Goal: Task Accomplishment & Management: Manage account settings

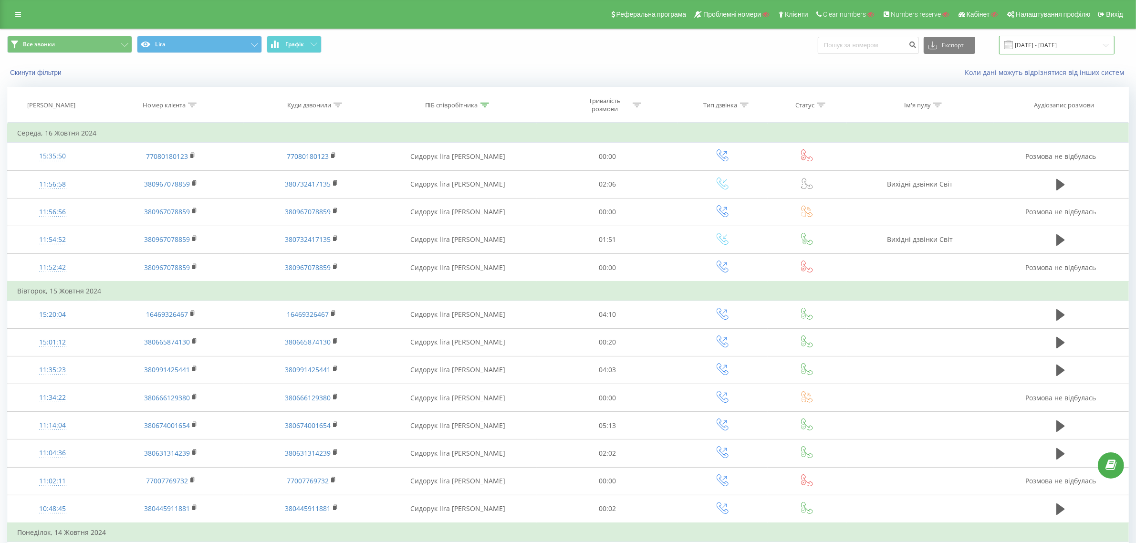
click at [1101, 40] on input "17.09.2024 - 16.10.2024" at bounding box center [1056, 45] width 115 height 19
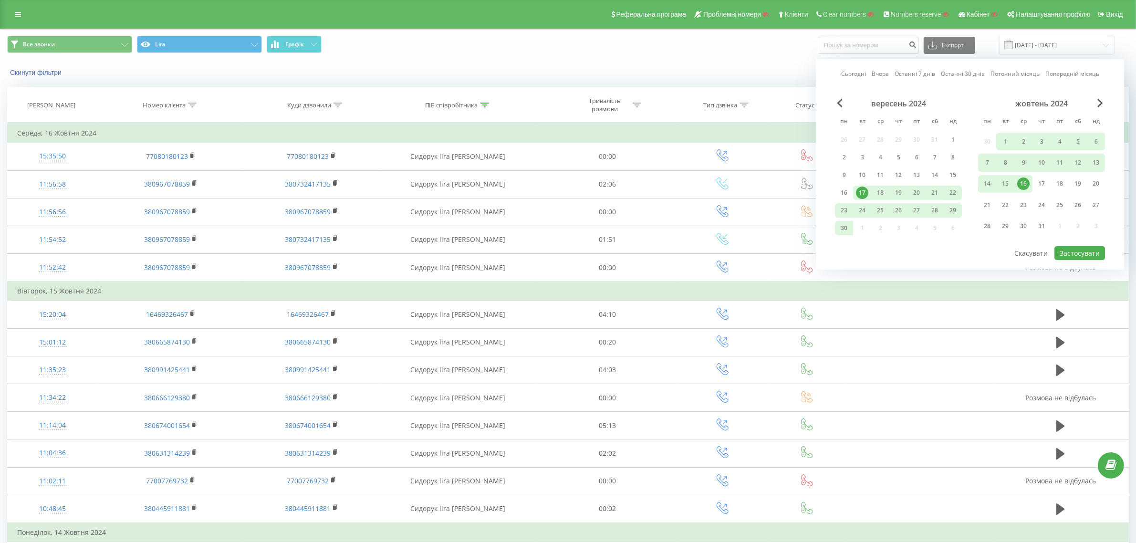
click at [898, 73] on link "Останні 7 днів" at bounding box center [915, 73] width 41 height 9
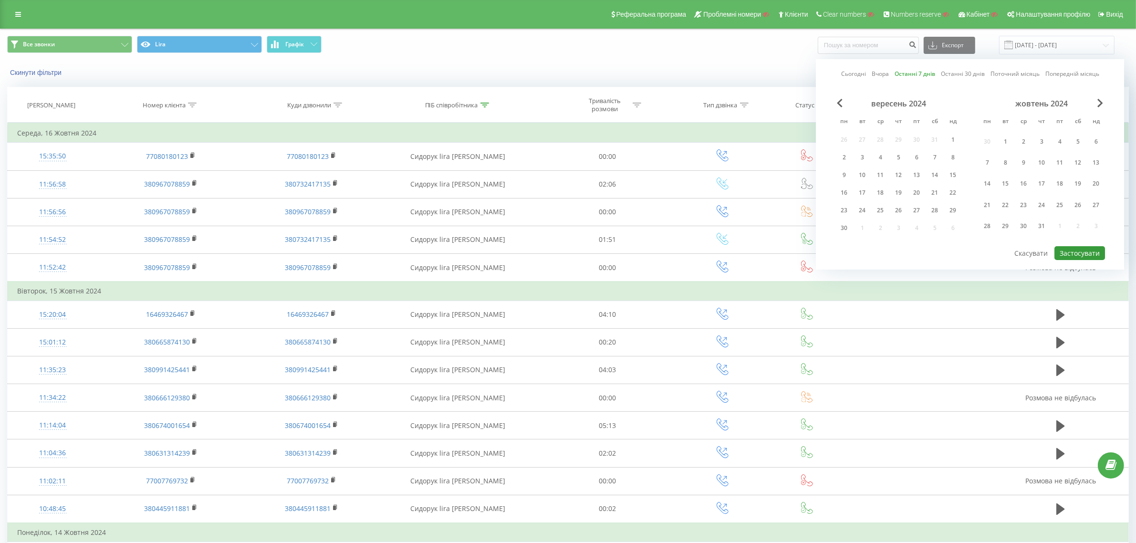
click at [1079, 253] on button "Застосувати" at bounding box center [1080, 253] width 51 height 14
type input "13.08.2025 - 19.08.2025"
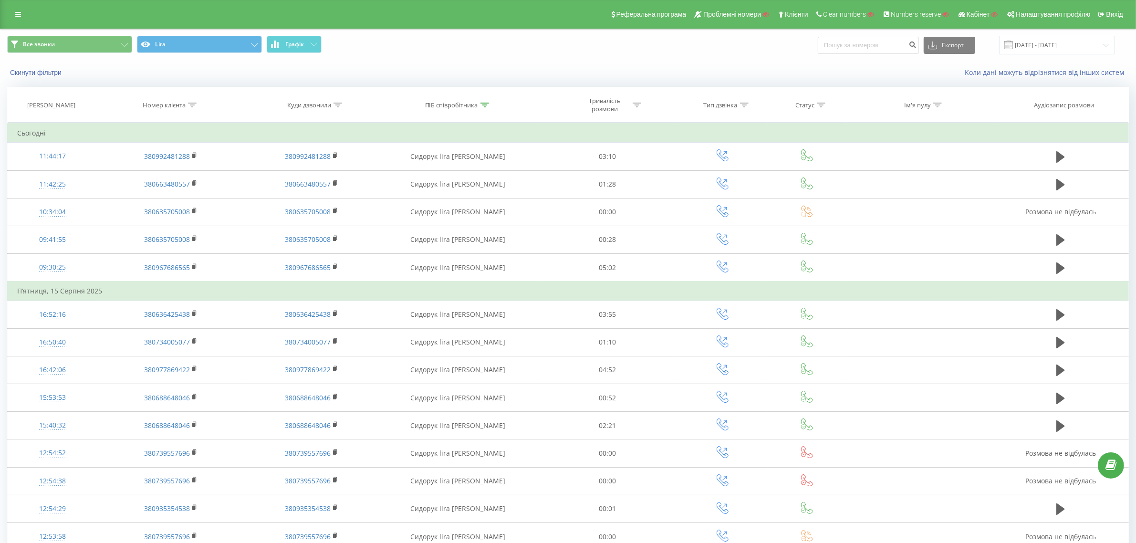
click at [485, 106] on icon at bounding box center [485, 105] width 9 height 5
click at [443, 192] on button "Скасувати" at bounding box center [436, 193] width 41 height 12
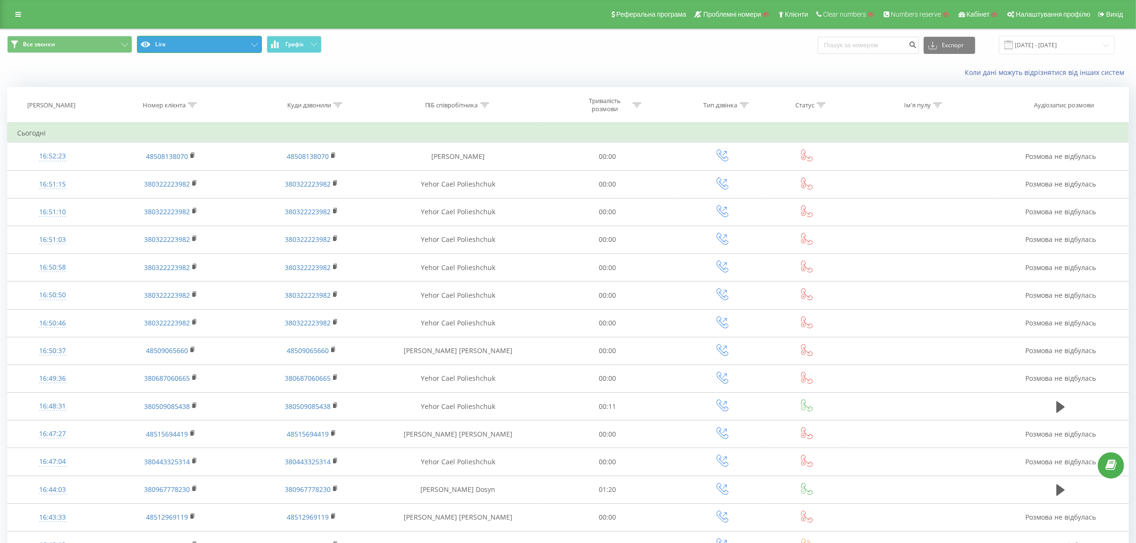
click at [218, 52] on button "Lira" at bounding box center [199, 44] width 125 height 17
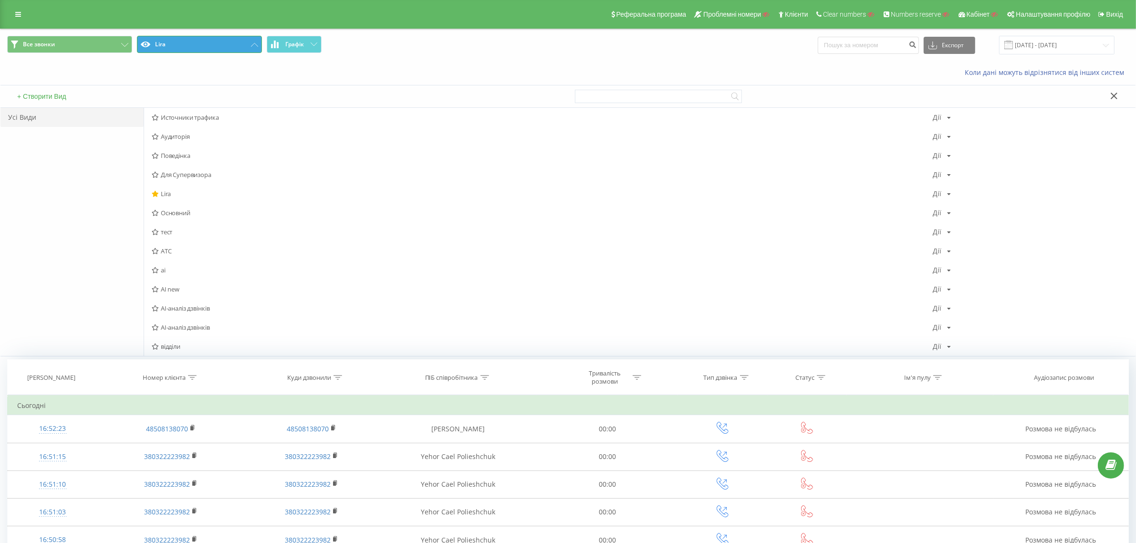
click at [218, 50] on button "Lira" at bounding box center [199, 44] width 125 height 17
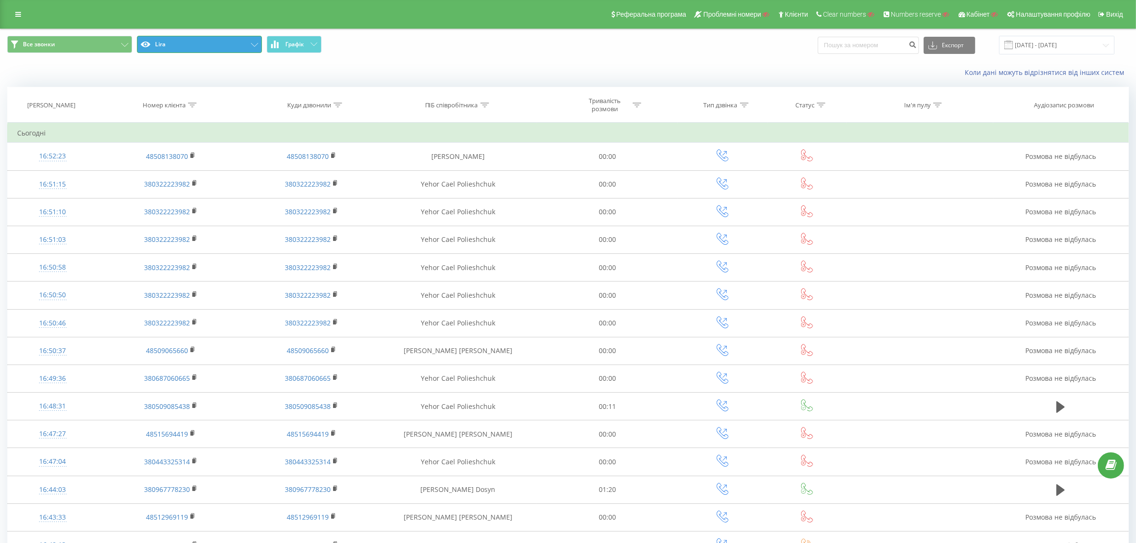
click at [244, 42] on button "Lira" at bounding box center [199, 44] width 125 height 17
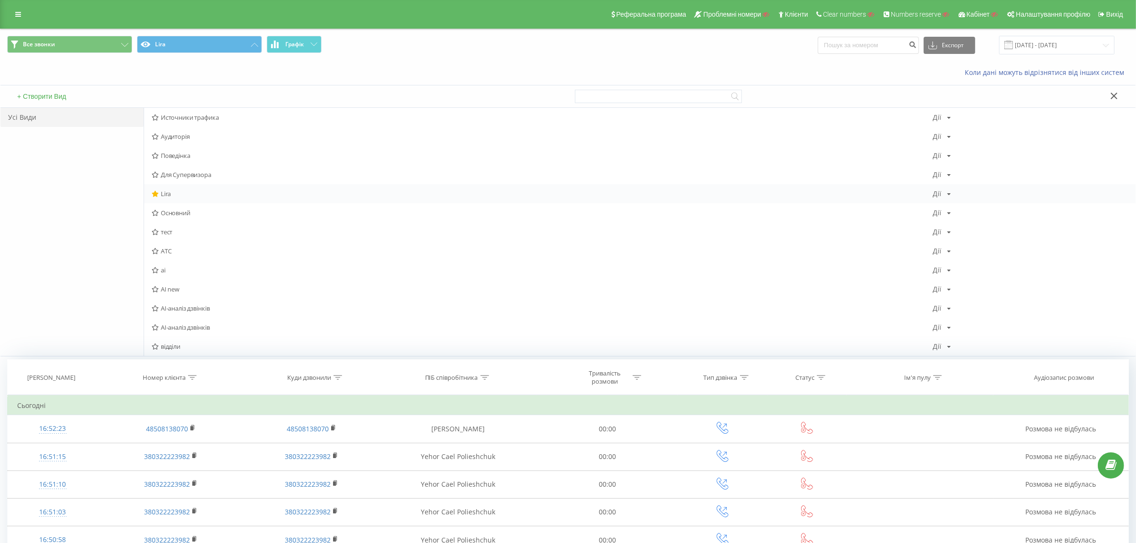
click at [949, 196] on icon at bounding box center [949, 194] width 4 height 6
click at [962, 210] on span "Редагувати" at bounding box center [975, 206] width 32 height 8
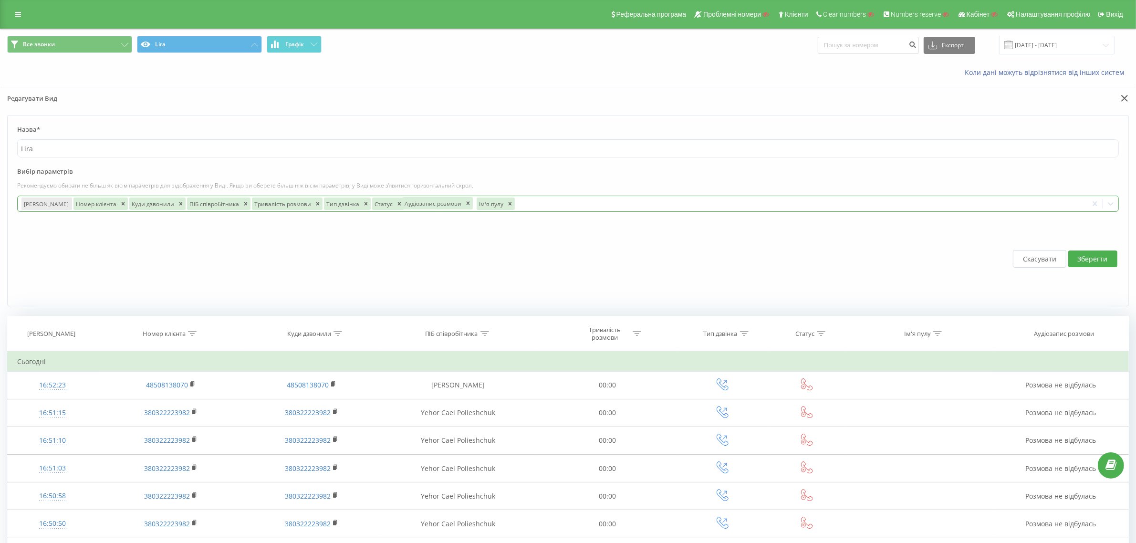
drag, startPoint x: 464, startPoint y: 203, endPoint x: 421, endPoint y: 201, distance: 43.0
click at [421, 201] on div "Аудіозапис розмови" at bounding box center [432, 203] width 61 height 12
drag, startPoint x: 406, startPoint y: 208, endPoint x: 494, endPoint y: 207, distance: 87.8
click at [494, 207] on div "Ім'я пулу" at bounding box center [507, 203] width 29 height 12
drag, startPoint x: 366, startPoint y: 207, endPoint x: 116, endPoint y: 207, distance: 249.6
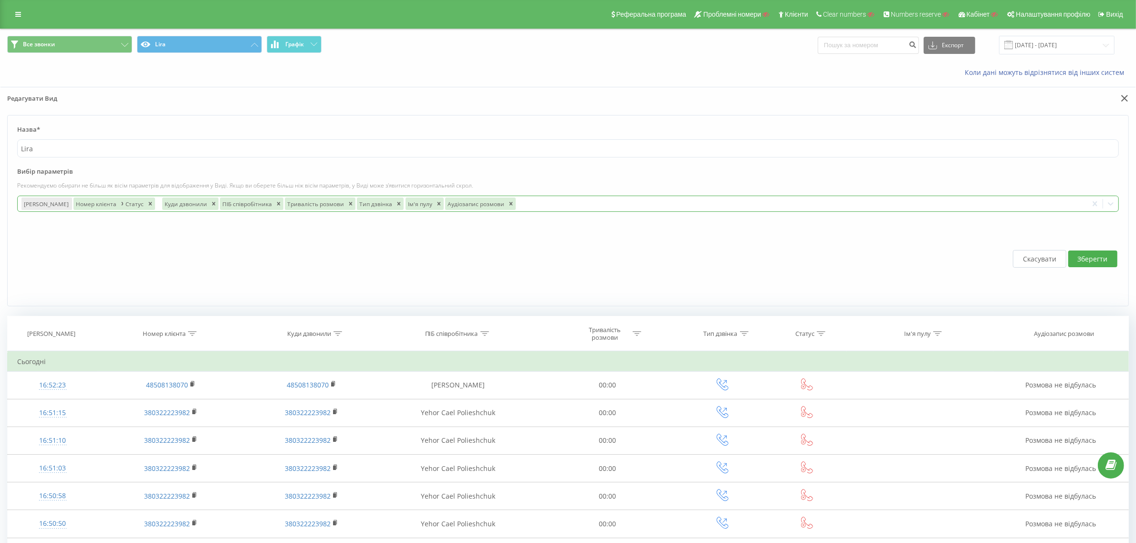
click at [123, 207] on div "Статус" at bounding box center [134, 204] width 22 height 12
drag, startPoint x: 372, startPoint y: 206, endPoint x: 74, endPoint y: 205, distance: 298.2
click at [74, 205] on div "Статус" at bounding box center [85, 203] width 22 height 12
drag, startPoint x: 262, startPoint y: 205, endPoint x: 490, endPoint y: 211, distance: 227.2
click at [490, 211] on div "Дата дзвінка Номер клієнта Куди дзвонили ПІБ співробітника Тривалість розмови Т…" at bounding box center [553, 203] width 1070 height 15
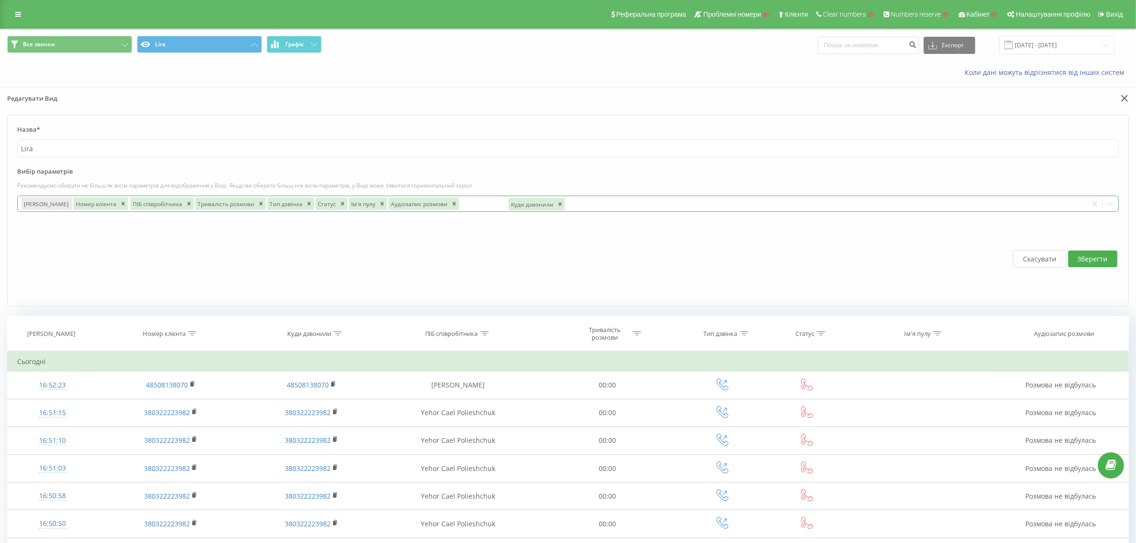
drag, startPoint x: 129, startPoint y: 207, endPoint x: 508, endPoint y: 211, distance: 379.4
click at [508, 211] on div "Куди дзвонили" at bounding box center [537, 204] width 58 height 14
drag, startPoint x: 85, startPoint y: 203, endPoint x: 500, endPoint y: 206, distance: 414.7
click at [500, 206] on div "Номер клієнта" at bounding box center [510, 204] width 45 height 12
click at [1095, 259] on button "Зберегти" at bounding box center [1092, 259] width 49 height 17
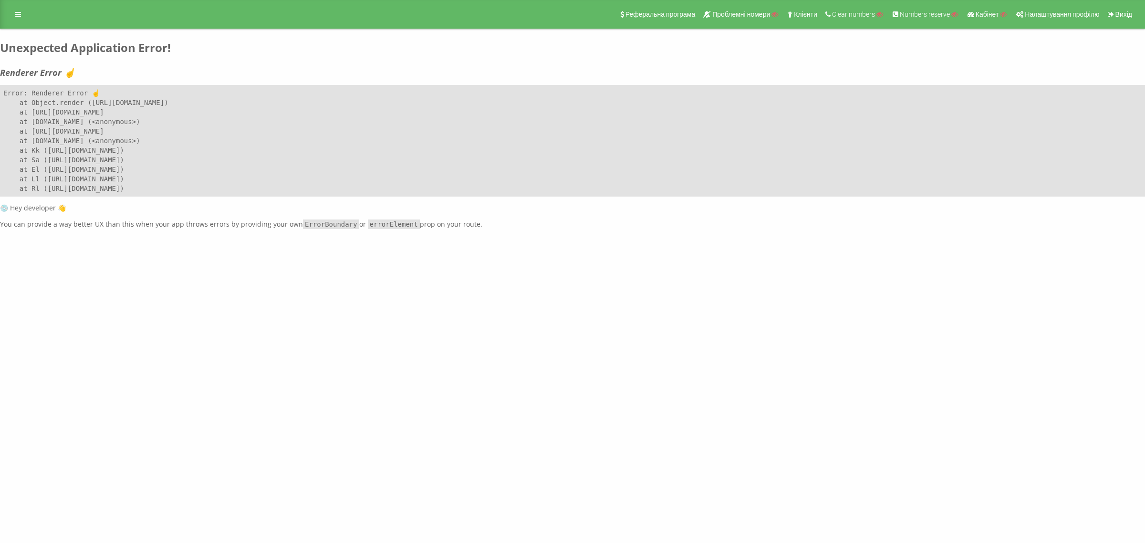
drag, startPoint x: 636, startPoint y: 221, endPoint x: 0, endPoint y: 43, distance: 660.0
click at [0, 43] on div "Реферальна програма Проблемні номери Клієнти Clear numbers Numbers reserve Кабі…" at bounding box center [572, 114] width 1145 height 229
copy div "Unexpected Application Error! Renderer Error ☝️ Error: Renderer Error ☝️ at Obj…"
click at [22, 23] on div "Реферальна програма Проблемні номери Клієнти Clear numbers Numbers reserve Кабі…" at bounding box center [572, 14] width 1145 height 29
click at [23, 13] on link at bounding box center [18, 14] width 17 height 13
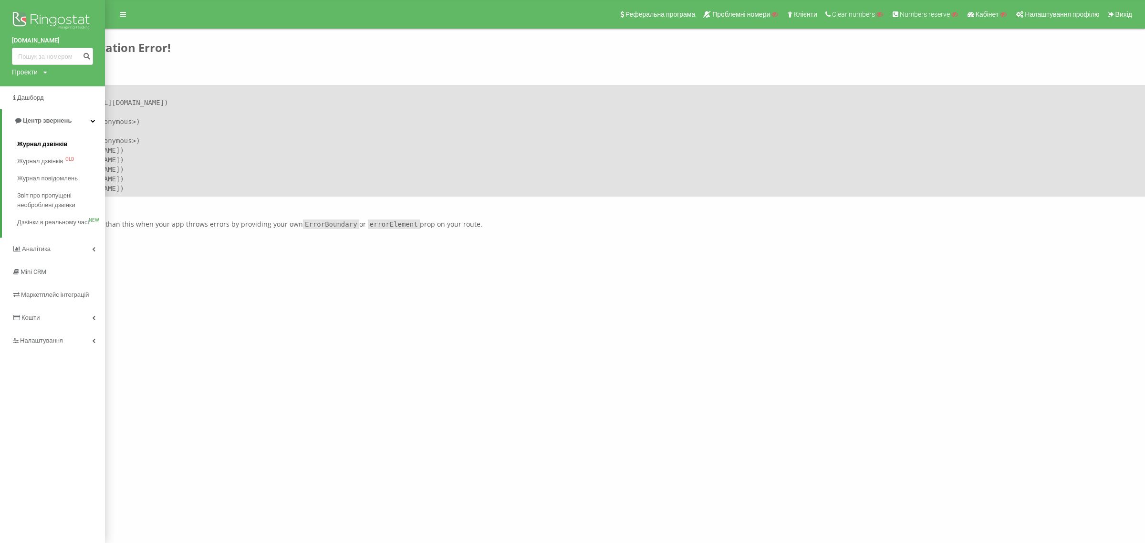
click at [32, 147] on span "Журнал дзвінків" at bounding box center [42, 144] width 51 height 10
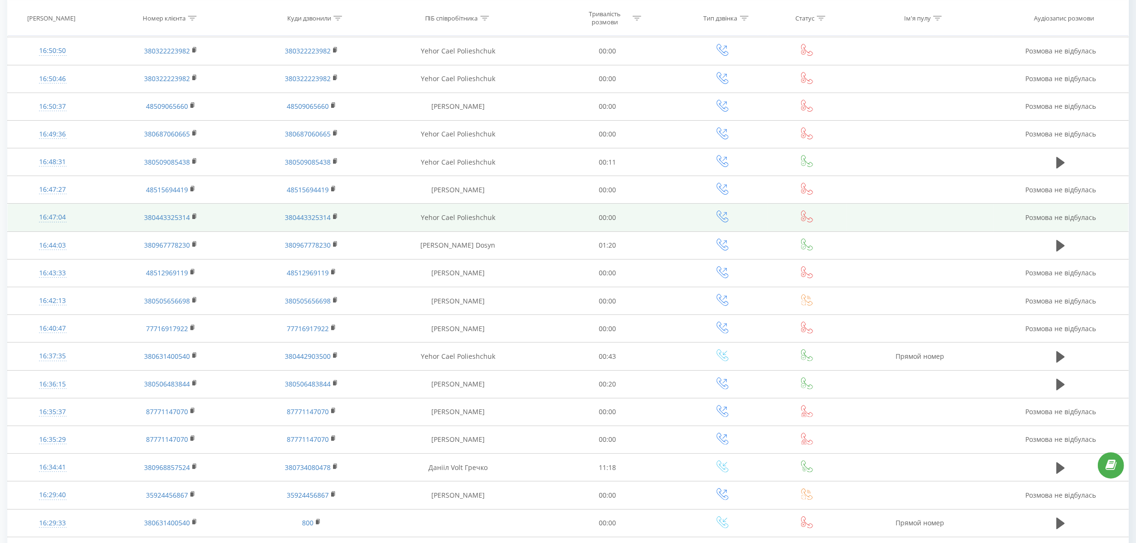
scroll to position [333, 0]
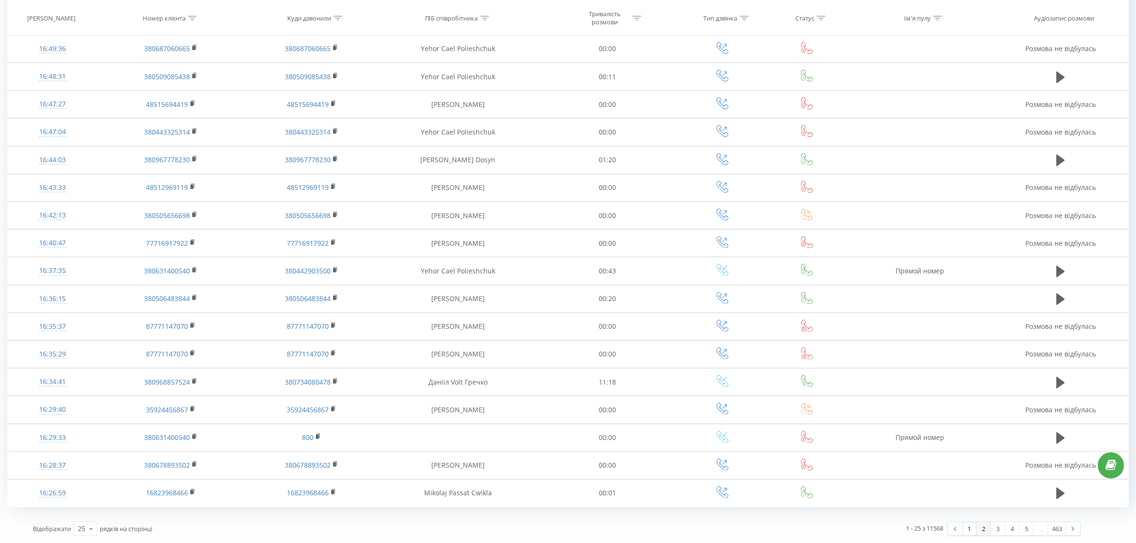
click at [981, 526] on link "2" at bounding box center [984, 528] width 14 height 13
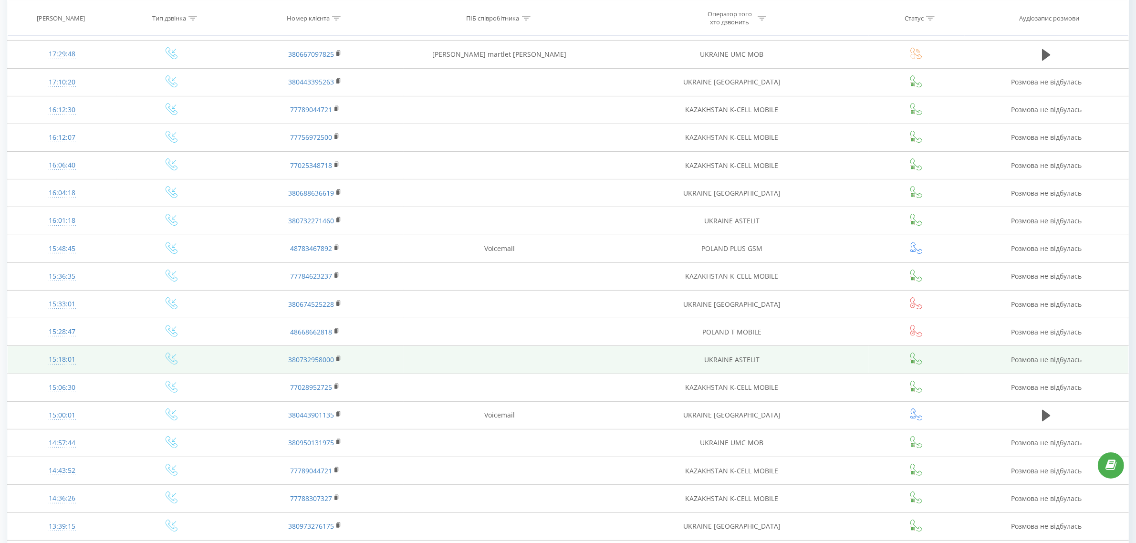
scroll to position [333, 0]
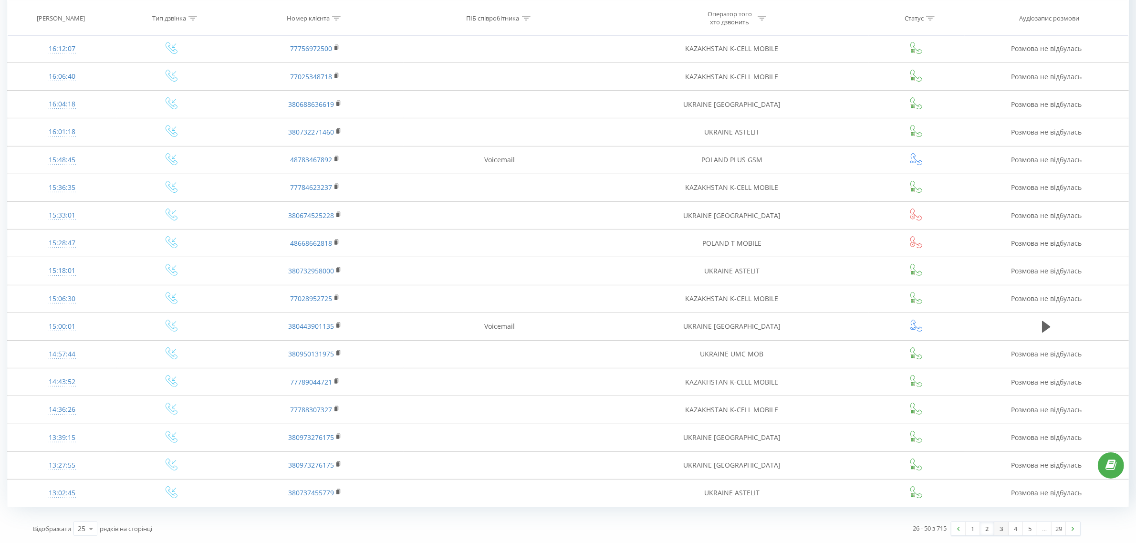
click at [1001, 530] on link "3" at bounding box center [1001, 528] width 14 height 13
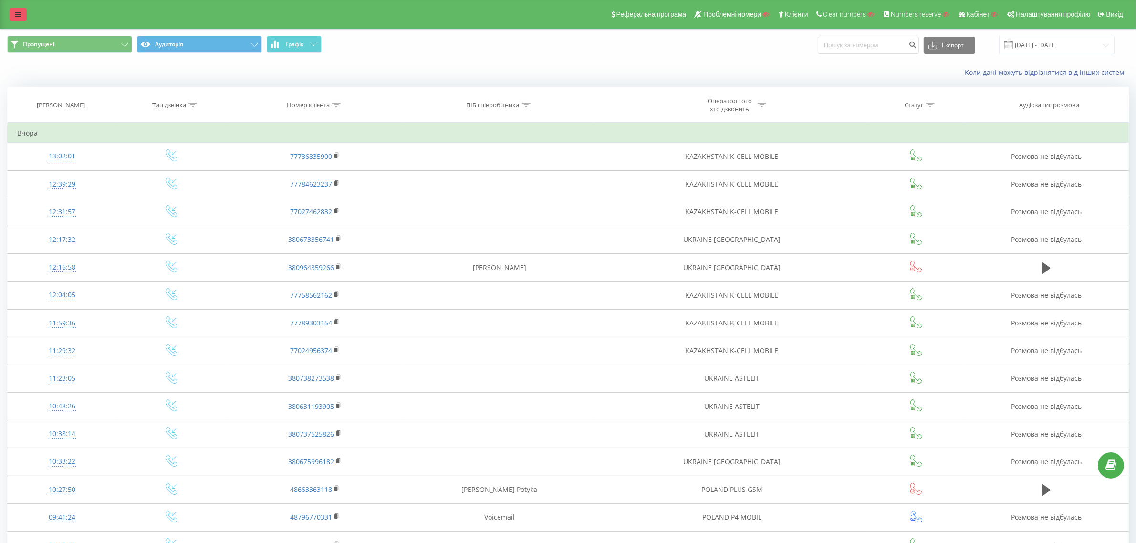
click at [21, 16] on icon at bounding box center [18, 14] width 6 height 7
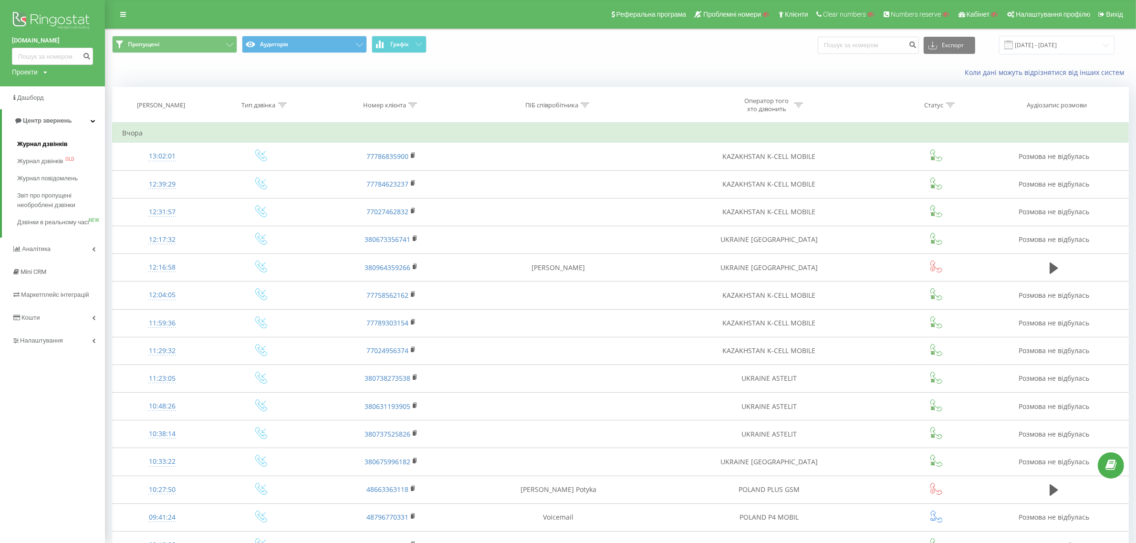
click at [41, 145] on span "Журнал дзвінків" at bounding box center [42, 144] width 51 height 10
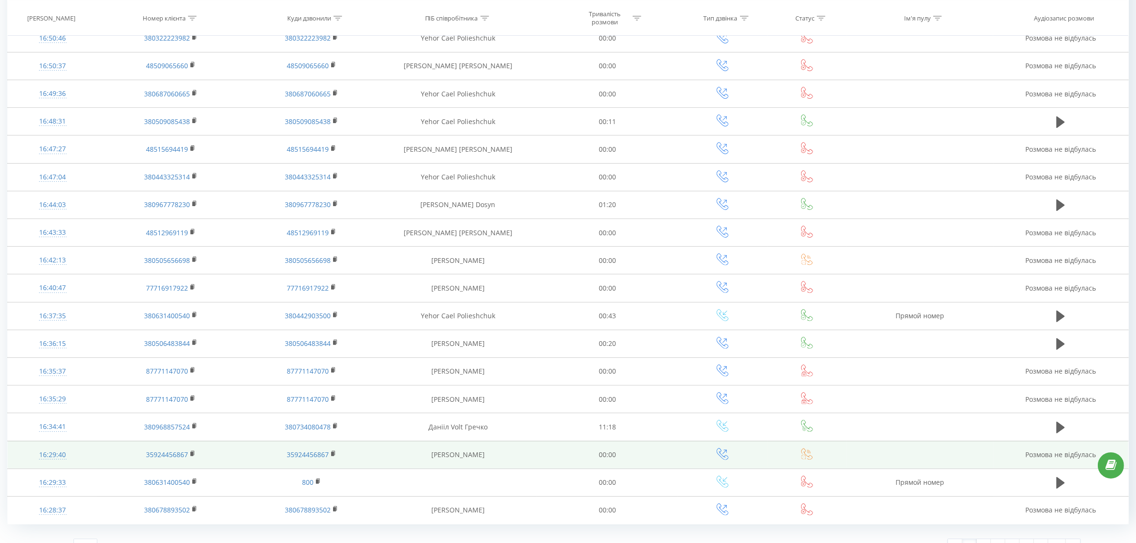
scroll to position [333, 0]
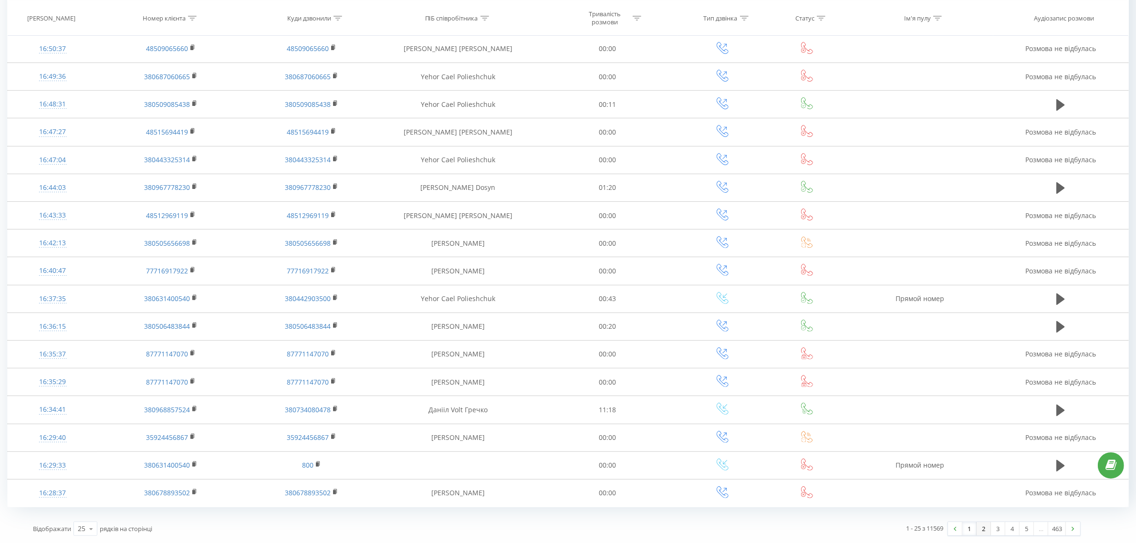
click at [985, 529] on link "2" at bounding box center [984, 528] width 14 height 13
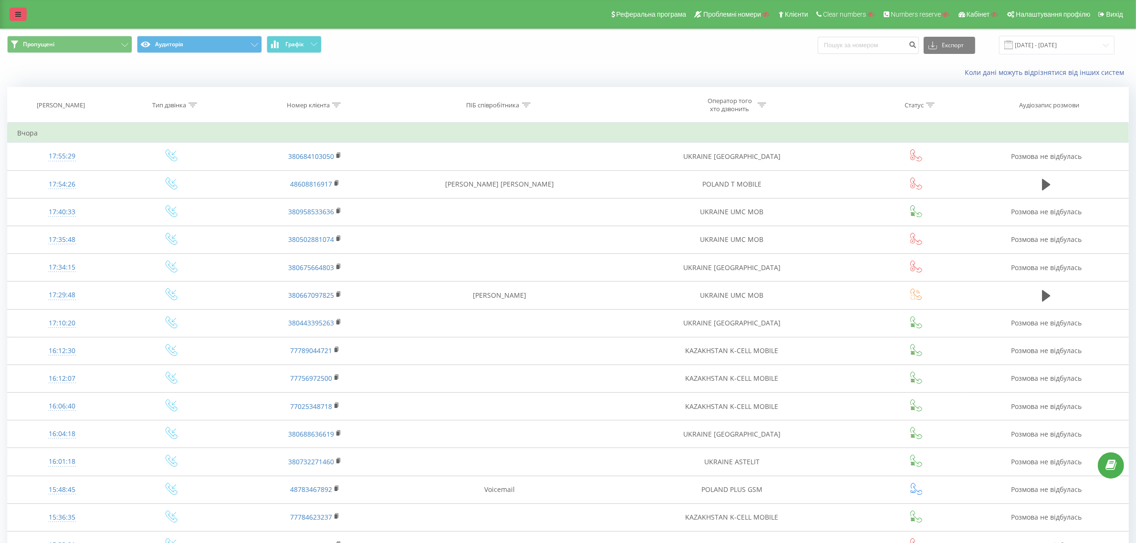
click at [13, 12] on link at bounding box center [18, 14] width 17 height 13
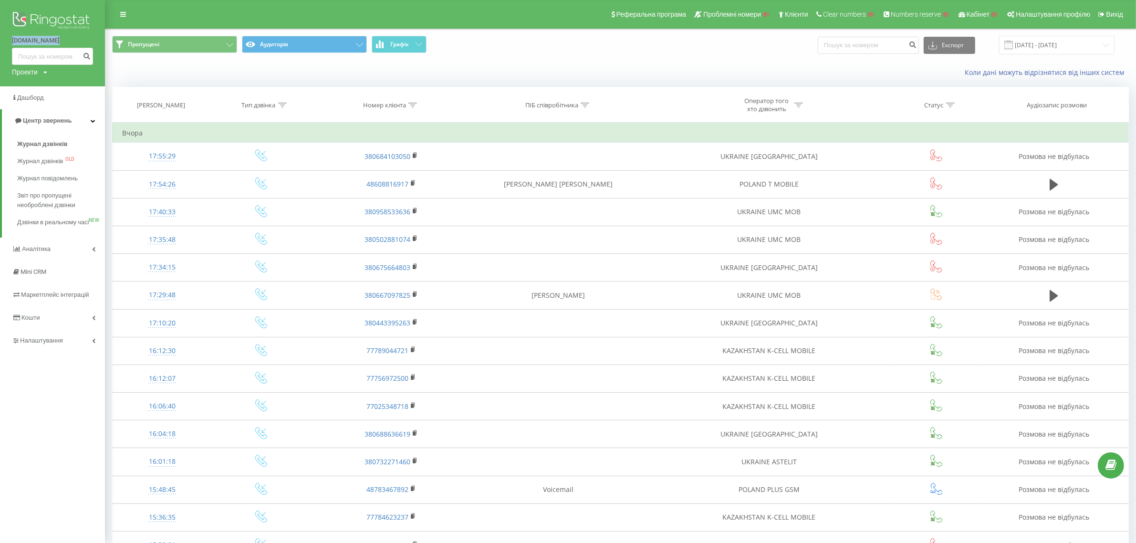
copy link "[DOMAIN_NAME]"
drag, startPoint x: 0, startPoint y: 39, endPoint x: 102, endPoint y: 40, distance: 101.6
click at [102, 40] on div "ringostat.com Проекти Пошук" at bounding box center [52, 43] width 105 height 86
copy link "[DOMAIN_NAME]"
click at [306, 43] on button "Аудиторія" at bounding box center [304, 44] width 125 height 17
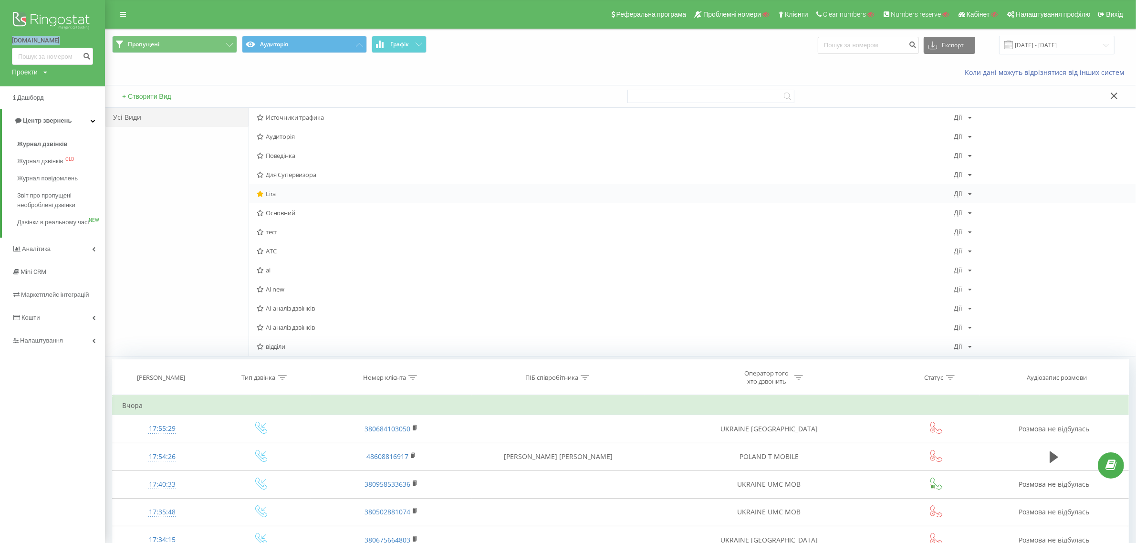
click at [270, 190] on span "Lira" at bounding box center [605, 193] width 697 height 7
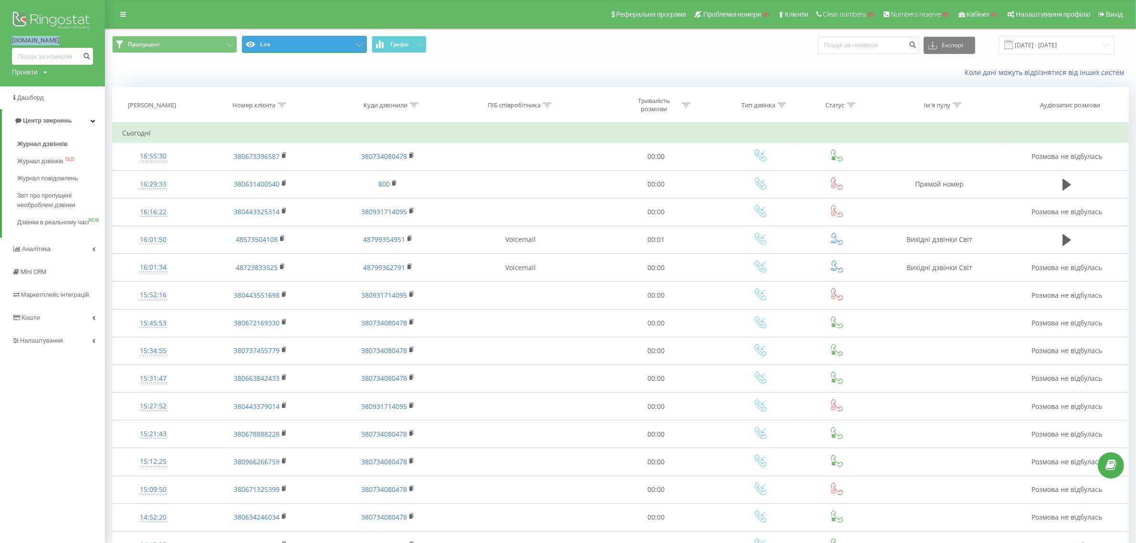
click at [340, 43] on button "Lira" at bounding box center [304, 44] width 125 height 17
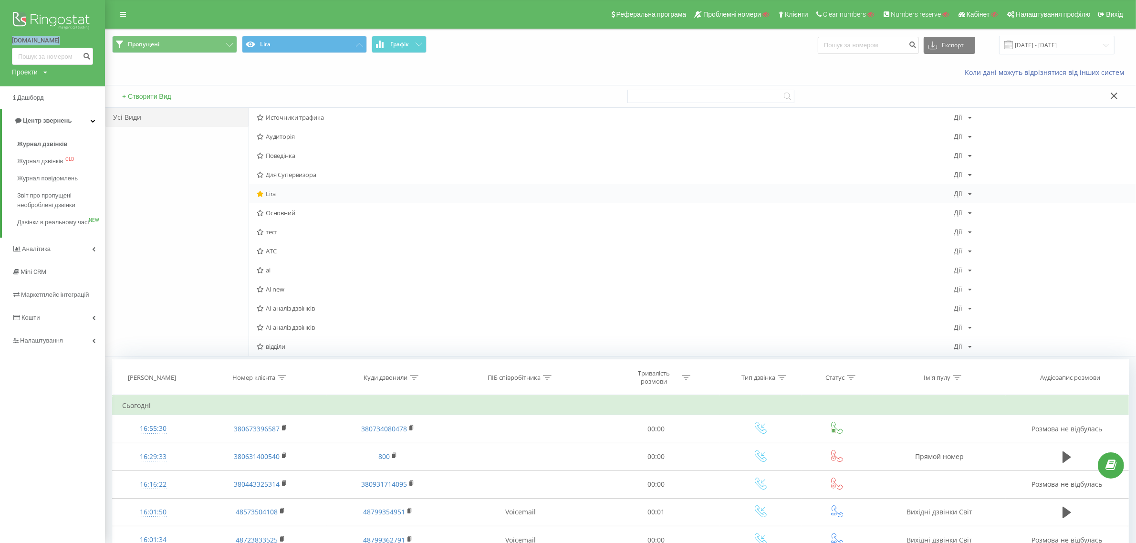
click at [961, 194] on div "Дії" at bounding box center [958, 193] width 9 height 7
click at [1007, 209] on span "Редагувати" at bounding box center [996, 206] width 32 height 8
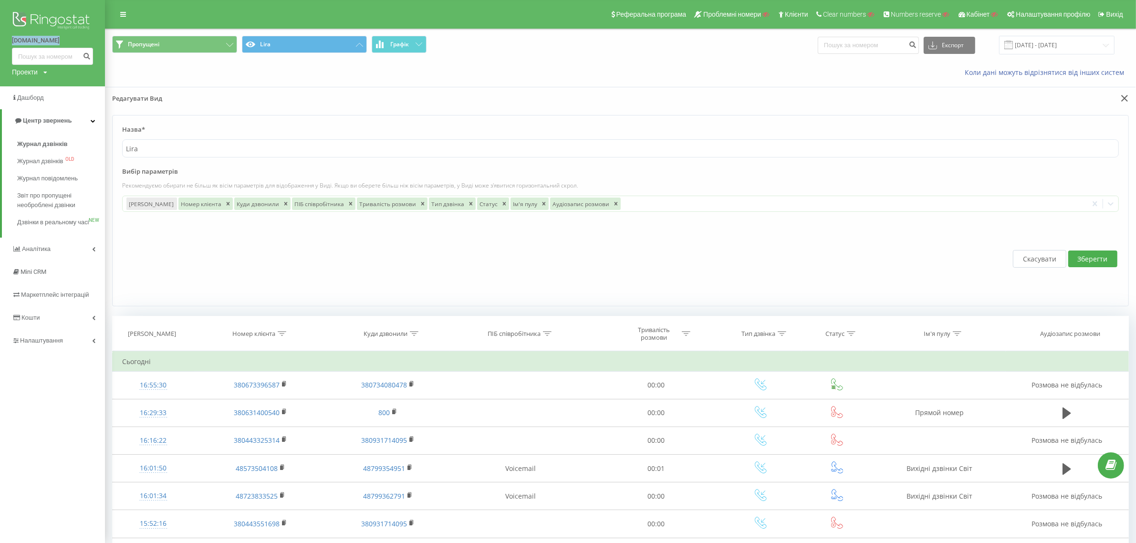
click at [1102, 261] on button "Зберегти" at bounding box center [1092, 259] width 49 height 17
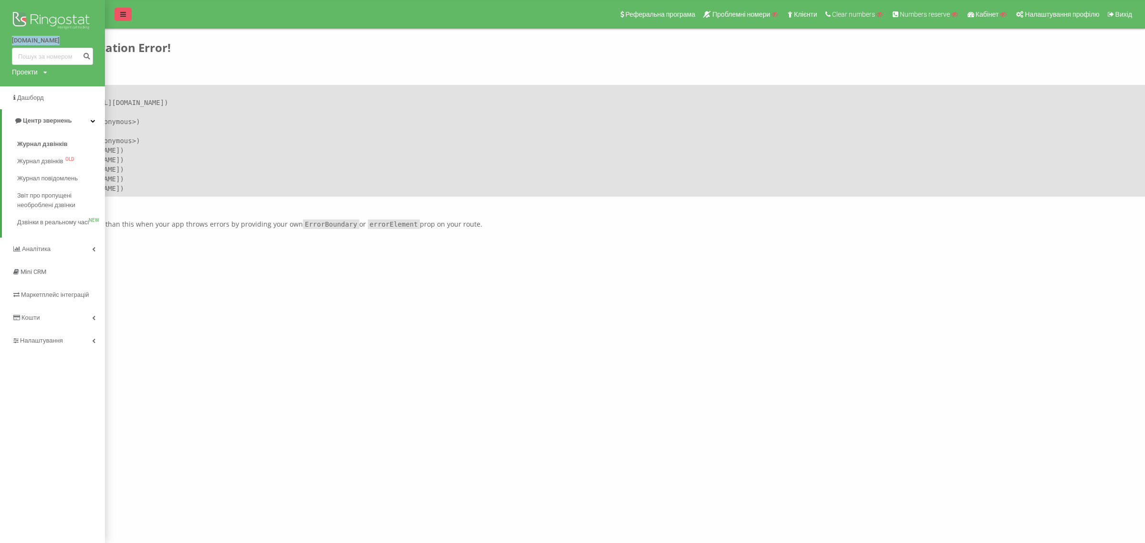
click at [115, 15] on link at bounding box center [123, 14] width 17 height 13
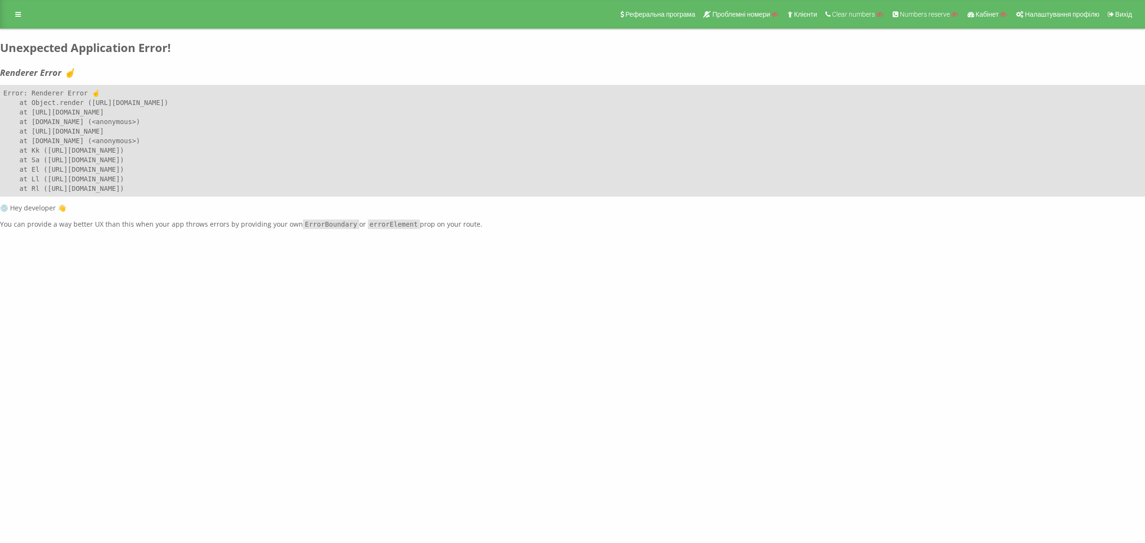
drag, startPoint x: 474, startPoint y: 222, endPoint x: 0, endPoint y: 42, distance: 506.8
click at [0, 42] on div "Реферальна програма Проблемні номери Клієнти Clear numbers Numbers reserve Кабі…" at bounding box center [572, 114] width 1145 height 229
copy div "Unexpected Application Error! Renderer Error ☝️ Error: Renderer Error ☝️ at Obj…"
click at [10, 3] on div "Реферальна програма Проблемні номери Клієнти Clear numbers Numbers reserve Кабі…" at bounding box center [572, 14] width 1145 height 29
click at [17, 17] on icon at bounding box center [18, 14] width 6 height 7
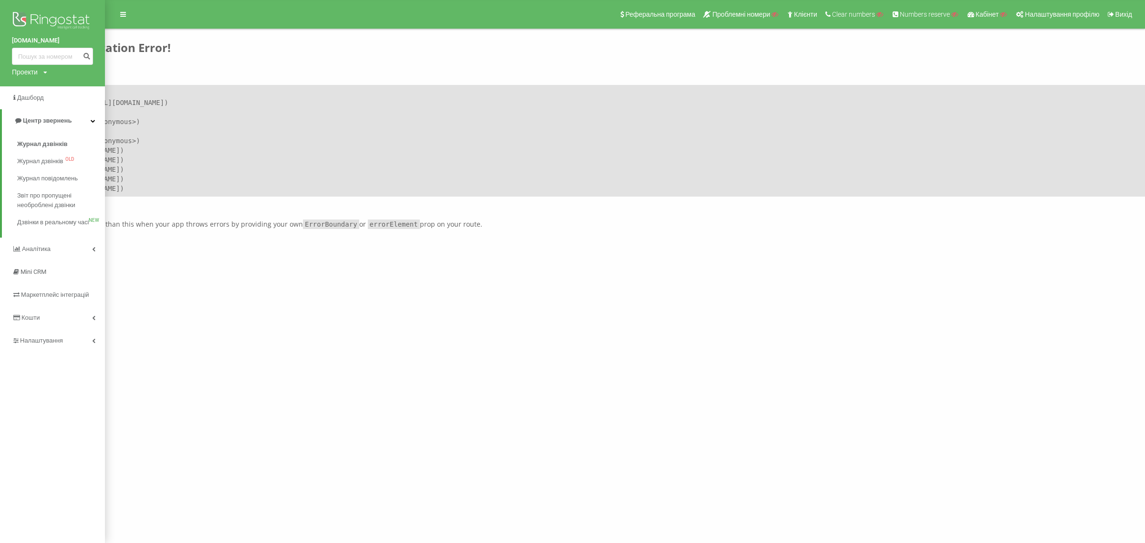
click at [36, 74] on div "Проекти" at bounding box center [25, 72] width 26 height 10
drag, startPoint x: 43, startPoint y: 87, endPoint x: 53, endPoint y: 89, distance: 9.7
click at [43, 87] on input "text" at bounding box center [39, 87] width 48 height 14
paste input "MIX TRADING"
type input "MIX TRADING"
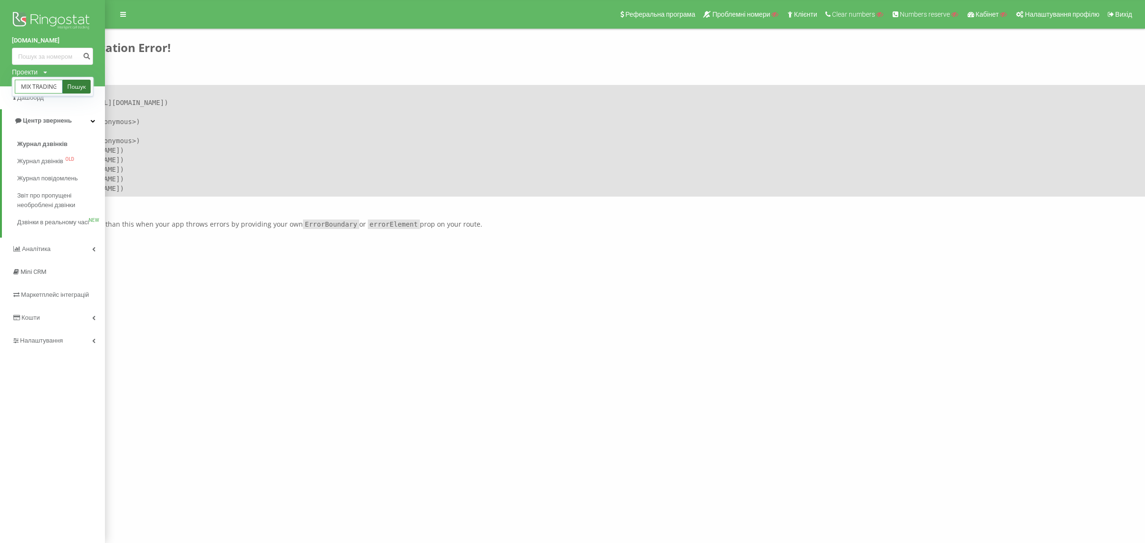
scroll to position [0, 1]
click at [257, 65] on div "Реферальна програма Проблемні номери Клієнти Clear numbers Numbers reserve Кабі…" at bounding box center [572, 114] width 1145 height 229
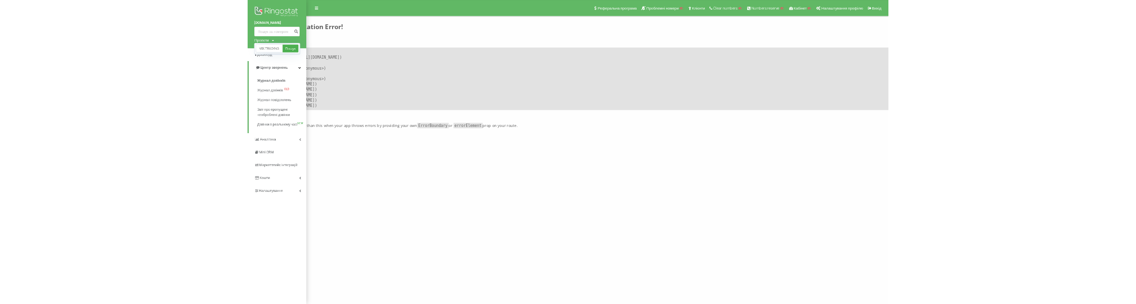
scroll to position [0, 0]
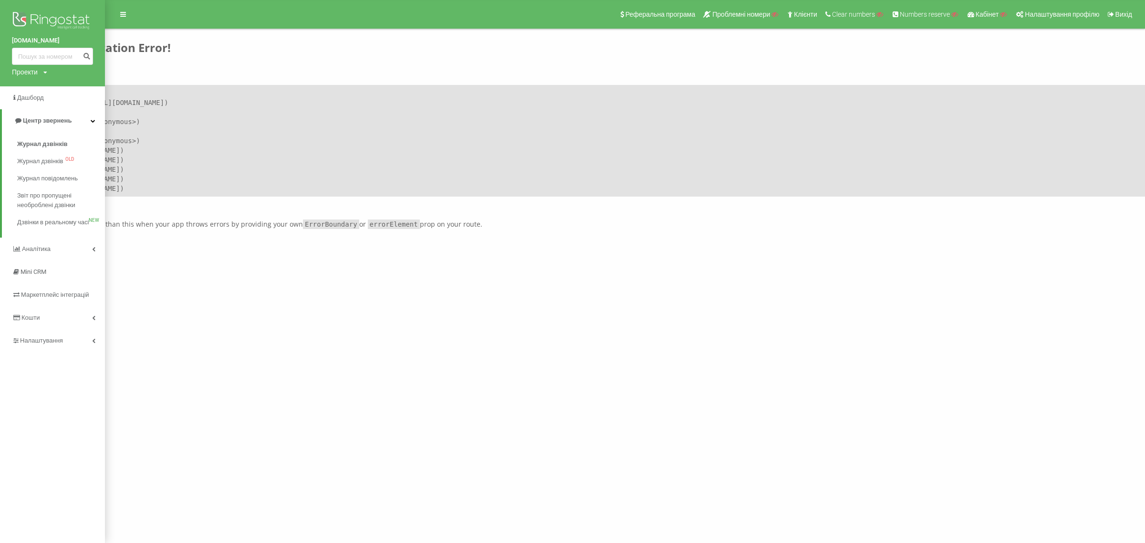
click at [433, 213] on div "Реферальна програма Проблемні номери Клієнти Clear numbers Numbers reserve Кабі…" at bounding box center [572, 114] width 1145 height 229
click at [117, 13] on link at bounding box center [123, 14] width 17 height 13
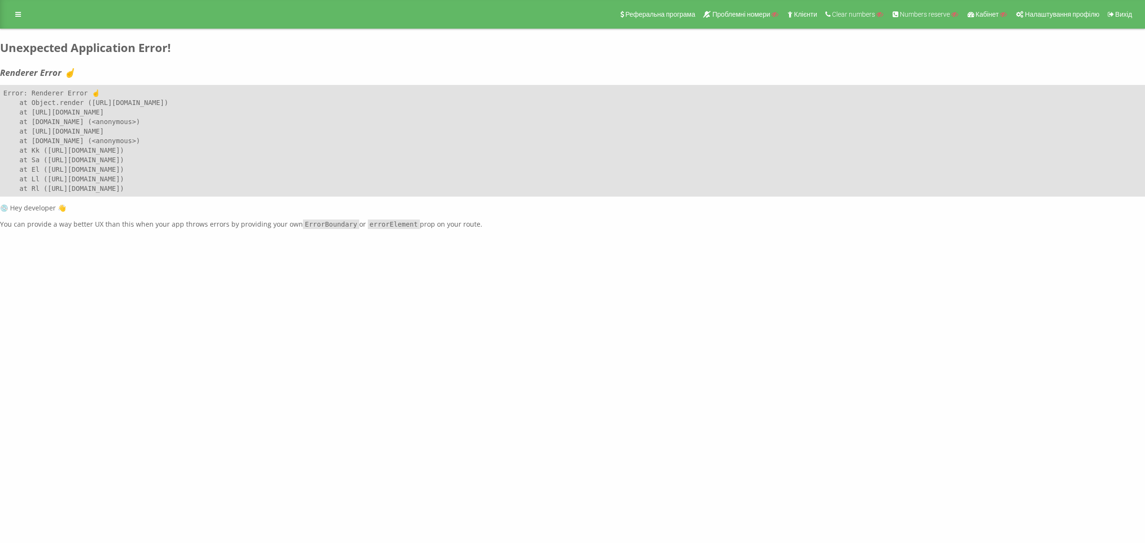
click at [8, 11] on div "Реферальна програма Проблемні номери Клієнти Clear numbers Numbers reserve Кабі…" at bounding box center [572, 14] width 1145 height 29
click at [20, 12] on icon at bounding box center [18, 14] width 6 height 7
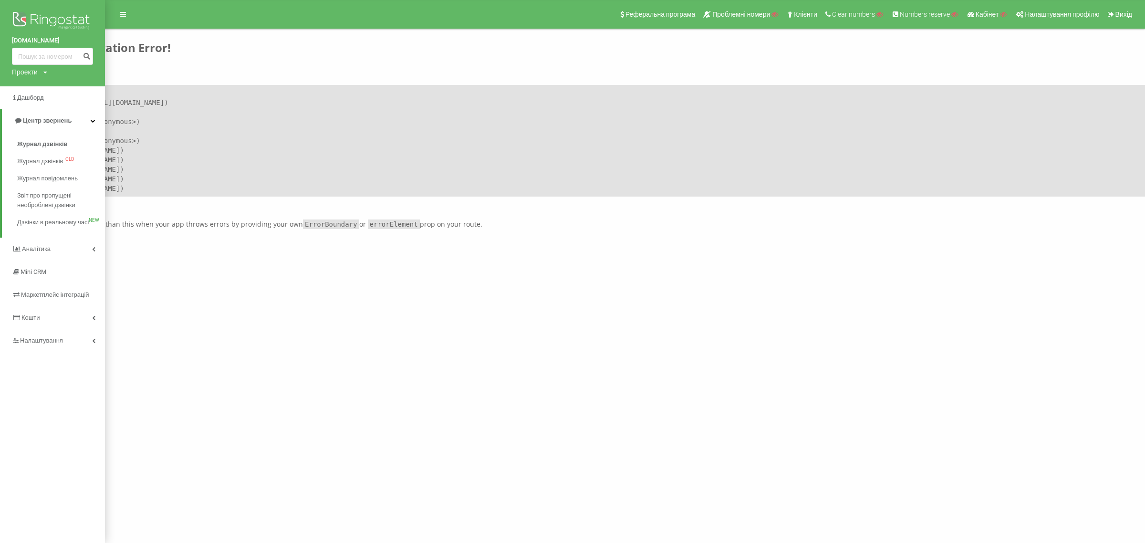
click at [418, 297] on div "ringostat.com Проекти MIX TRADING Пошук Дашборд Центр звернень Журнал дзвінків …" at bounding box center [572, 271] width 1145 height 543
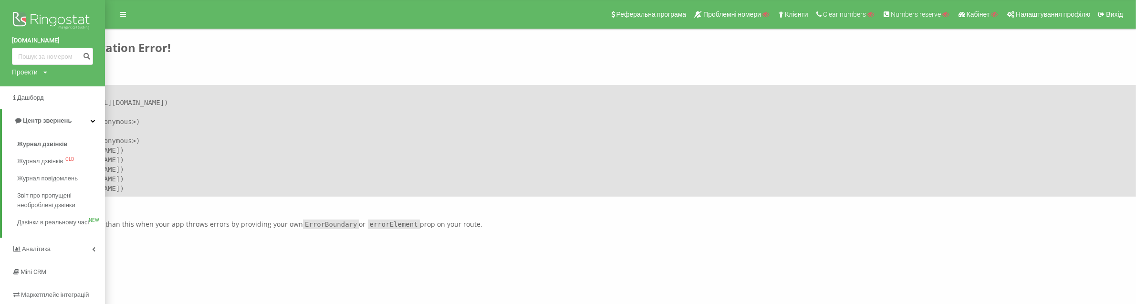
click at [118, 14] on link at bounding box center [123, 14] width 17 height 13
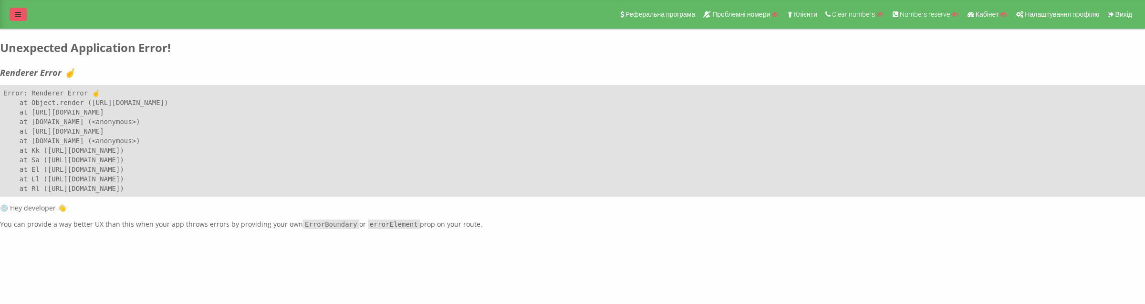
click at [10, 13] on link at bounding box center [18, 14] width 17 height 13
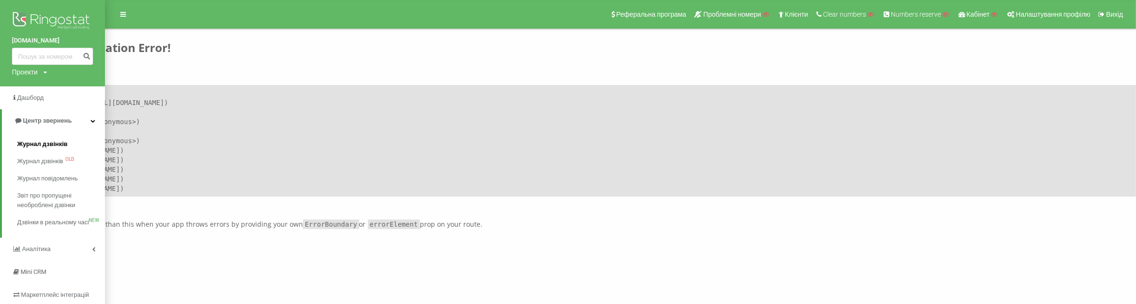
click at [40, 136] on link "Журнал дзвінків" at bounding box center [61, 144] width 88 height 17
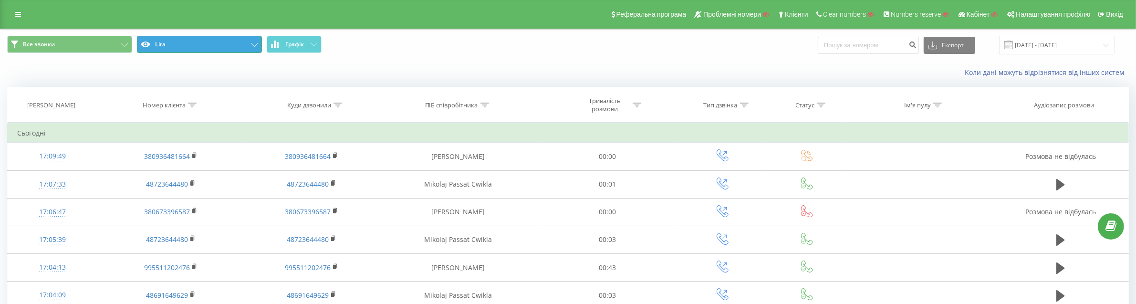
click at [203, 44] on button "Lira" at bounding box center [199, 44] width 125 height 17
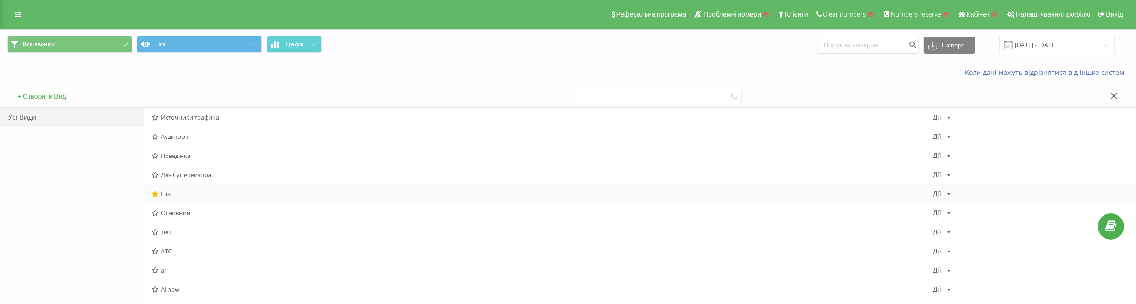
click at [947, 192] on icon at bounding box center [949, 194] width 4 height 6
click at [960, 209] on span "Редагувати" at bounding box center [975, 206] width 32 height 8
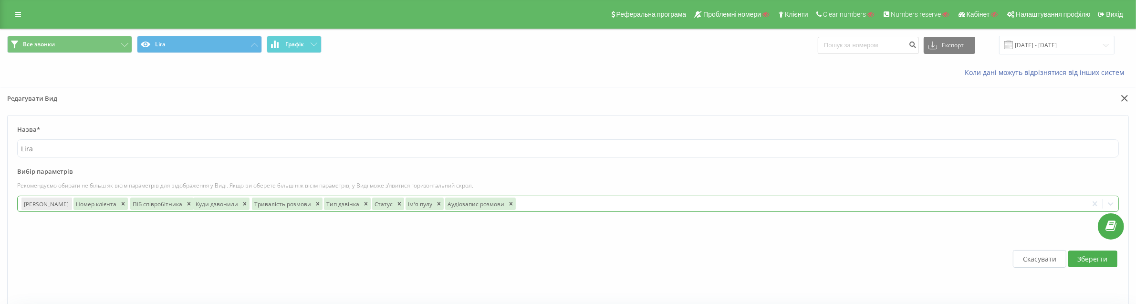
drag, startPoint x: 142, startPoint y: 204, endPoint x: 312, endPoint y: 200, distance: 169.4
click at [240, 200] on div "Куди дзвонили" at bounding box center [216, 204] width 47 height 12
drag, startPoint x: 84, startPoint y: 207, endPoint x: 511, endPoint y: 212, distance: 427.6
click at [511, 212] on div "Дата дзвінка Номер клієнта Куди дзвонили ПІБ співробітника Тривалість розмови Т…" at bounding box center [568, 204] width 1102 height 16
drag, startPoint x: 457, startPoint y: 206, endPoint x: 80, endPoint y: 205, distance: 377.0
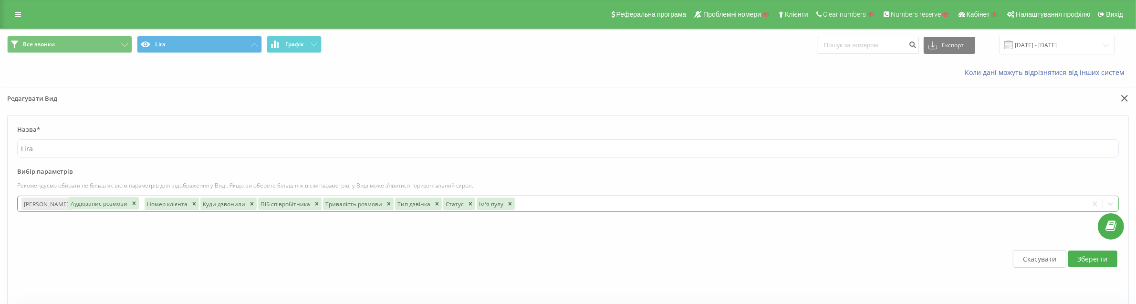
click at [80, 205] on div "Аудіозапис розмови" at bounding box center [98, 203] width 61 height 12
drag, startPoint x: 209, startPoint y: 205, endPoint x: 87, endPoint y: 206, distance: 122.2
click at [87, 206] on div "Тип дзвінка" at bounding box center [95, 204] width 37 height 12
drag, startPoint x: 368, startPoint y: 206, endPoint x: 70, endPoint y: 203, distance: 298.7
click at [70, 203] on div "Статус" at bounding box center [81, 203] width 22 height 12
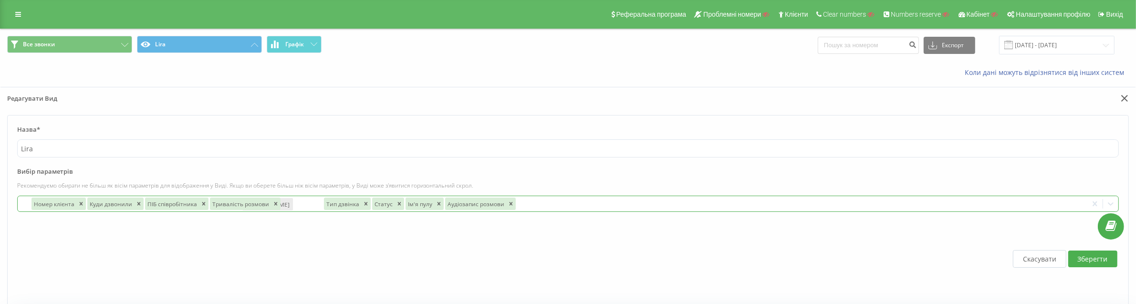
drag, startPoint x: 40, startPoint y: 201, endPoint x: 261, endPoint y: 201, distance: 220.9
click at [261, 201] on div "Дата дзвінка Номер клієнта Куди дзвонили ПІБ співробітника Тривалість розмови Т…" at bounding box center [553, 203] width 1070 height 15
drag, startPoint x: 47, startPoint y: 207, endPoint x: 516, endPoint y: 205, distance: 469.1
click at [516, 205] on div "[PERSON_NAME]" at bounding box center [515, 203] width 51 height 12
click at [1105, 258] on button "Зберегти" at bounding box center [1092, 259] width 49 height 17
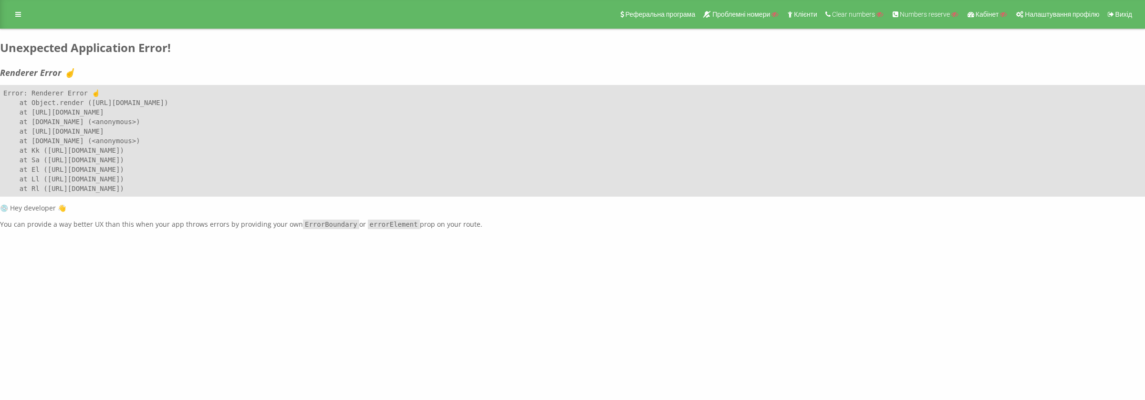
drag, startPoint x: 492, startPoint y: 224, endPoint x: 0, endPoint y: 21, distance: 532.5
click at [0, 21] on div "Реферальна програма Проблемні номери Клієнти Clear numbers Numbers reserve Кабі…" at bounding box center [572, 114] width 1145 height 229
copy div "Реферальна програма Проблемні номери Клієнти Clear numbers Numbers reserve Кабі…"
click at [18, 16] on icon at bounding box center [18, 14] width 6 height 7
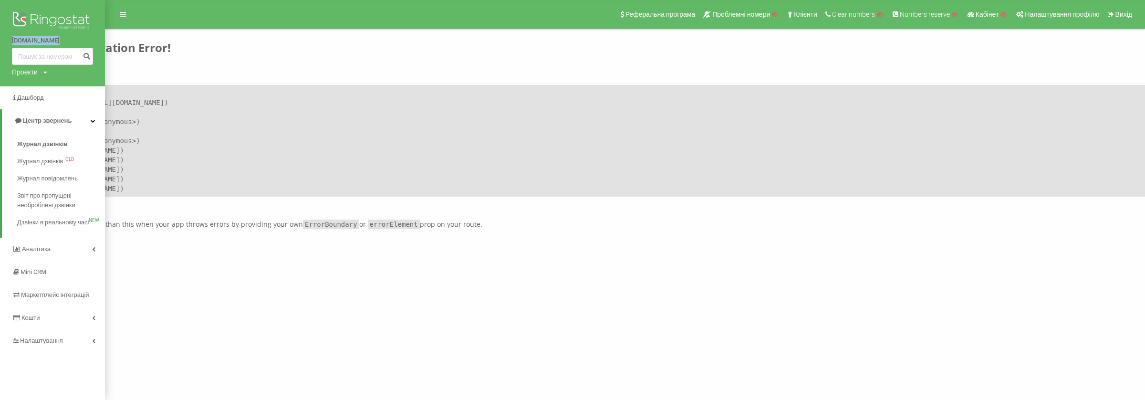
copy link "[DOMAIN_NAME]"
drag, startPoint x: 9, startPoint y: 37, endPoint x: 92, endPoint y: 41, distance: 83.1
click at [92, 41] on div "ringostat.com Проекти Пошук" at bounding box center [52, 43] width 105 height 86
copy link "[DOMAIN_NAME]"
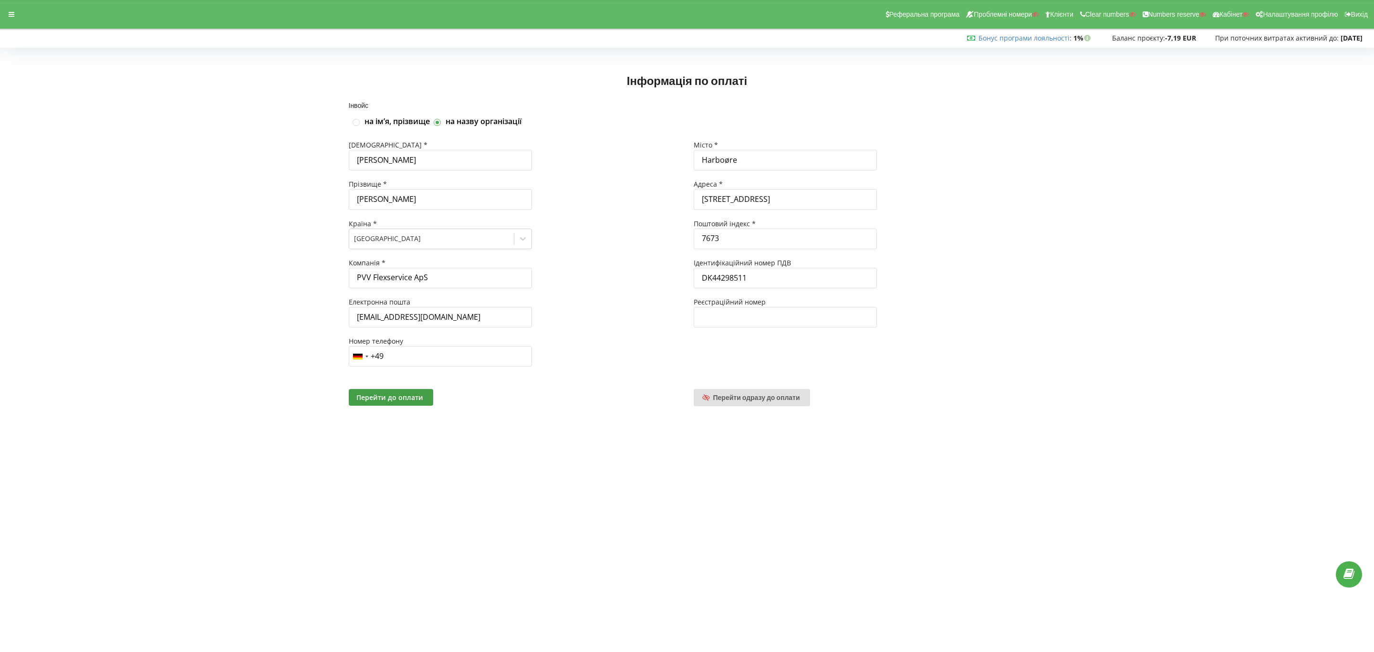
click at [21, 11] on div "Реферальна програма Проблемні номери Клієнти Clear numbers Numbers reserve Кабі…" at bounding box center [687, 14] width 1388 height 29
click at [18, 13] on div at bounding box center [11, 14] width 17 height 13
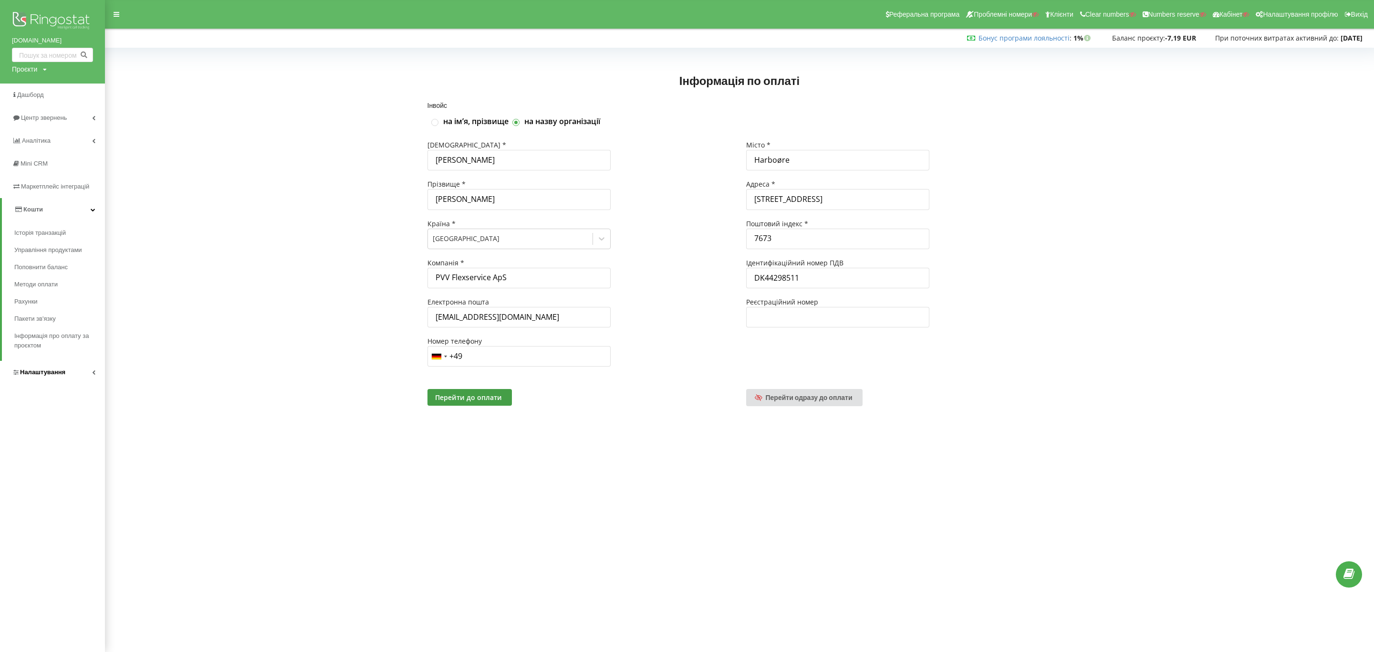
click at [67, 366] on link "Налаштування" at bounding box center [52, 372] width 105 height 23
click at [42, 208] on link "Кошти" at bounding box center [52, 209] width 105 height 23
click at [41, 278] on link "Методи оплати" at bounding box center [59, 284] width 91 height 17
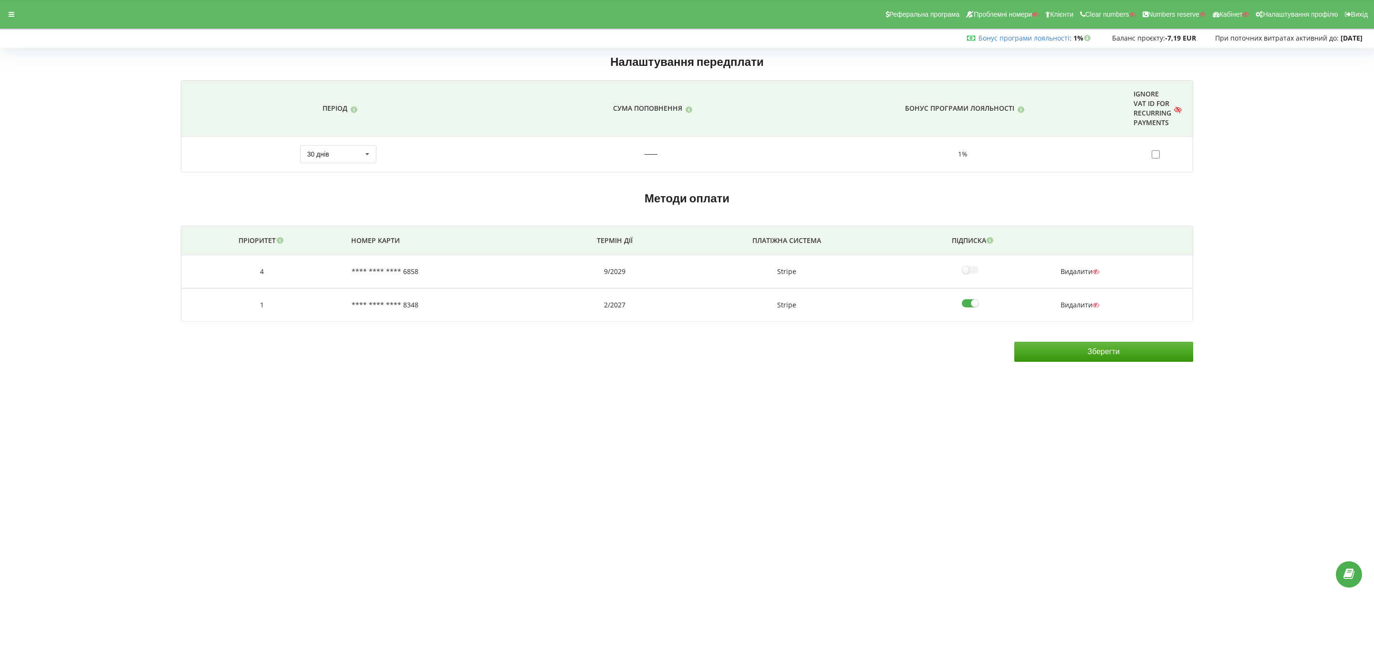
click at [1070, 272] on span "Видалити" at bounding box center [1080, 271] width 39 height 9
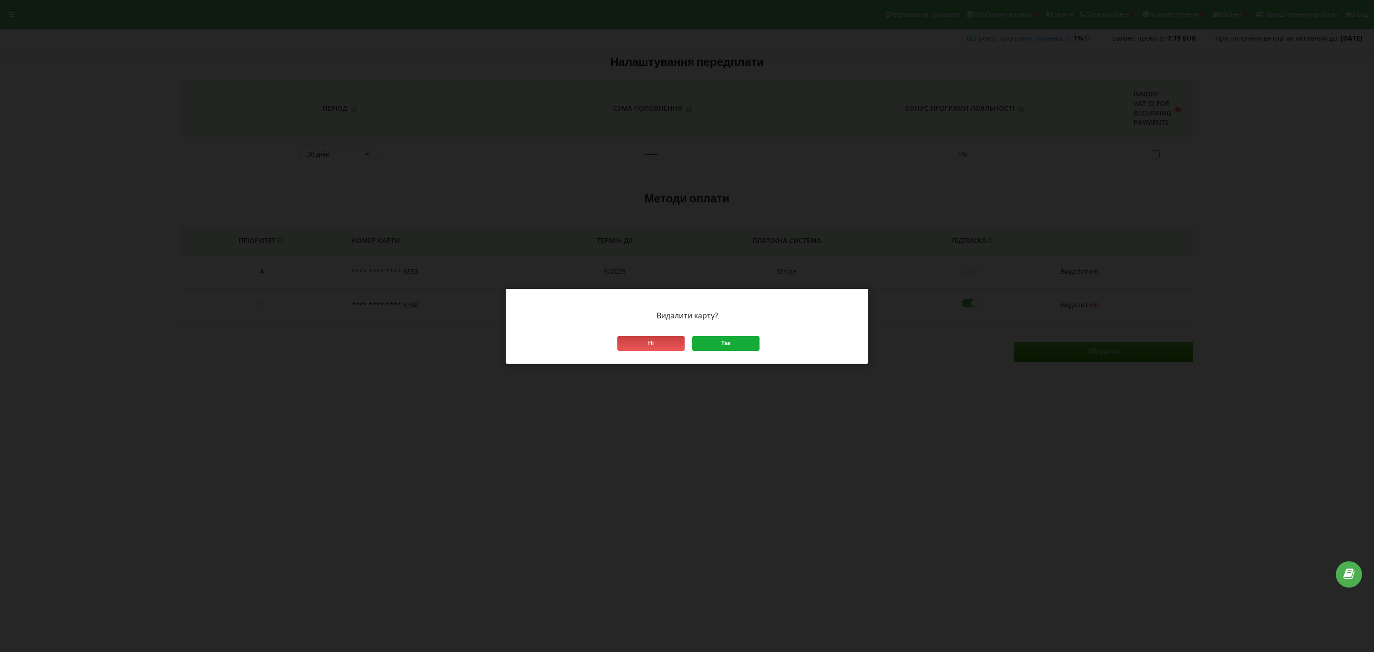
click at [736, 341] on div "Так" at bounding box center [725, 343] width 67 height 15
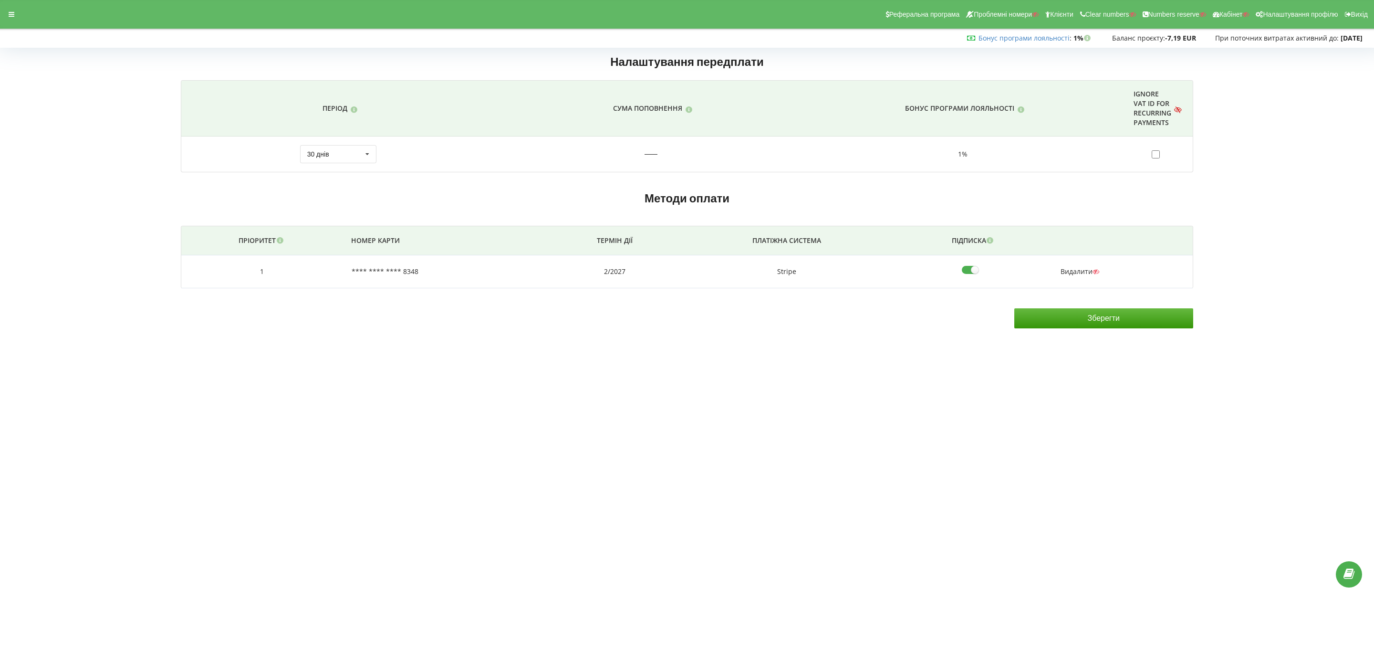
click at [1123, 314] on input "Зберегти" at bounding box center [1103, 318] width 179 height 20
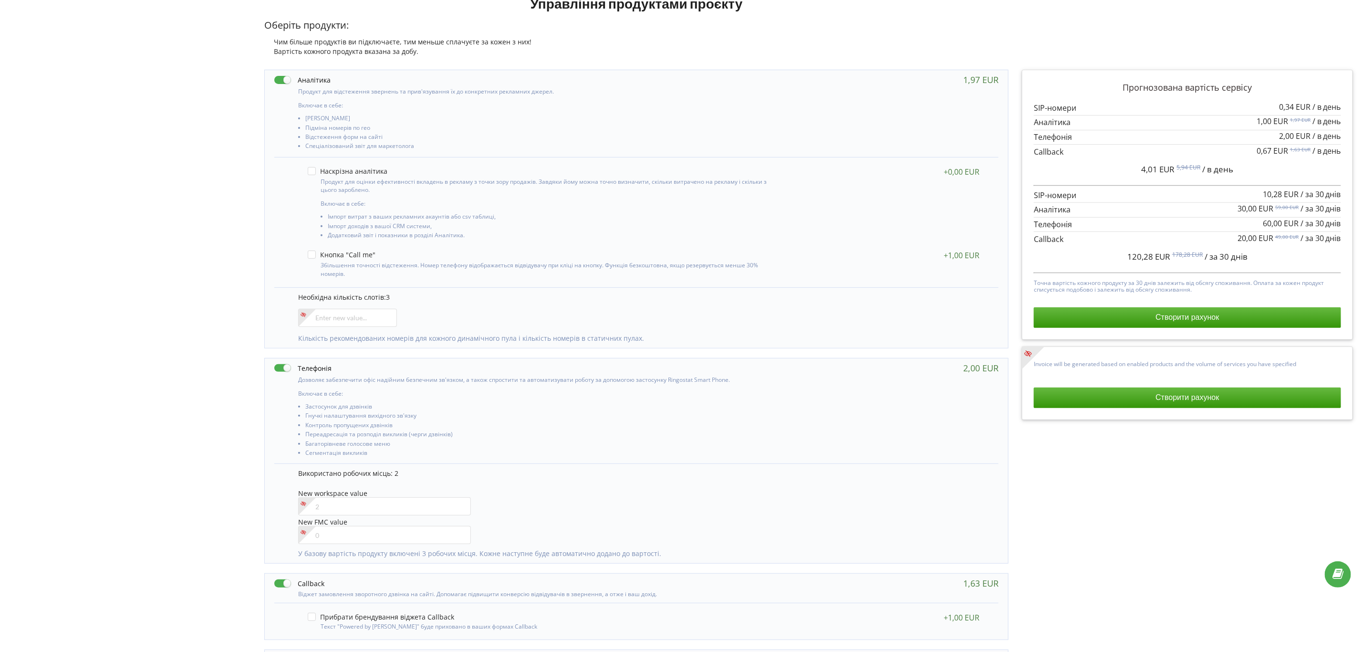
scroll to position [147, 0]
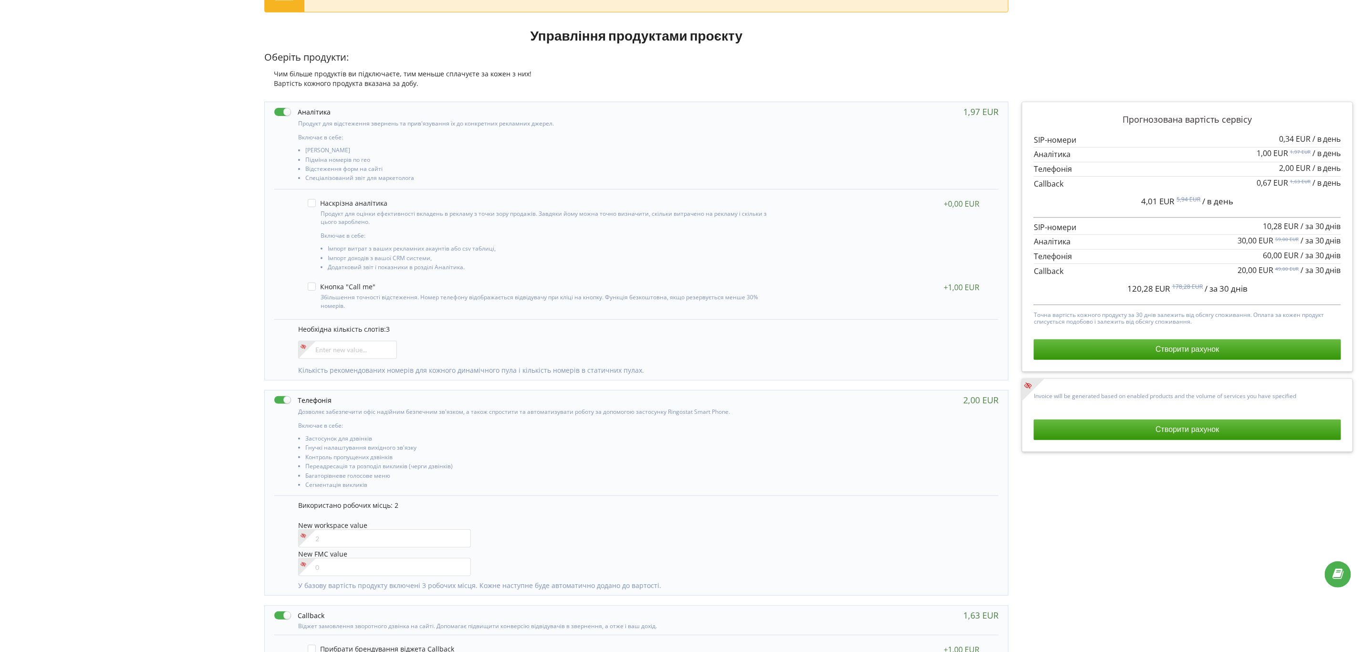
drag, startPoint x: 811, startPoint y: 285, endPoint x: 811, endPoint y: 292, distance: 6.7
click at [811, 290] on div "Збільшення точності відстеження. Номер телефону відображається відвідувачу при …" at bounding box center [643, 296] width 691 height 36
click at [811, 292] on div "Збільшення точності відстеження. Номер телефону відображається відвідувачу при …" at bounding box center [643, 296] width 691 height 36
click at [283, 404] on label at bounding box center [302, 400] width 57 height 10
checkbox input "false"
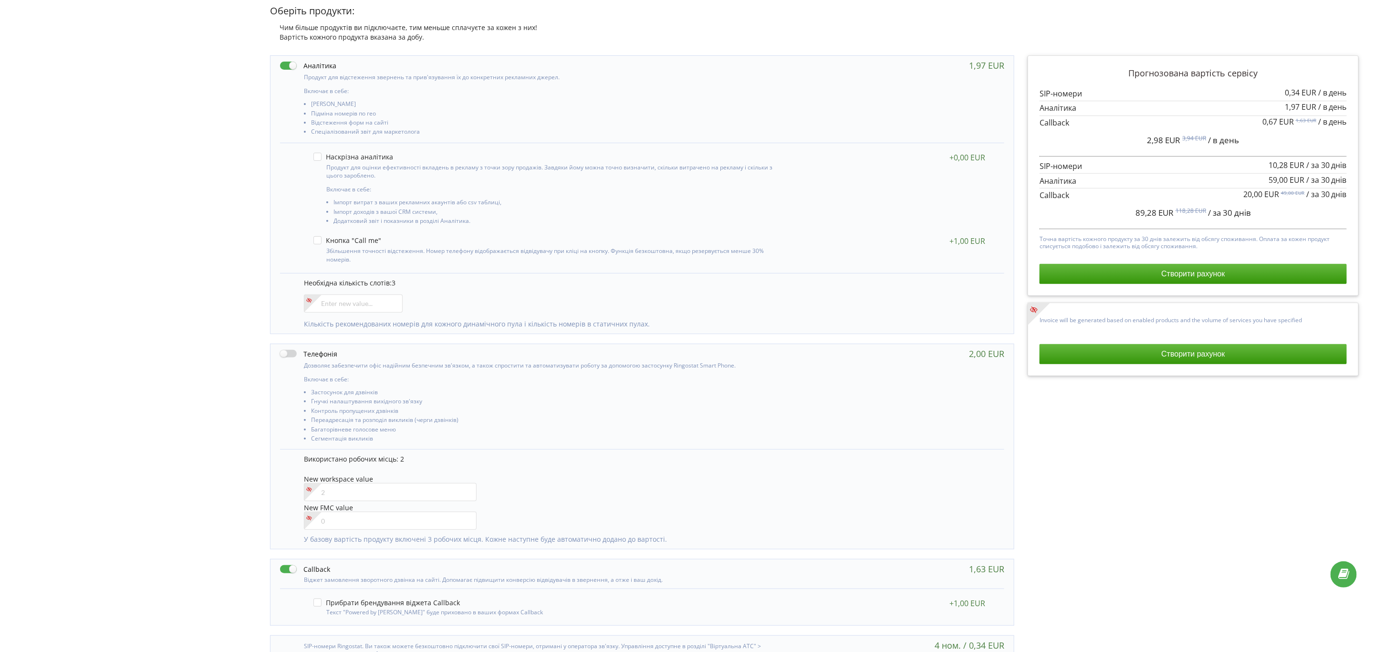
scroll to position [219, 0]
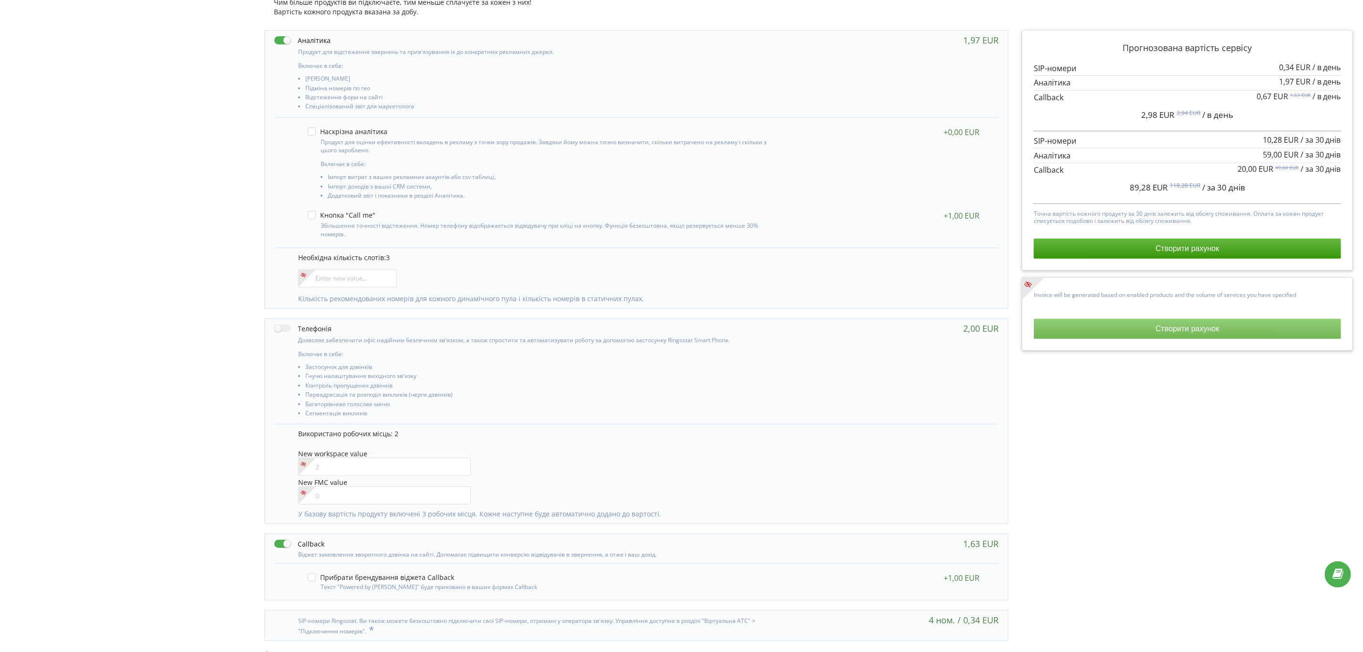
click at [1100, 331] on button "Створити рахунок" at bounding box center [1187, 329] width 307 height 20
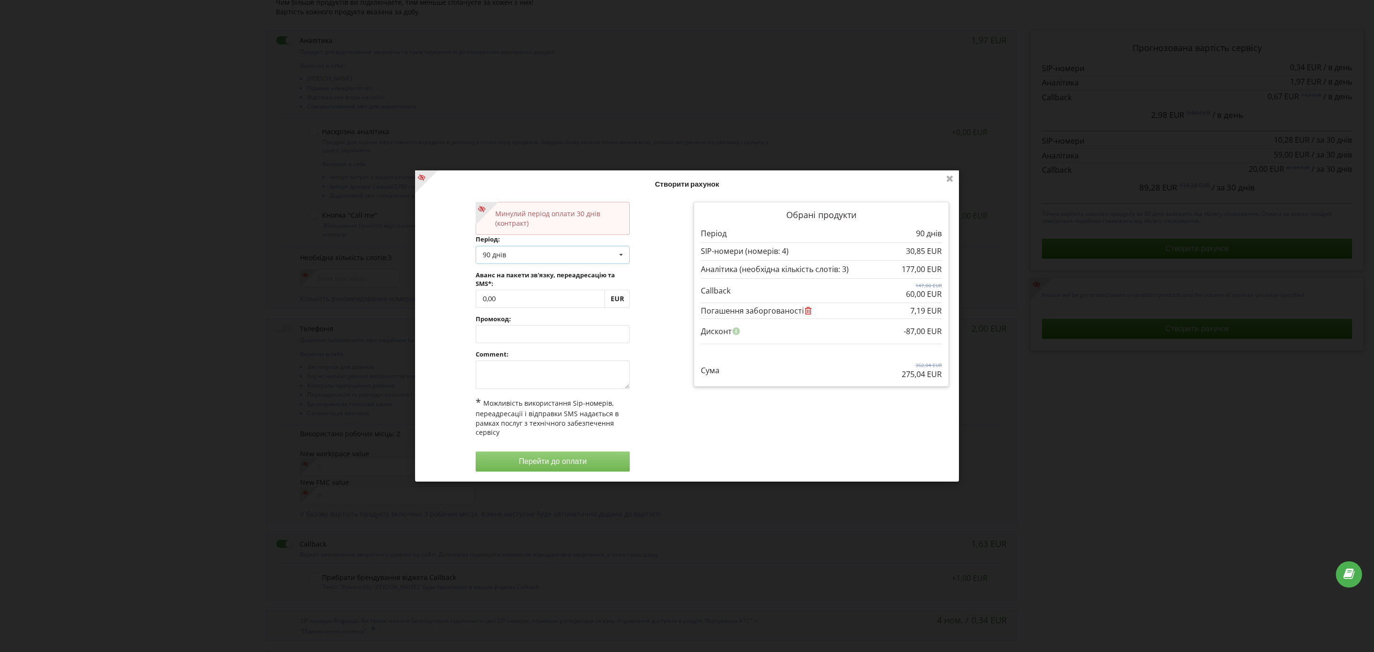
click at [530, 251] on div "90 днів Поповнити баланс без подовження 30 днів 90 днів" at bounding box center [553, 254] width 155 height 18
click at [537, 288] on div "30 днів" at bounding box center [553, 290] width 154 height 18
click at [543, 391] on div "Минулий період оплати 30 днів (контракт) Період: 30 днів Поповнити баланс без п…" at bounding box center [553, 336] width 168 height 283
click at [545, 387] on textarea at bounding box center [553, 374] width 155 height 29
click at [574, 369] on textarea at bounding box center [553, 374] width 155 height 29
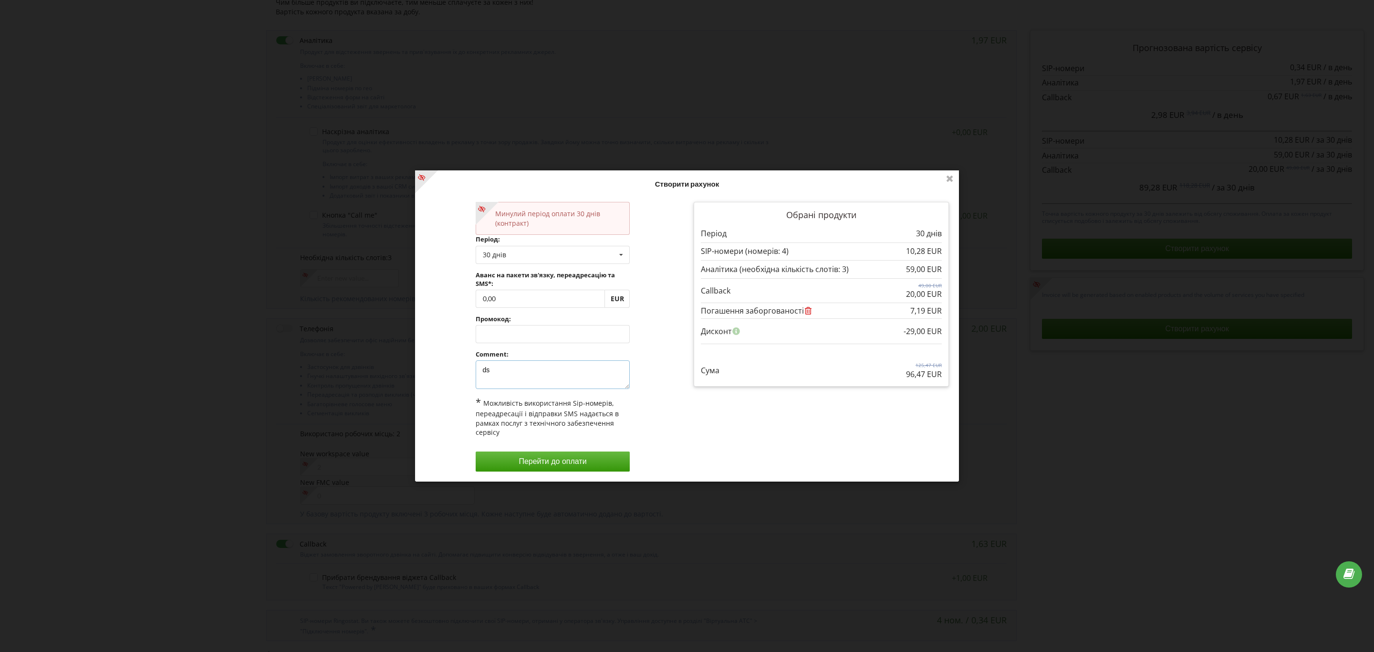
type textarea "d"
type textarea "відновлення"
click at [602, 457] on button "Перейти до оплати" at bounding box center [553, 461] width 155 height 20
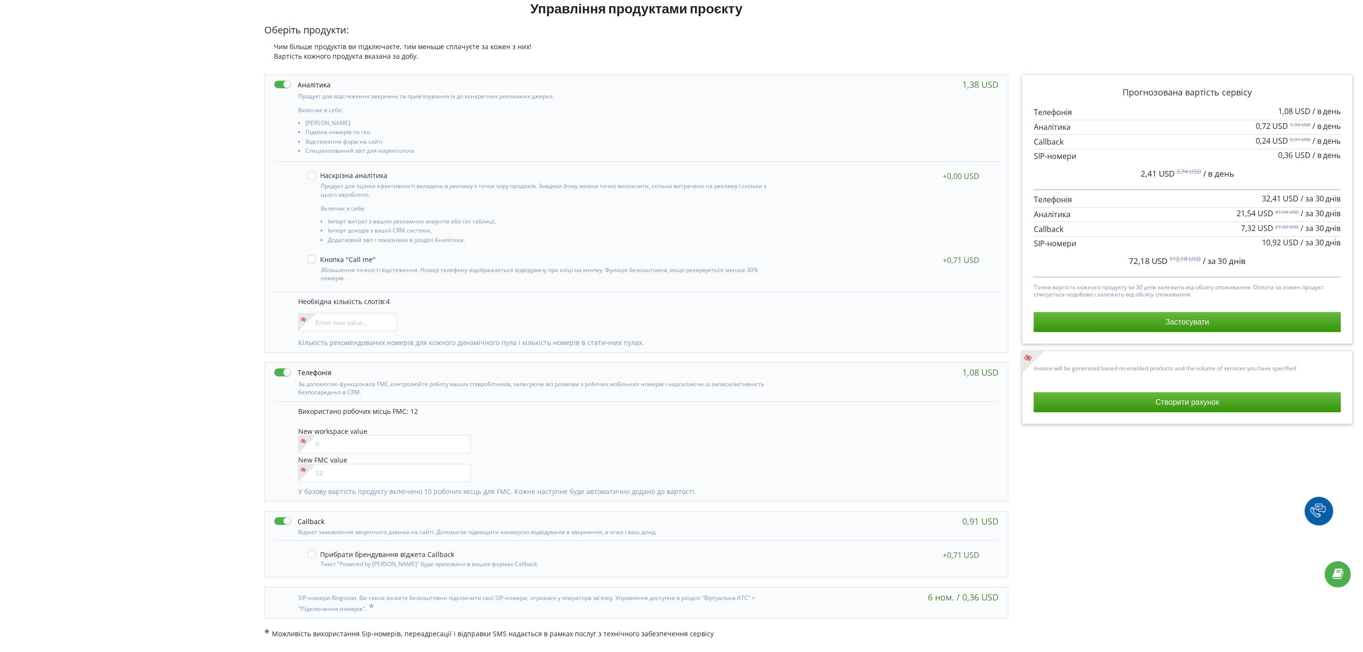
scroll to position [73, 0]
click at [376, 445] on input"] "number" at bounding box center [384, 444] width 173 height 18
click at [615, 451] on div "New workspace value" at bounding box center [643, 441] width 691 height 27
click at [635, 467] on div "New FMC value" at bounding box center [643, 468] width 691 height 27
drag, startPoint x: 1167, startPoint y: 269, endPoint x: 1119, endPoint y: 268, distance: 47.7
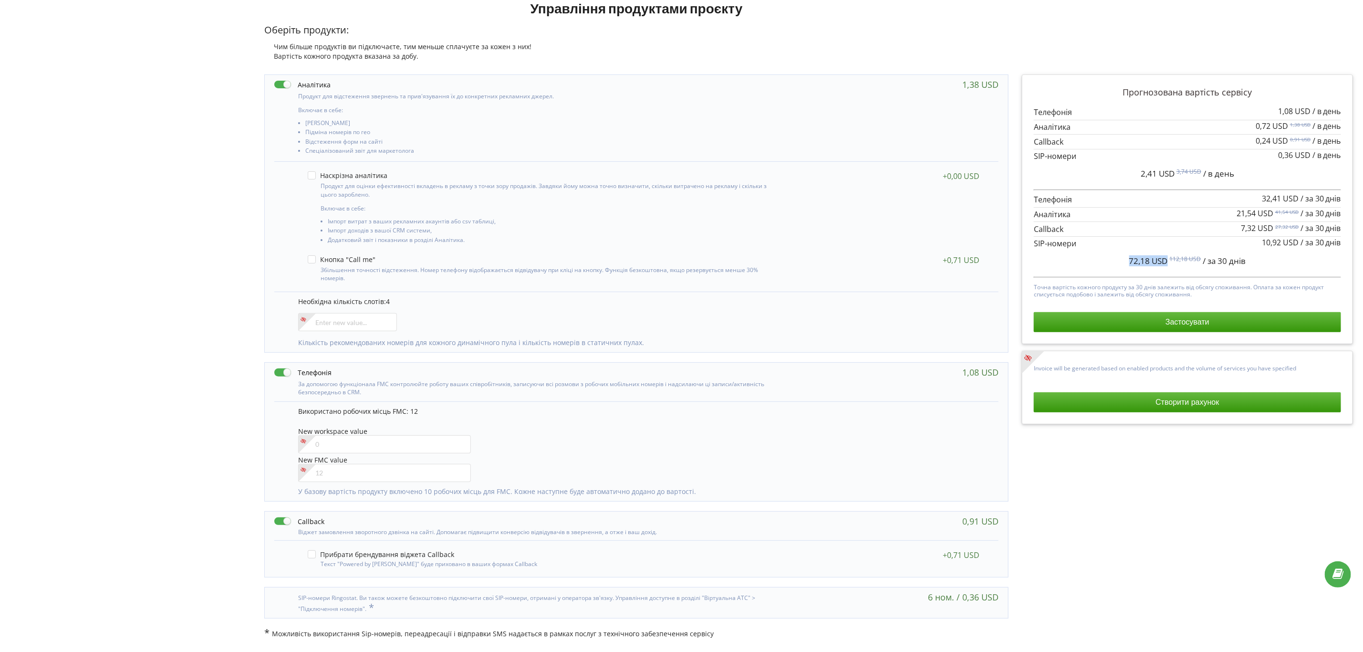
click at [1119, 268] on div "72,18 USD 112,18 USD / за 30 днів" at bounding box center [1187, 261] width 307 height 24
click at [1092, 263] on div "72,18 USD 112,18 USD / за 30 днів" at bounding box center [1187, 261] width 307 height 24
drag, startPoint x: 1172, startPoint y: 265, endPoint x: 1128, endPoint y: 262, distance: 44.5
click at [1128, 262] on div "72,18 USD 112,18 USD / за 30 днів" at bounding box center [1187, 261] width 307 height 24
click at [1145, 263] on span "72,18 USD" at bounding box center [1148, 260] width 39 height 11
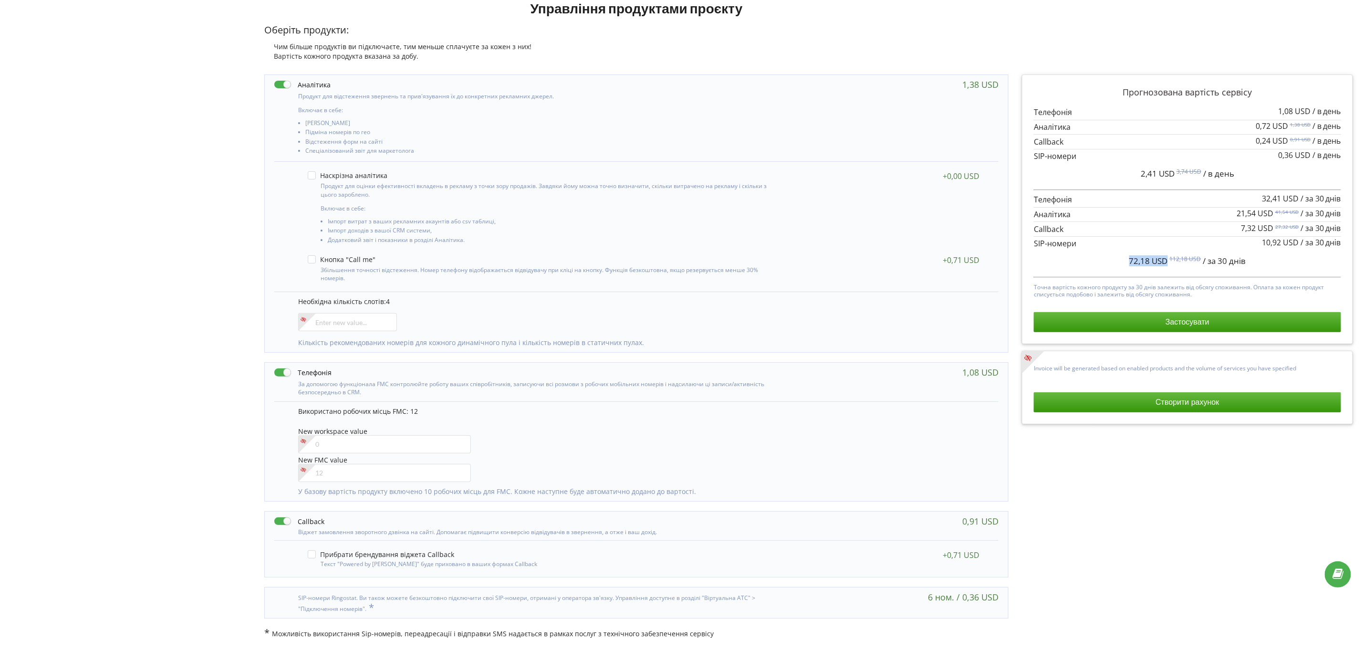
drag, startPoint x: 1167, startPoint y: 267, endPoint x: 1104, endPoint y: 262, distance: 63.6
click at [1104, 262] on div "72,18 USD 112,18 USD / за 30 днів" at bounding box center [1187, 261] width 307 height 24
click at [1103, 262] on div "72,18 USD 112,18 USD / за 30 днів" at bounding box center [1187, 261] width 307 height 24
click at [344, 479] on input"] "number" at bounding box center [384, 473] width 173 height 18
click at [339, 447] on input"] "number" at bounding box center [384, 444] width 173 height 18
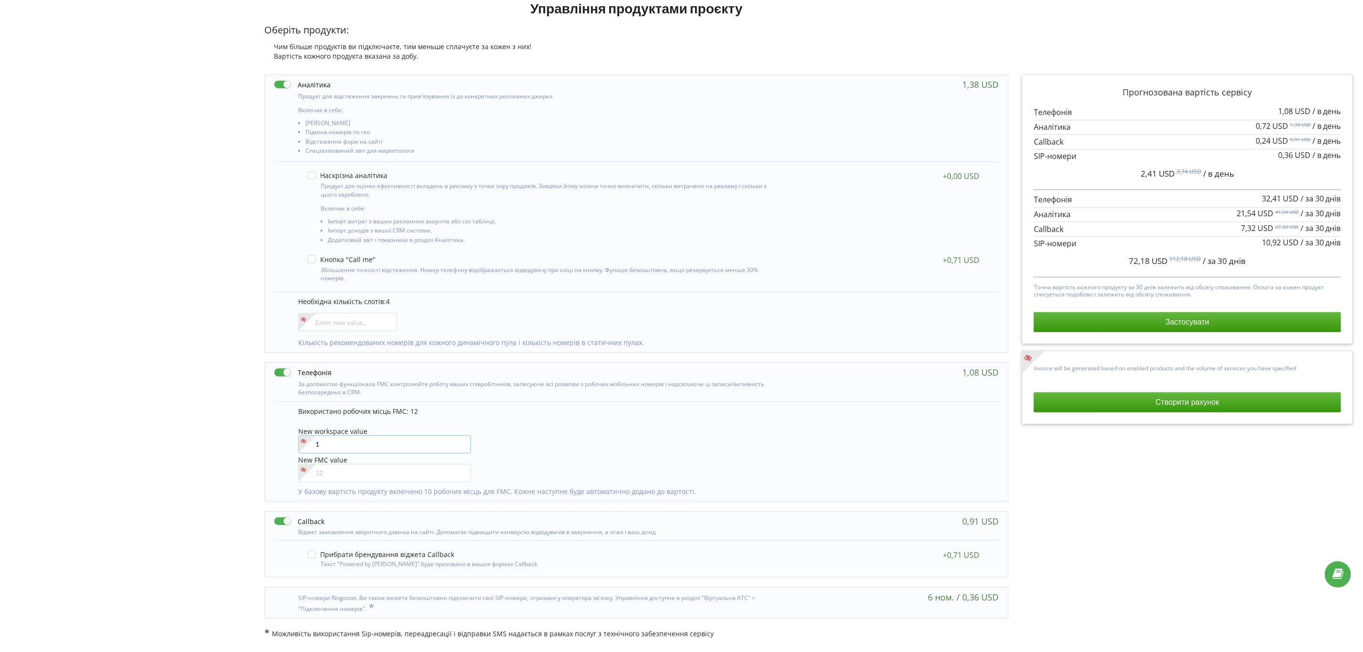
type input"] "1"
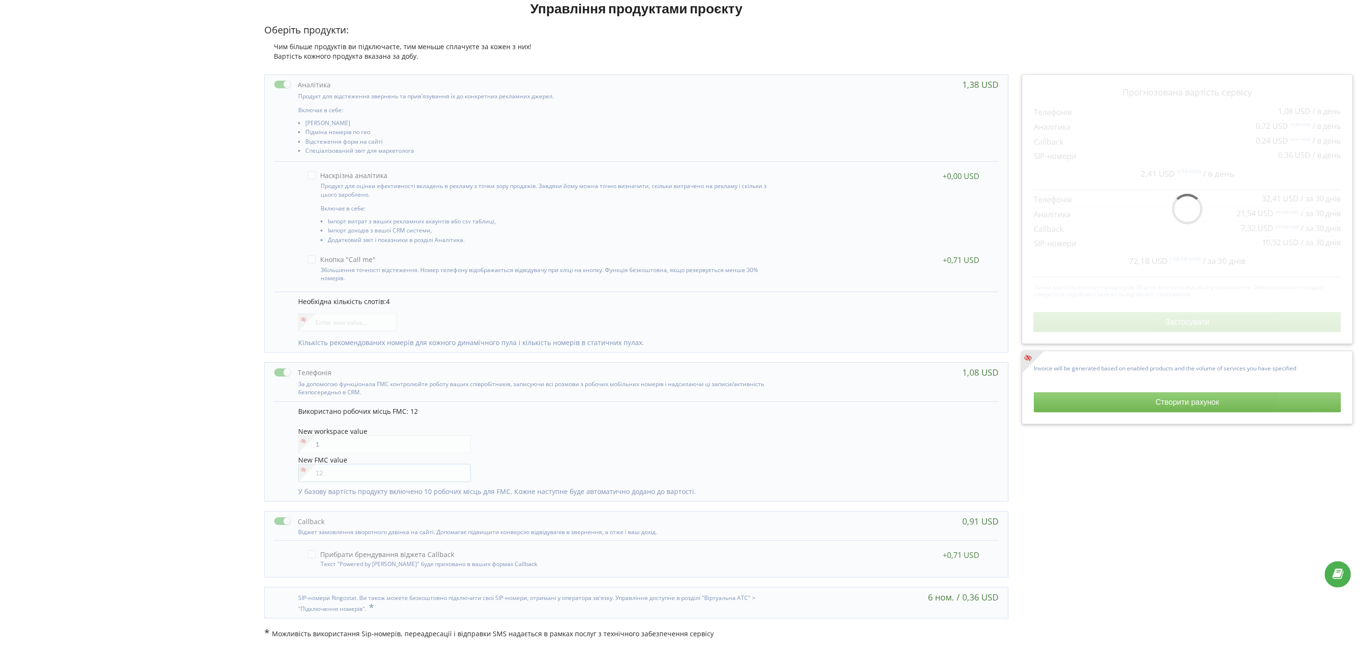
click at [345, 476] on div at bounding box center [384, 473] width 173 height 18
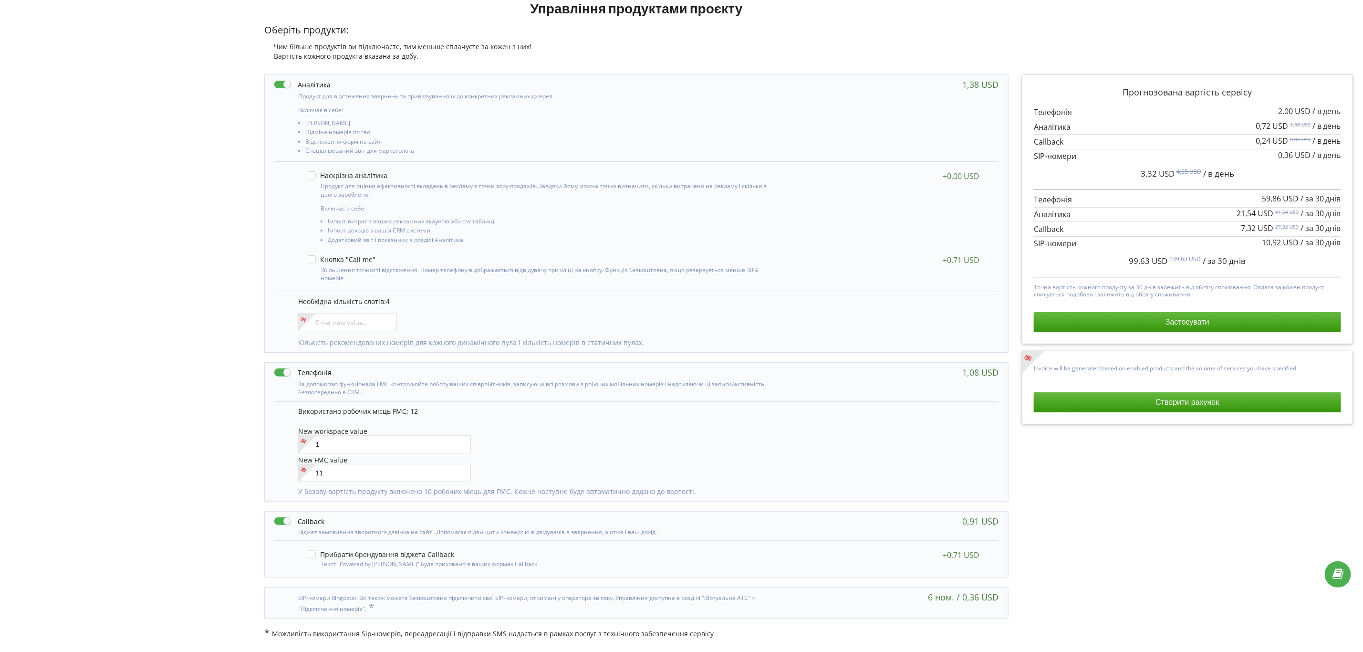
click at [493, 415] on p "Використано робочих місць FMC: 12" at bounding box center [643, 412] width 691 height 10
drag, startPoint x: 1166, startPoint y: 261, endPoint x: 1108, endPoint y: 261, distance: 57.3
click at [1108, 261] on div "96,93 USD 136,93 USD / за 30 днів" at bounding box center [1187, 261] width 307 height 24
drag, startPoint x: 349, startPoint y: 466, endPoint x: 305, endPoint y: 468, distance: 44.0
click at [305, 468] on div "11" at bounding box center [384, 473] width 173 height 18
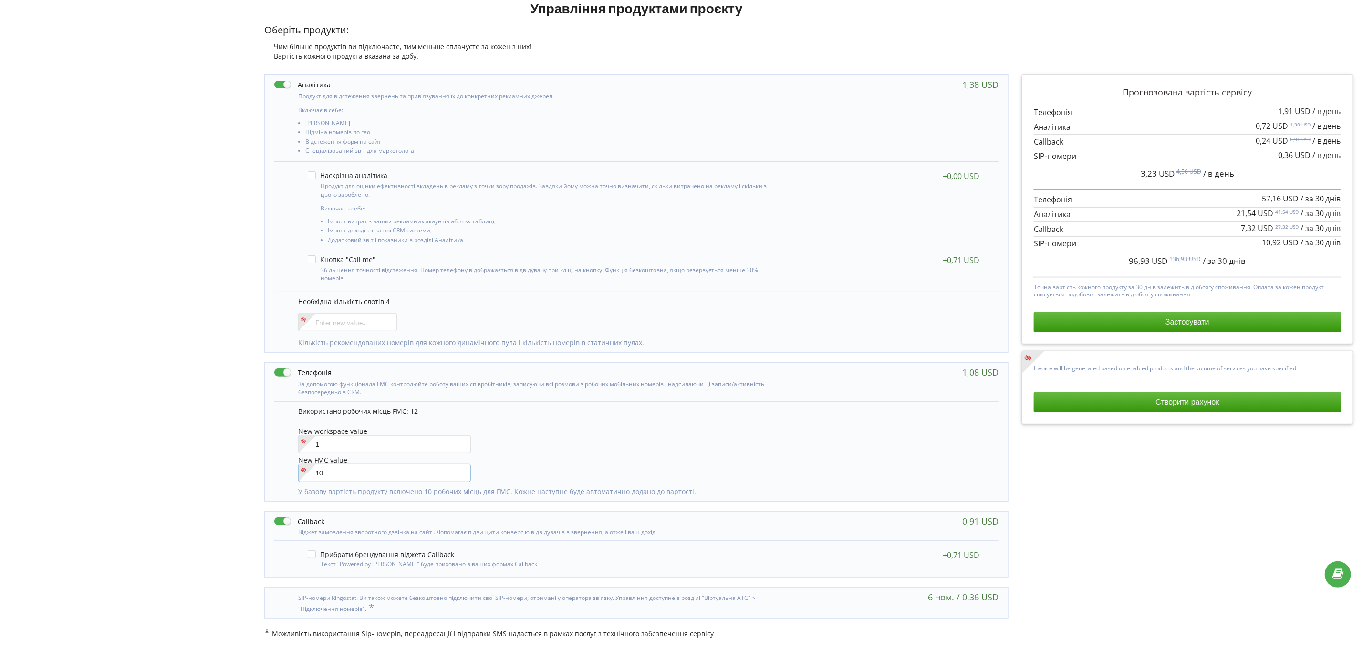
type input"] "10"
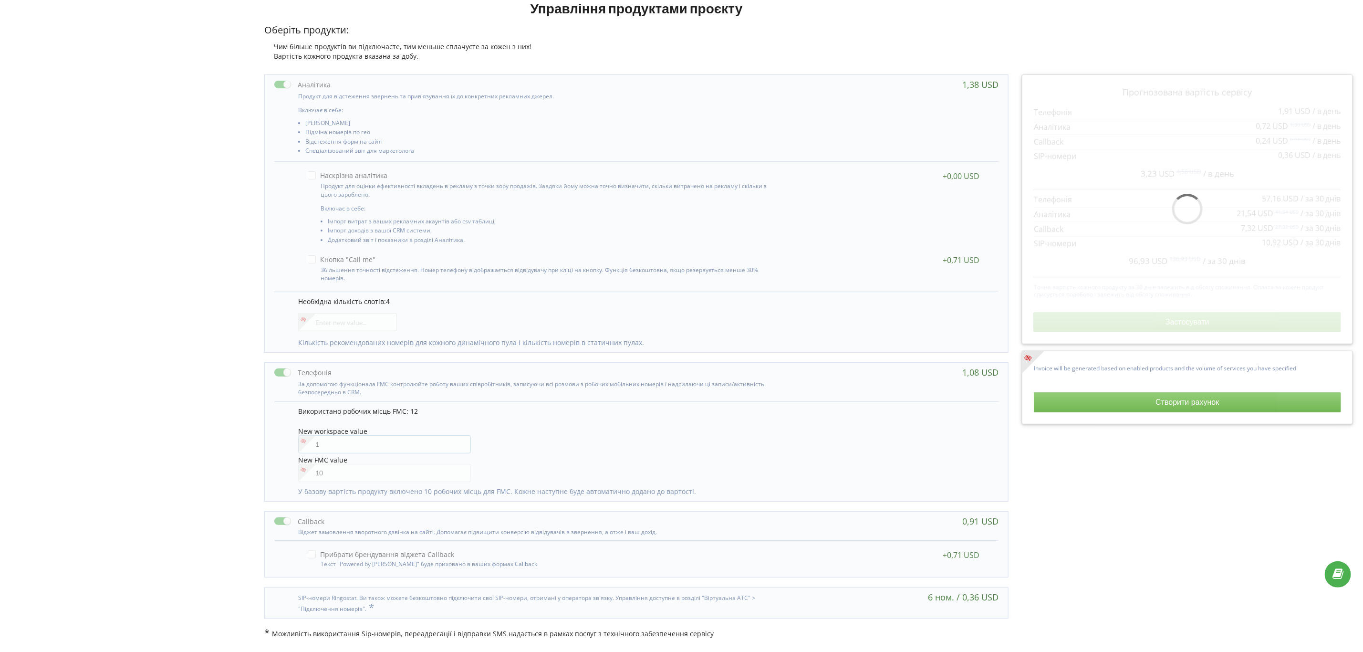
drag, startPoint x: 335, startPoint y: 444, endPoint x: 272, endPoint y: 444, distance: 63.5
click at [272, 444] on div "За допомогою функціонала FMC контролюйте роботу ваших співробітників, записуючи…" at bounding box center [636, 431] width 744 height 139
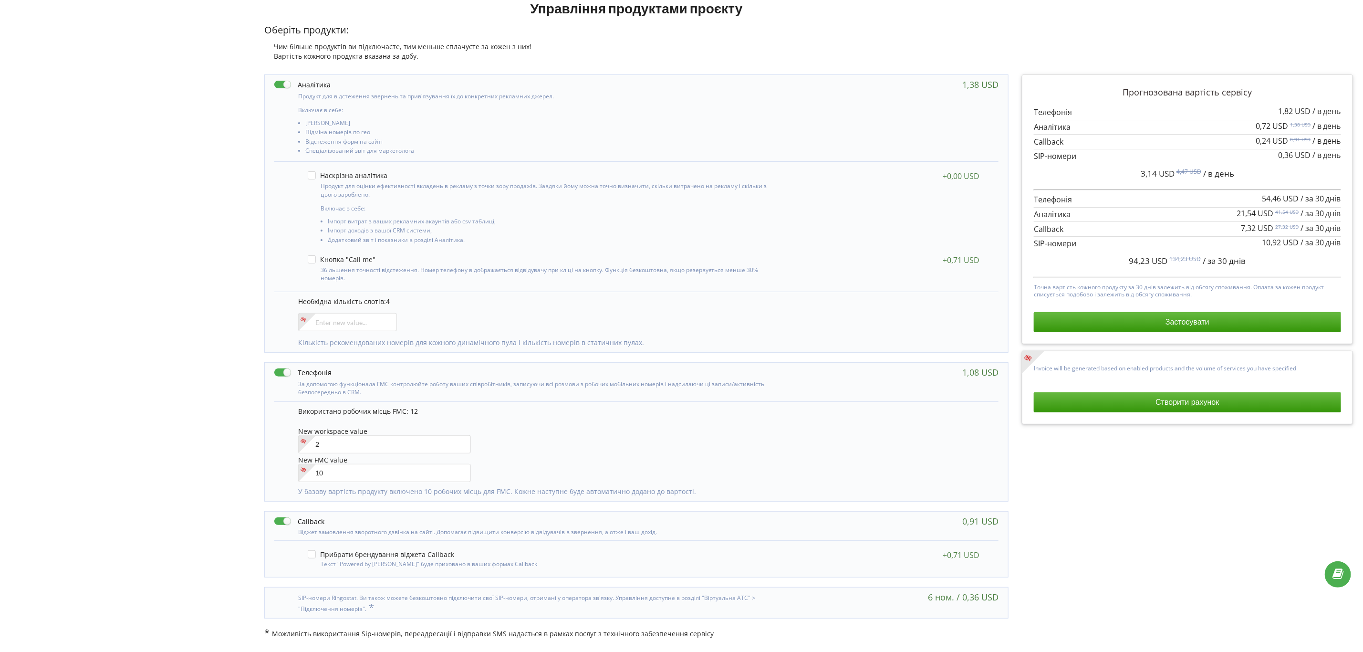
click at [561, 436] on div "New workspace value 2" at bounding box center [643, 441] width 691 height 27
click at [422, 439] on input"] "2" at bounding box center [384, 444] width 173 height 18
drag, startPoint x: 354, startPoint y: 449, endPoint x: 284, endPoint y: 449, distance: 70.1
click at [284, 449] on div "Використано робочих місць FMC: 12 New workspace value 2 New FMC value 10" at bounding box center [636, 451] width 724 height 100
type input"] "3"
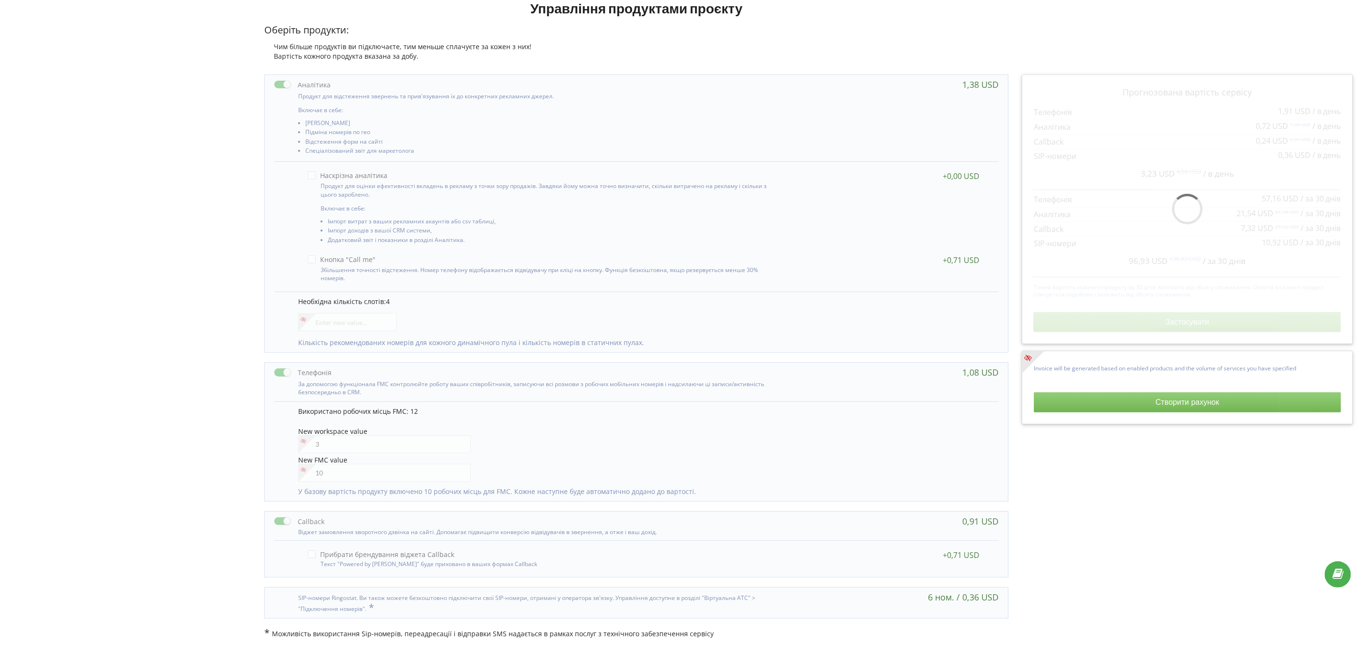
click at [767, 374] on div at bounding box center [527, 372] width 507 height 10
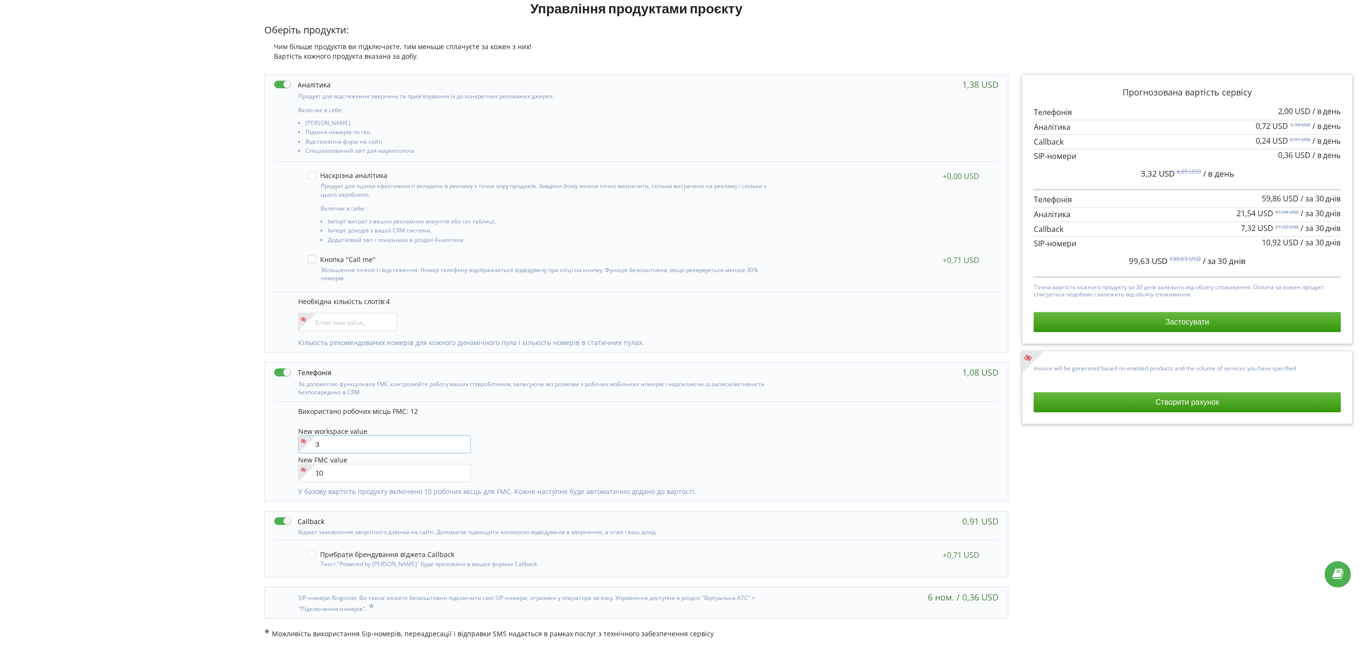
click at [324, 447] on input"] "3" at bounding box center [384, 444] width 173 height 18
click at [805, 407] on p "Використано робочих місць FMC: 12" at bounding box center [643, 412] width 691 height 10
drag, startPoint x: 329, startPoint y: 446, endPoint x: 290, endPoint y: 445, distance: 39.6
click at [290, 445] on div "Використано робочих місць FMC: 12 New workspace value 3 New FMC value 10" at bounding box center [636, 451] width 724 height 100
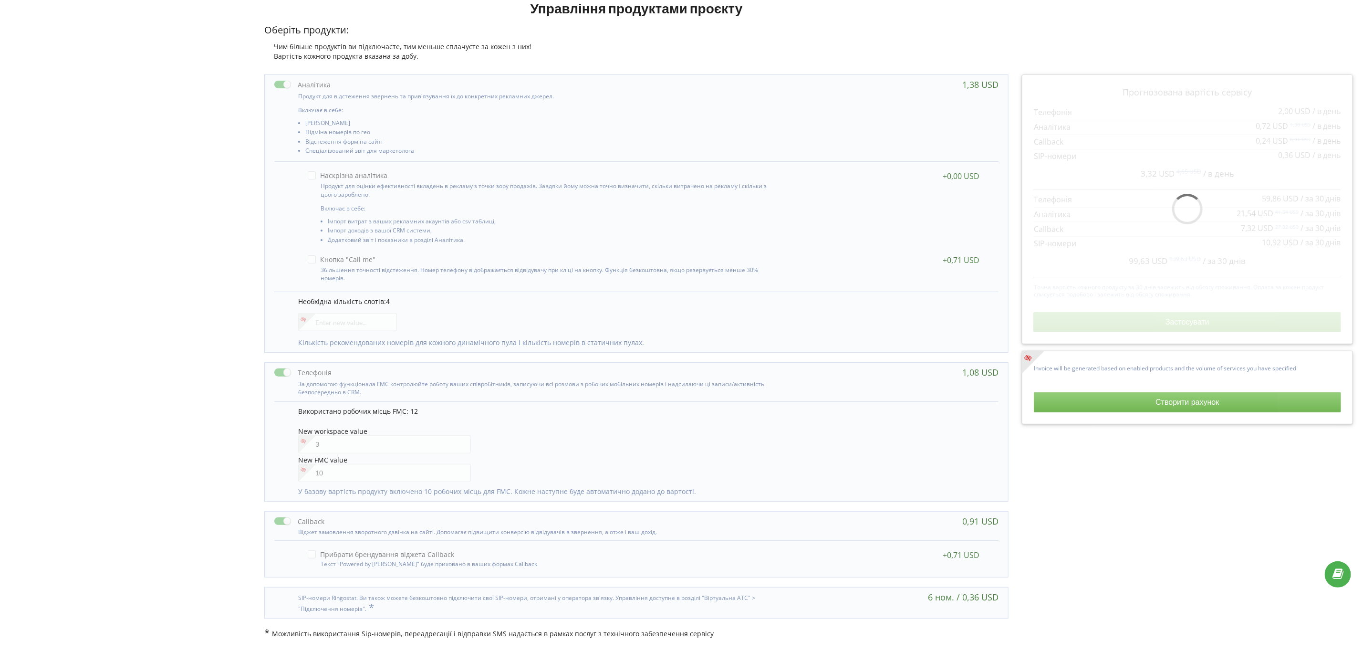
click at [505, 414] on p "Використано робочих місць FMC: 12" at bounding box center [643, 412] width 691 height 10
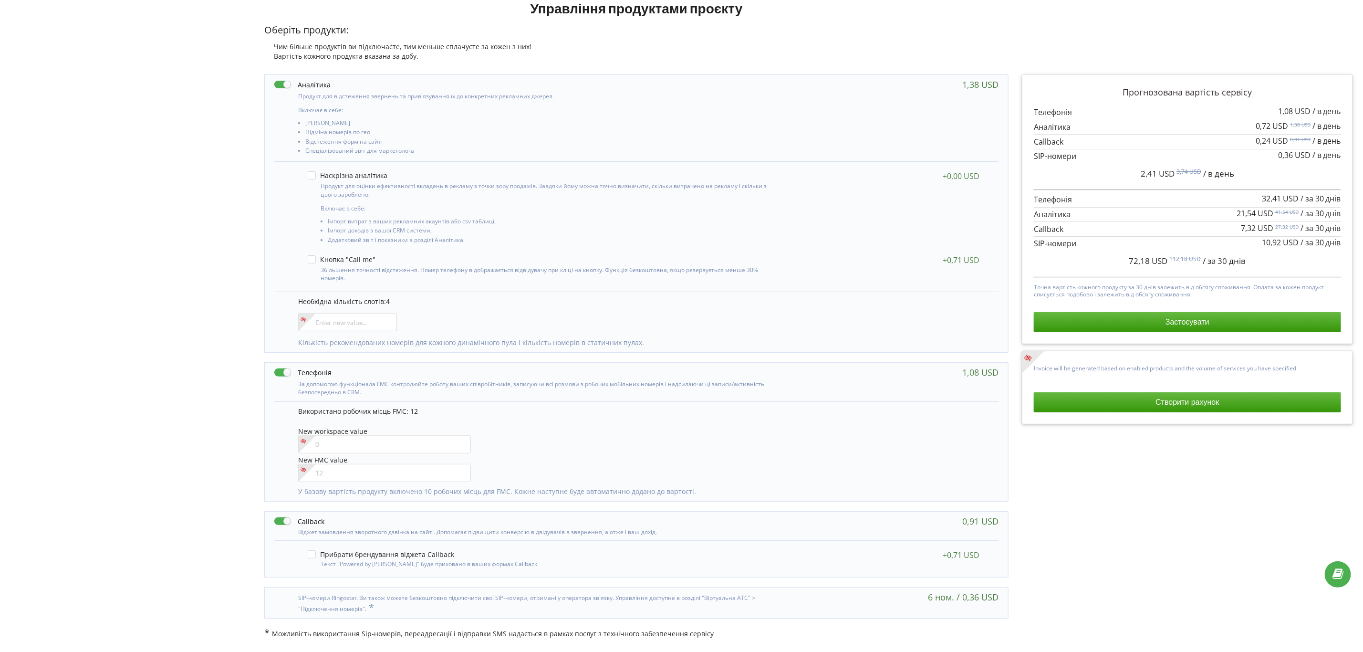
scroll to position [73, 0]
click at [335, 474] on input"] "number" at bounding box center [384, 473] width 173 height 18
click at [332, 450] on input"] "number" at bounding box center [384, 444] width 173 height 18
type input"] "6"
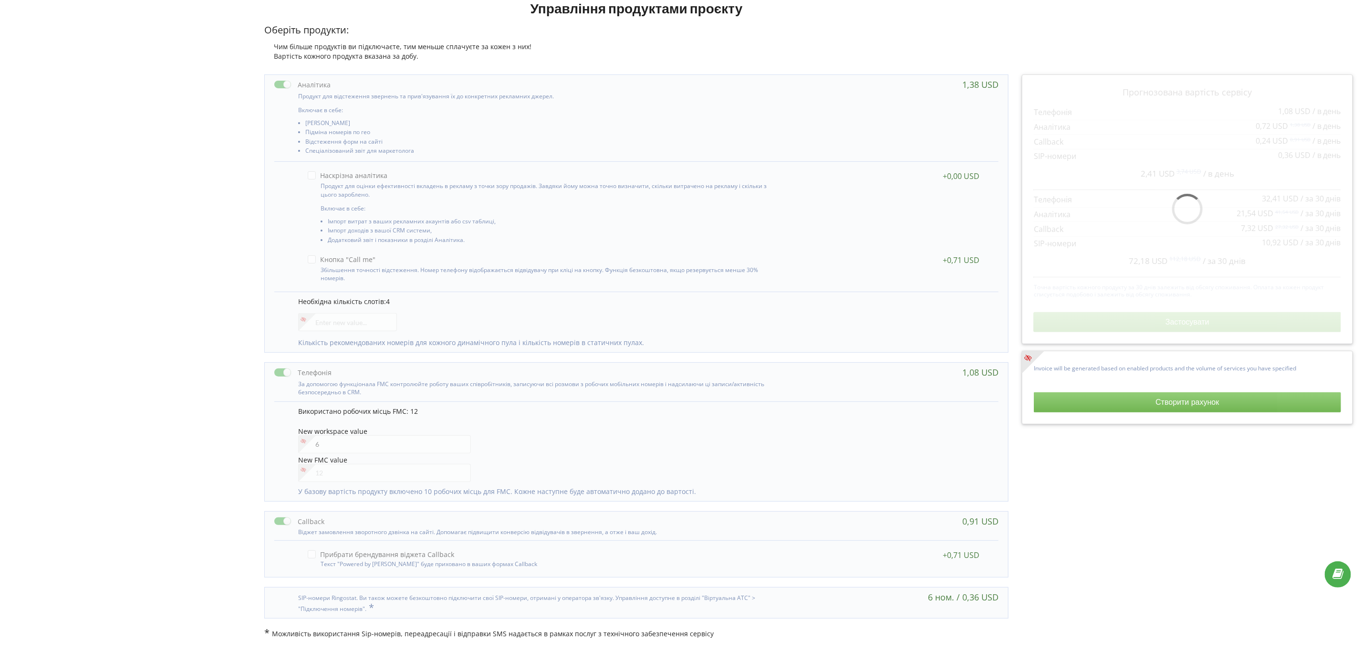
click at [597, 427] on div "Використано робочих місць FMC: 12 New workspace value 6 New FMC value" at bounding box center [643, 447] width 691 height 80
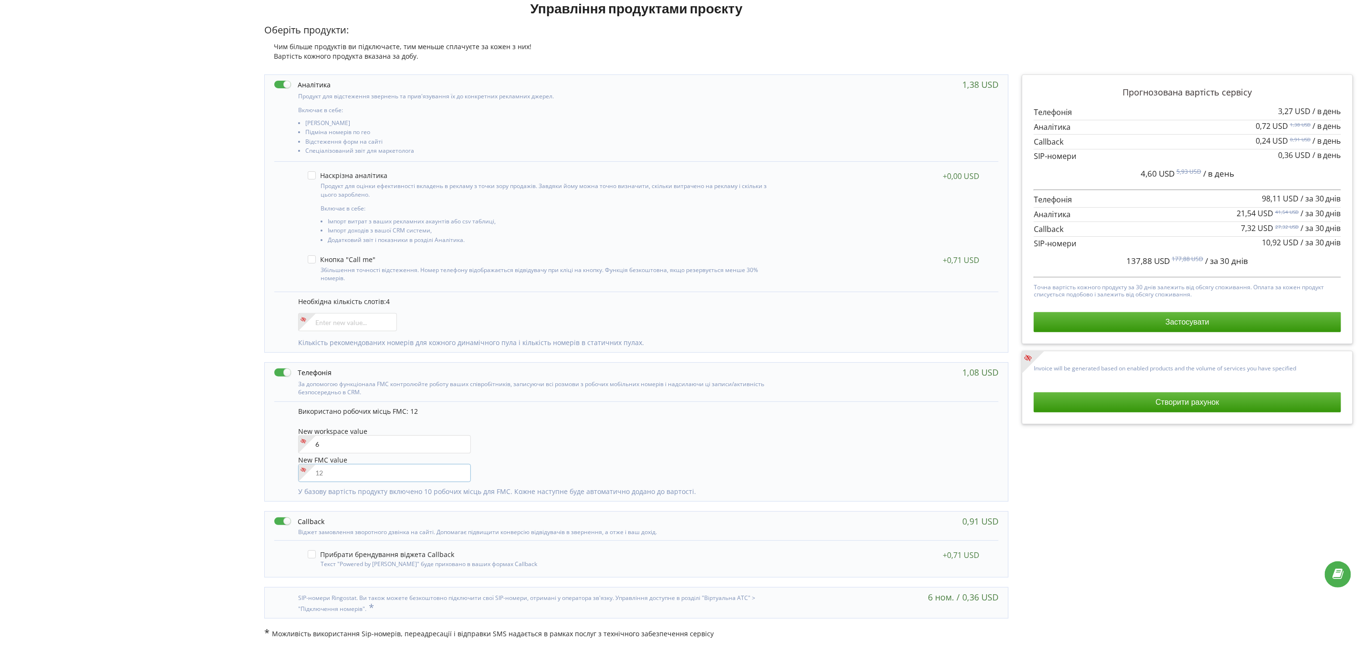
click at [335, 477] on input"] "number" at bounding box center [384, 473] width 173 height 18
type input"] "6"
click at [525, 448] on div "New workspace value 6" at bounding box center [643, 441] width 691 height 27
drag, startPoint x: 1155, startPoint y: 265, endPoint x: 1091, endPoint y: 264, distance: 64.0
click at [1091, 264] on div "121,67 USD 161,67 USD / за 30 днів" at bounding box center [1187, 261] width 307 height 24
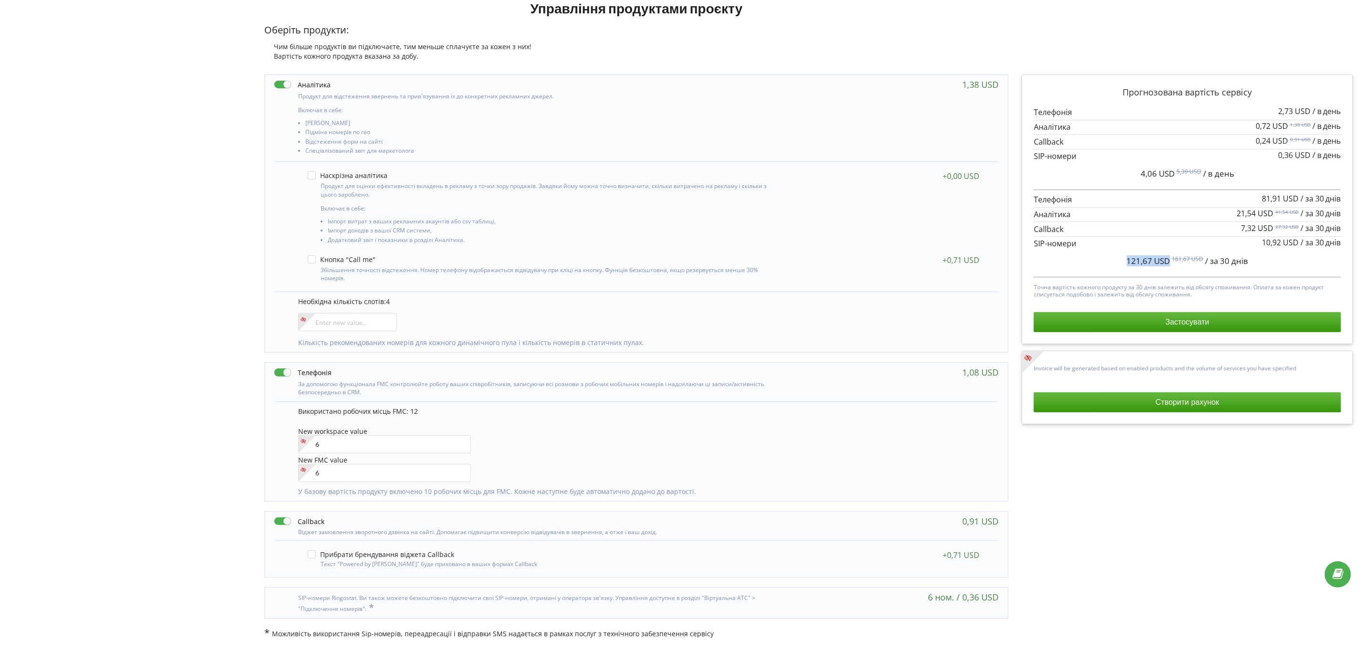
drag, startPoint x: 1167, startPoint y: 263, endPoint x: 1108, endPoint y: 264, distance: 59.2
click at [1108, 264] on div "121,67 USD 161,67 USD / за 30 днів" at bounding box center [1187, 261] width 307 height 24
click at [1126, 258] on div "121,67 USD 161,67 USD / за 30 днів" at bounding box center [1187, 261] width 307 height 24
drag, startPoint x: 1171, startPoint y: 262, endPoint x: 1086, endPoint y: 261, distance: 85.4
click at [1086, 261] on div "121,67 USD 161,67 USD / за 30 днів" at bounding box center [1187, 261] width 307 height 24
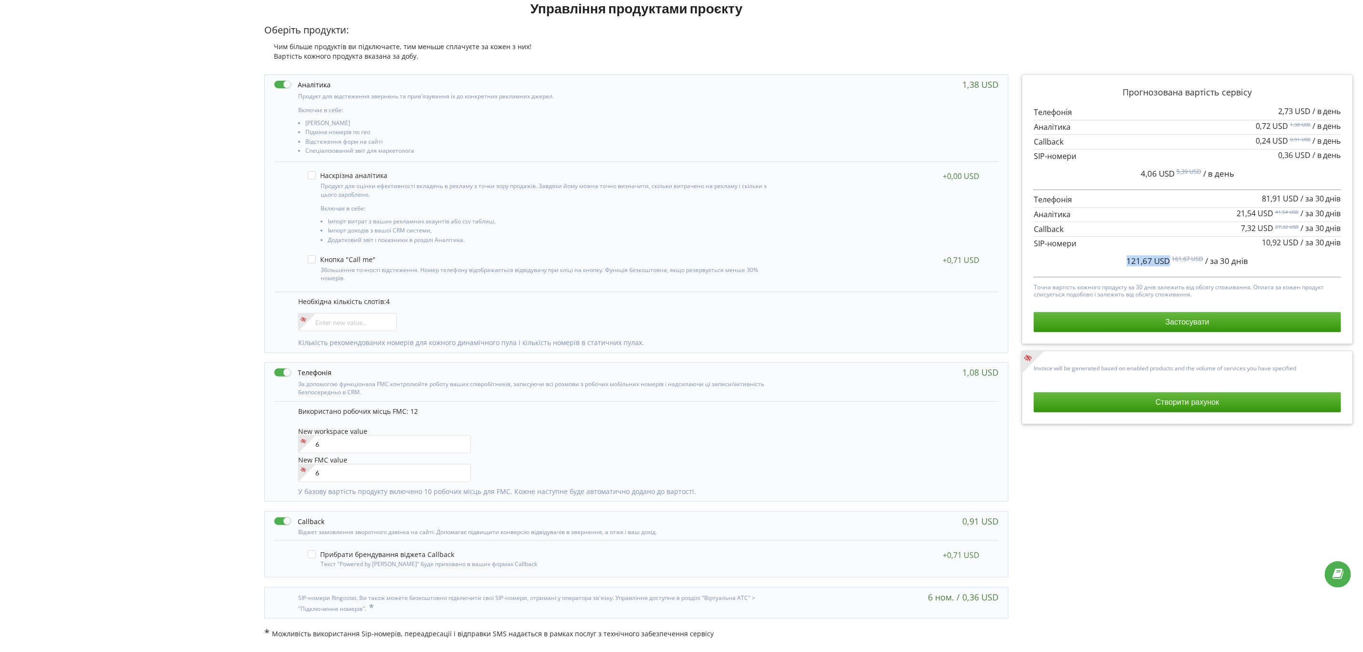
click at [1129, 255] on div "121,67 USD 161,67 USD / за 30 днів" at bounding box center [1187, 261] width 307 height 24
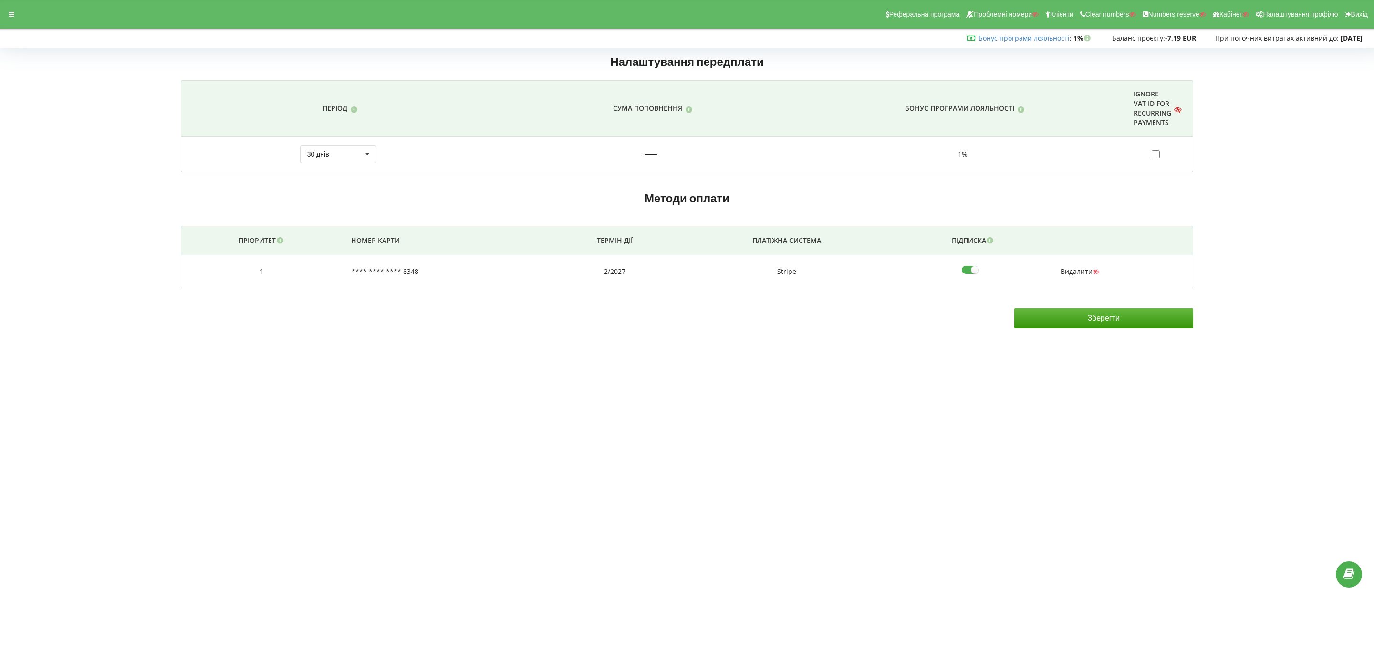
click at [659, 365] on body "Реферальна програма Проблемні номери Клієнти Clear numbers Numbers reserve Кабі…" at bounding box center [687, 326] width 1374 height 652
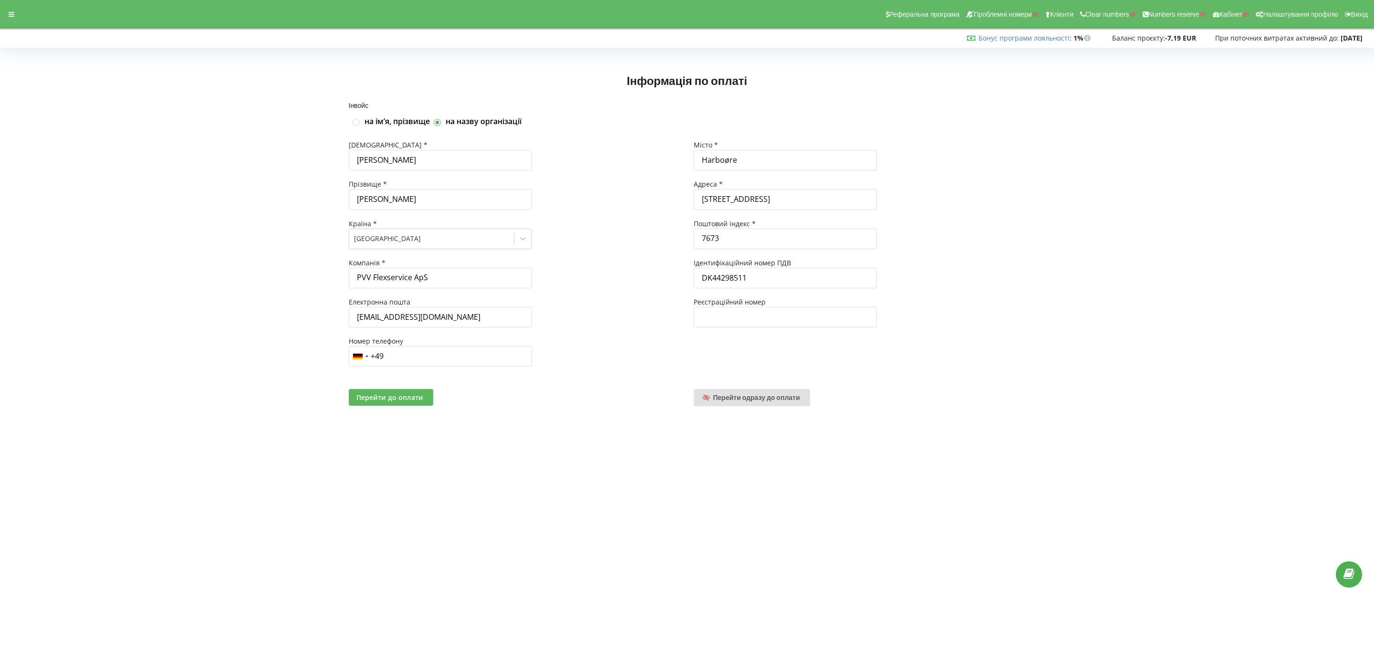
click at [385, 398] on span "Перейти до оплати" at bounding box center [389, 397] width 67 height 9
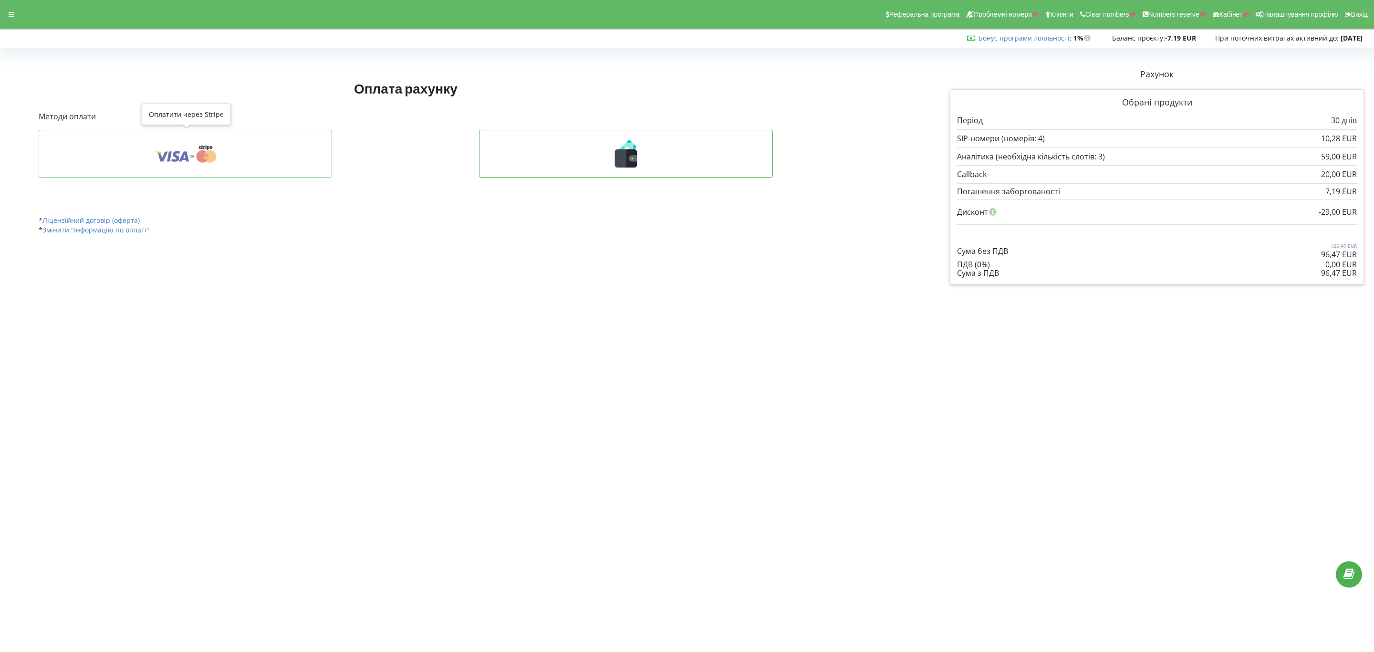
click at [145, 136] on button at bounding box center [186, 154] width 294 height 48
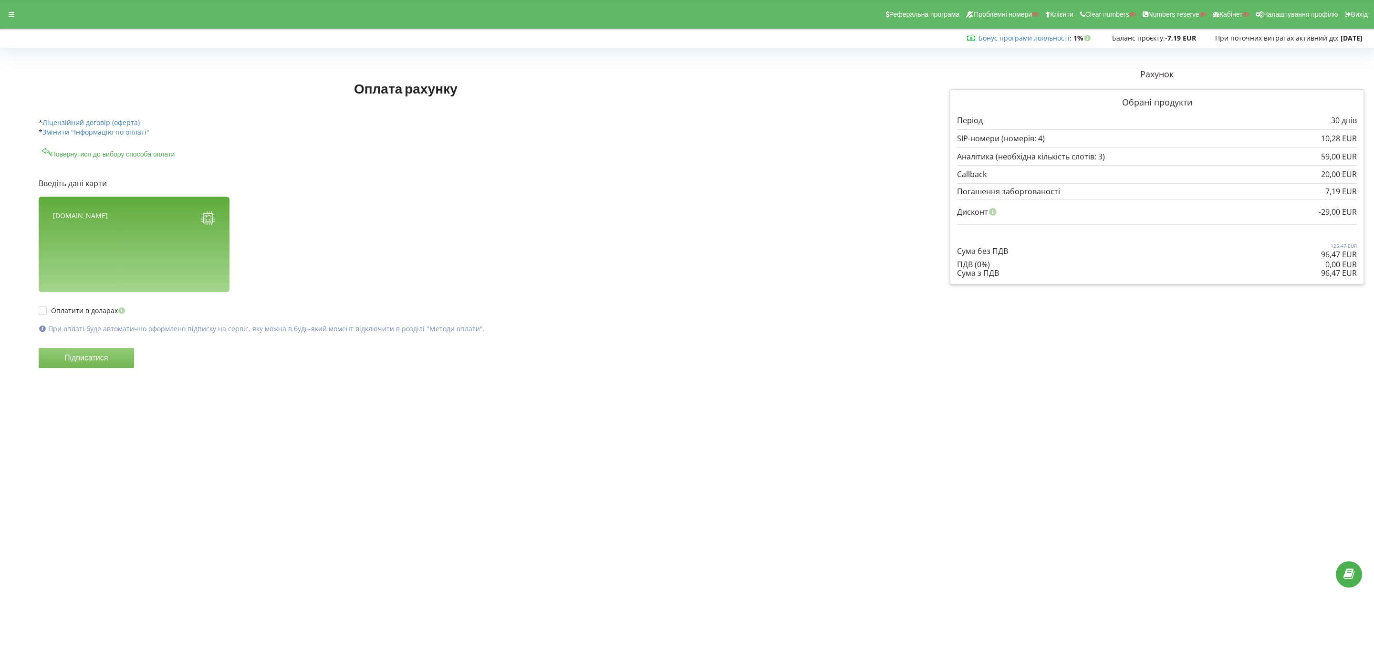
click at [109, 265] on div "[DOMAIN_NAME]" at bounding box center [134, 244] width 191 height 95
click at [70, 280] on div "[DOMAIN_NAME]" at bounding box center [134, 244] width 191 height 95
click at [449, 254] on form "Введіть дані карти pvv.dk Підписатися" at bounding box center [459, 278] width 841 height 238
drag, startPoint x: 1133, startPoint y: 398, endPoint x: 1111, endPoint y: 396, distance: 22.1
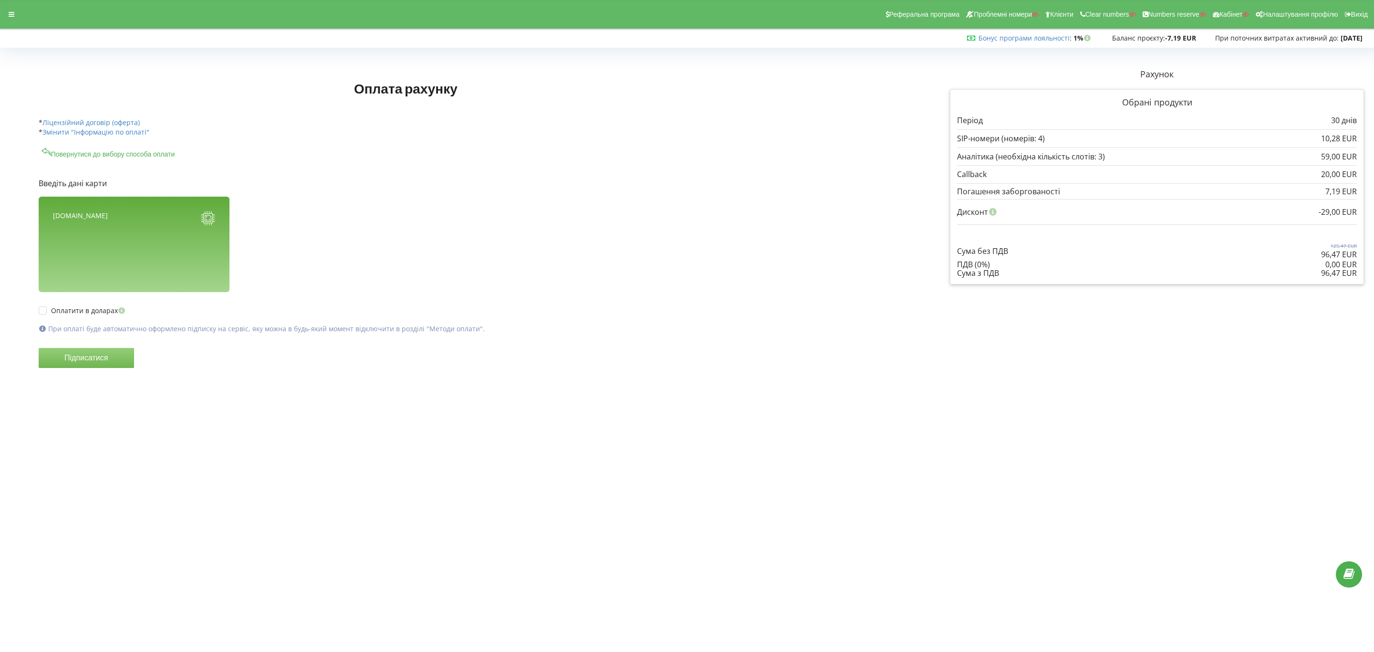
click at [1133, 398] on div "Рахунок Обрані продукти Період 30 днів 10,28 EUR" at bounding box center [1157, 233] width 428 height 342
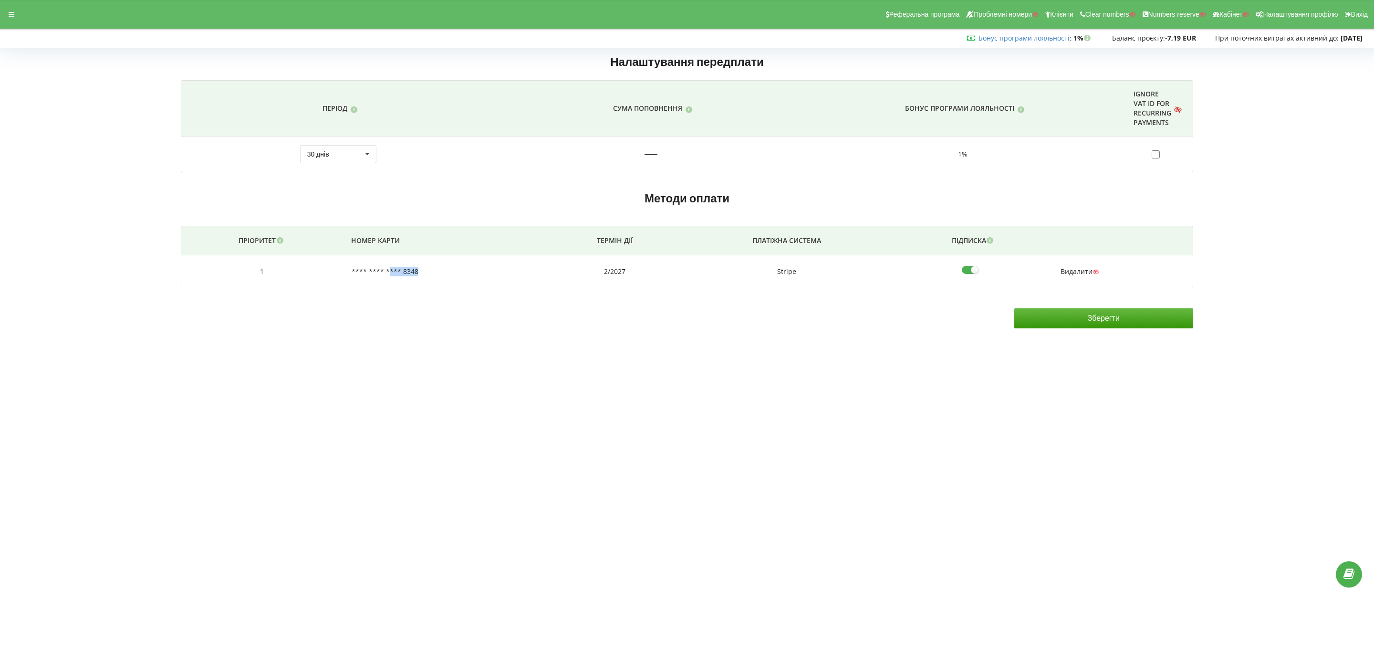
drag, startPoint x: 426, startPoint y: 275, endPoint x: 388, endPoint y: 271, distance: 37.5
click at [388, 271] on td "**** **** **** 8348" at bounding box center [447, 271] width 209 height 33
copy td "*** 8348"
click at [0, 13] on div "Реферальна програма Проблемні номери Клієнти Clear numbers Numbers reserve Кабі…" at bounding box center [687, 14] width 1388 height 29
click at [16, 16] on div at bounding box center [11, 14] width 17 height 13
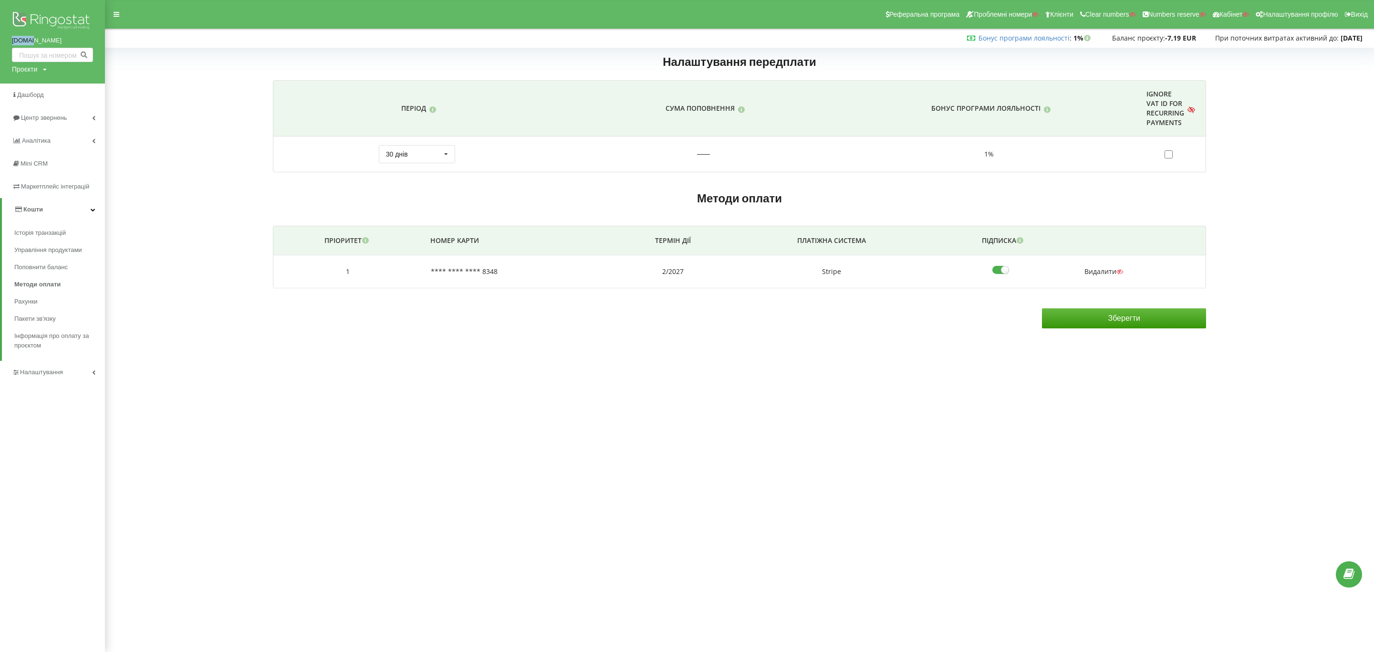
drag, startPoint x: 7, startPoint y: 40, endPoint x: 52, endPoint y: 42, distance: 44.9
click at [52, 42] on div "[DOMAIN_NAME] Проєкти Пошук" at bounding box center [52, 42] width 105 height 84
copy link "[DOMAIN_NAME]"
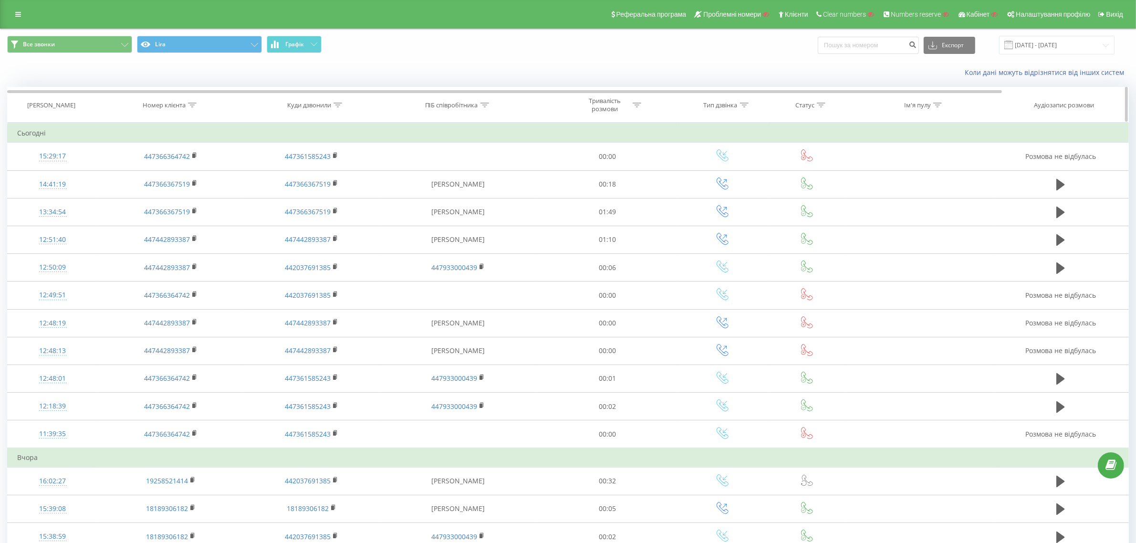
click at [191, 105] on icon at bounding box center [192, 105] width 9 height 5
click at [182, 168] on input "text" at bounding box center [171, 173] width 84 height 17
paste input "447442893387"
type input "447442893387"
click at [195, 194] on span "OK" at bounding box center [191, 192] width 27 height 15
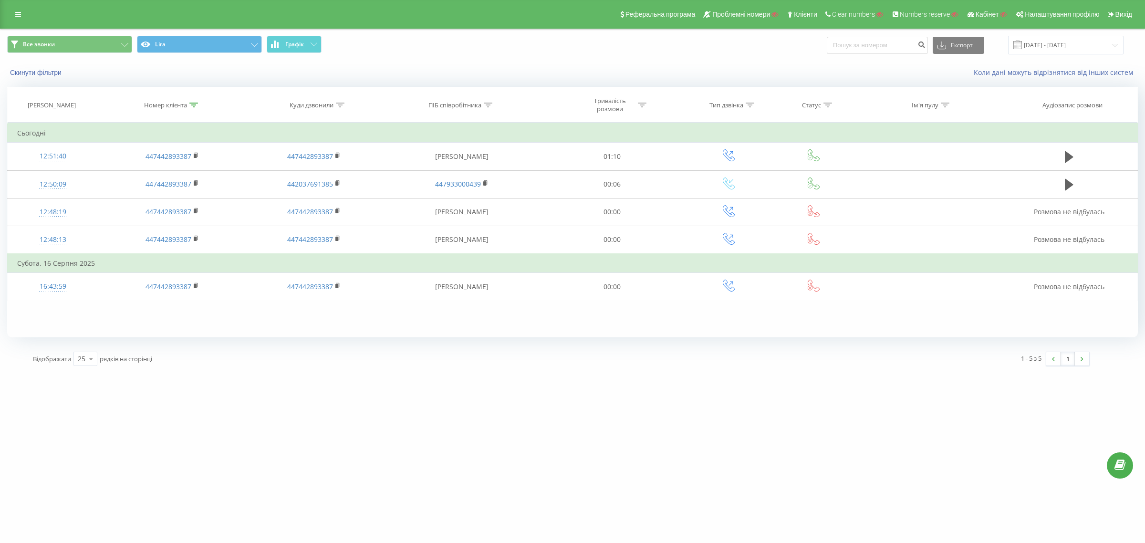
click at [192, 103] on icon at bounding box center [193, 105] width 9 height 5
drag, startPoint x: 156, startPoint y: 191, endPoint x: 561, endPoint y: 407, distance: 458.5
click at [156, 191] on button "Скасувати" at bounding box center [150, 193] width 41 height 12
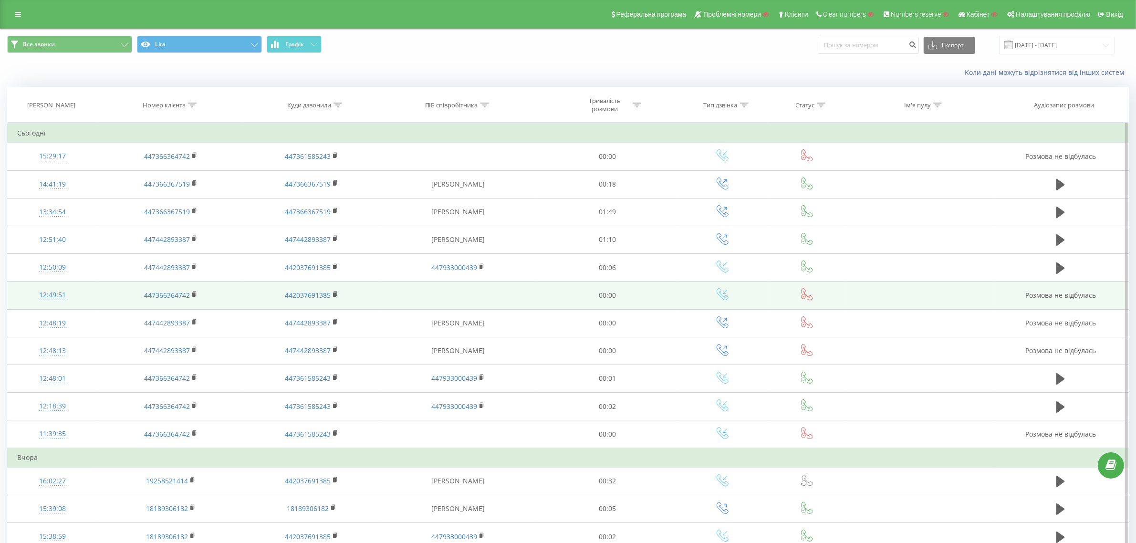
scroll to position [60, 0]
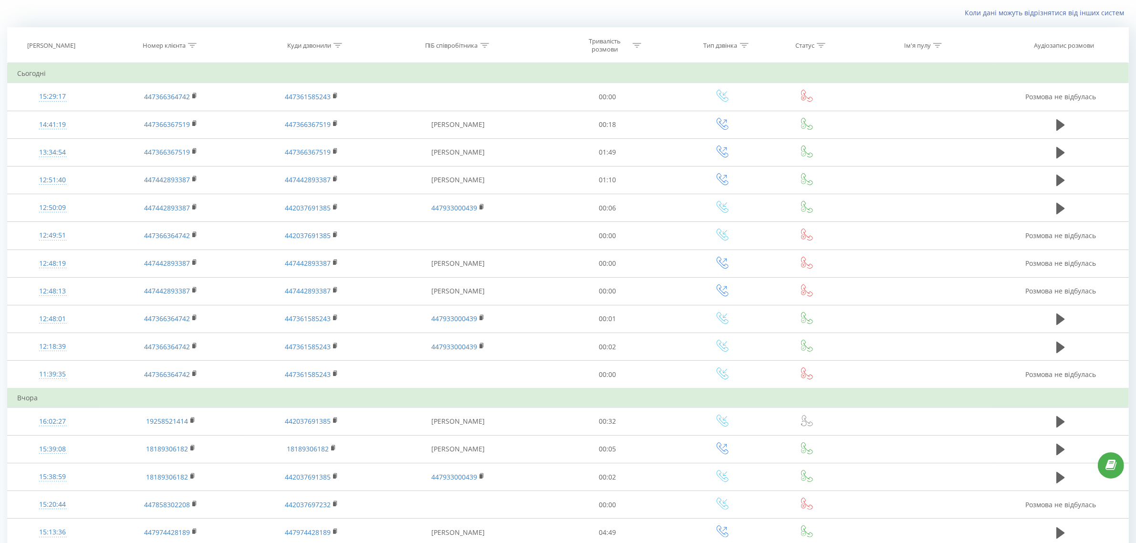
click at [745, 42] on div at bounding box center [744, 46] width 9 height 8
click at [741, 89] on div at bounding box center [718, 91] width 68 height 9
click at [751, 89] on div at bounding box center [718, 91] width 68 height 9
click at [743, 115] on div "Введіть значення" at bounding box center [718, 115] width 68 height 8
click at [736, 134] on div "Вхідний" at bounding box center [722, 132] width 83 height 15
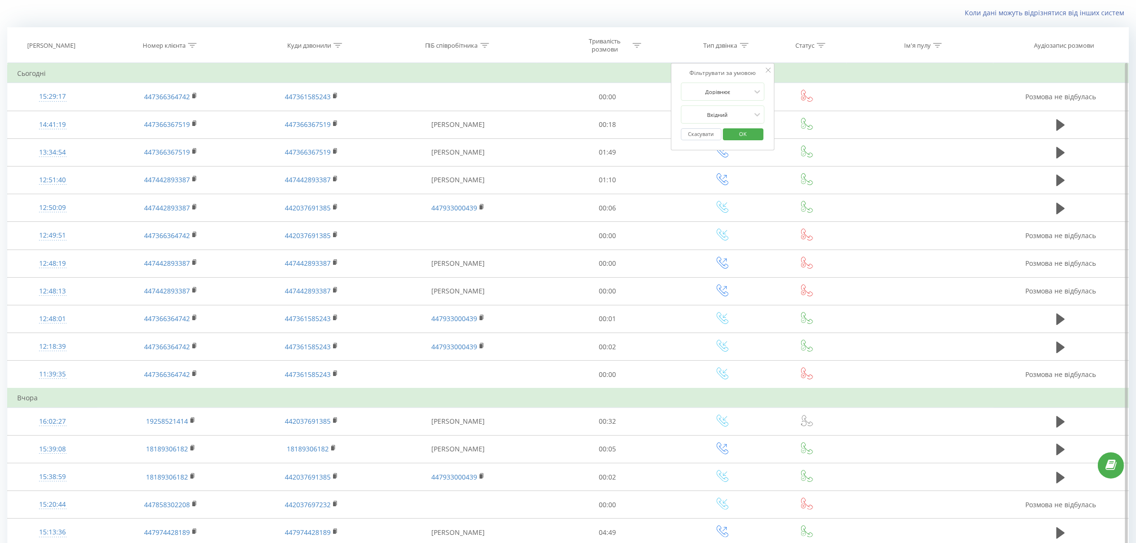
click at [740, 137] on span "OK" at bounding box center [743, 133] width 27 height 15
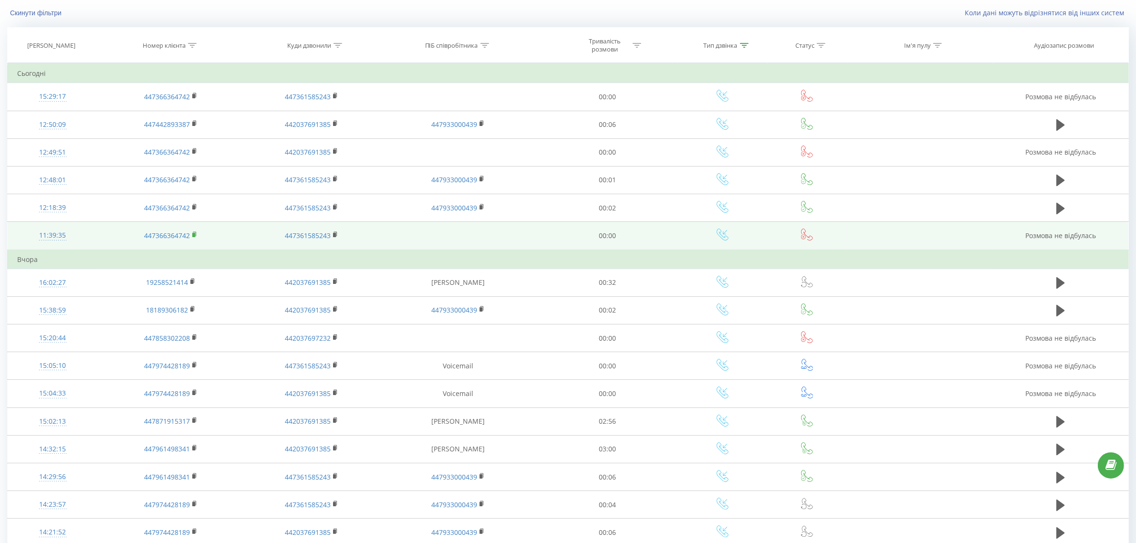
click at [197, 235] on icon at bounding box center [194, 234] width 5 height 7
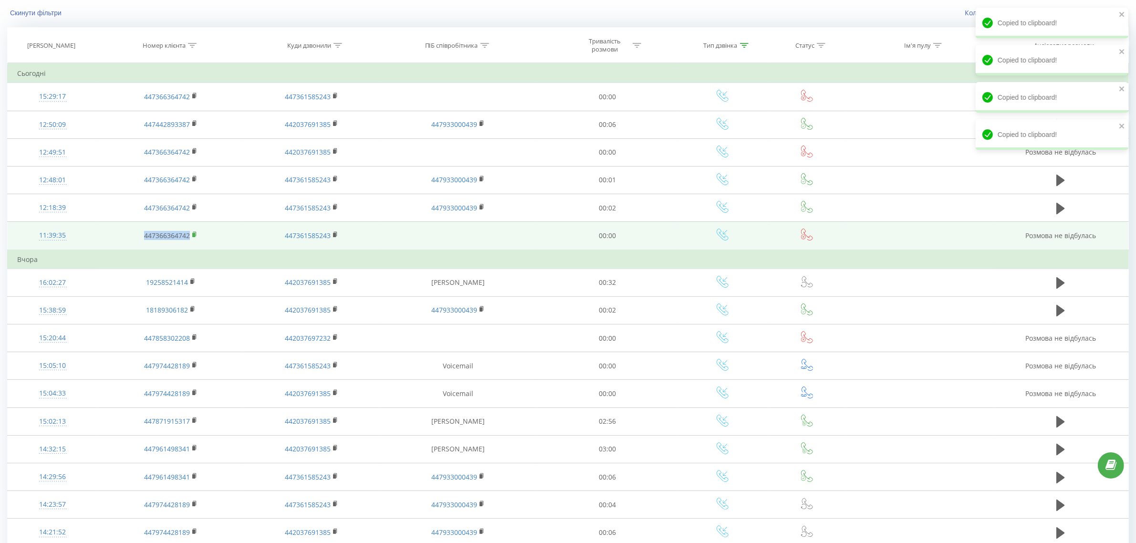
copy td "447366364742"
click at [196, 235] on icon at bounding box center [194, 234] width 5 height 7
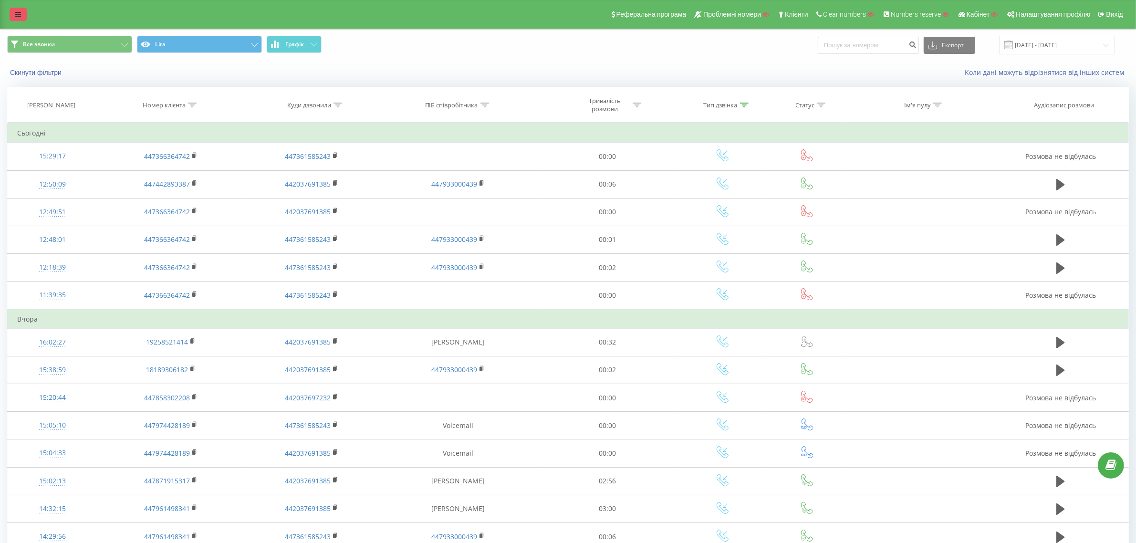
click at [23, 17] on link at bounding box center [18, 14] width 17 height 13
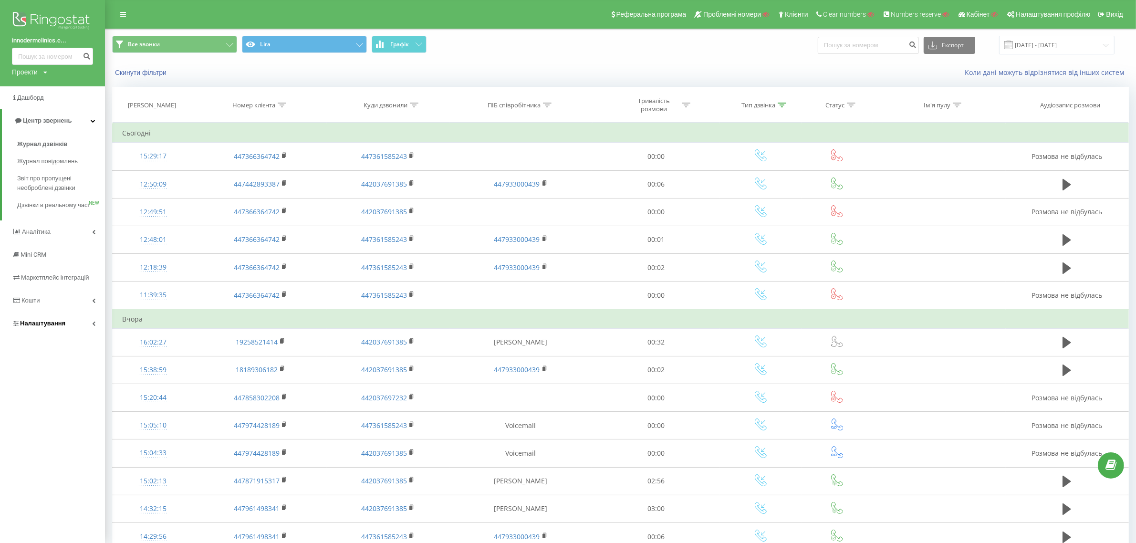
click at [48, 327] on span "Налаштування" at bounding box center [42, 323] width 45 height 7
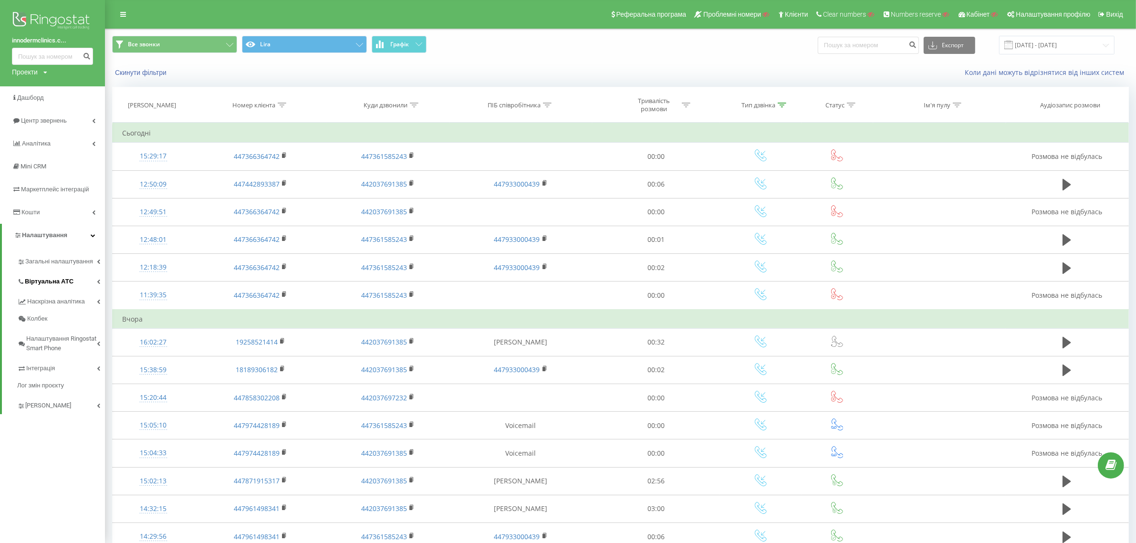
click at [59, 282] on span "Віртуальна АТС" at bounding box center [49, 282] width 49 height 10
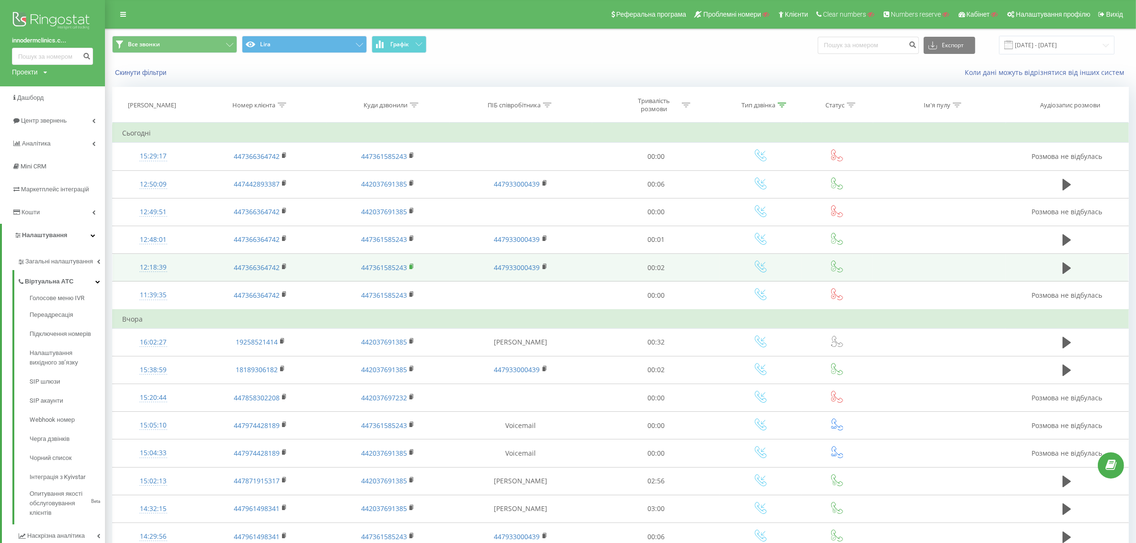
click at [412, 266] on rect at bounding box center [410, 267] width 3 height 4
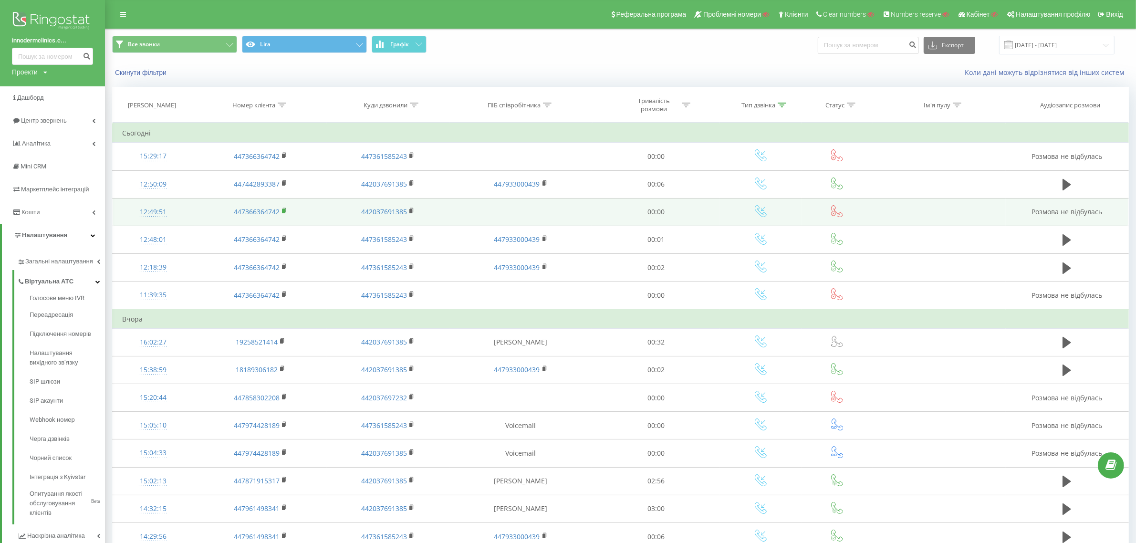
click at [287, 212] on icon at bounding box center [284, 211] width 5 height 7
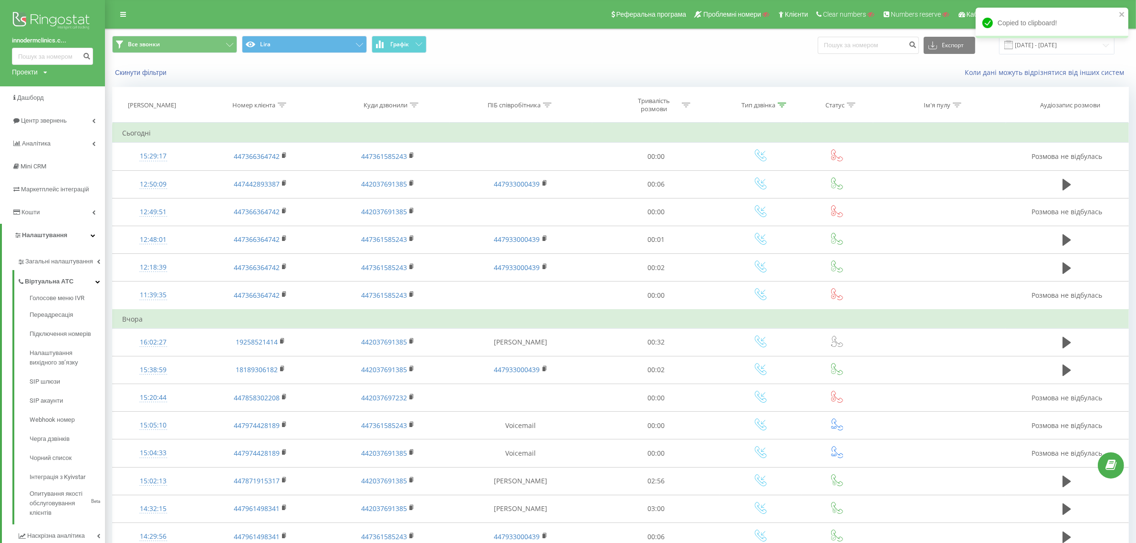
click at [783, 105] on icon at bounding box center [782, 105] width 9 height 5
click at [733, 196] on button "Скасувати" at bounding box center [739, 194] width 41 height 12
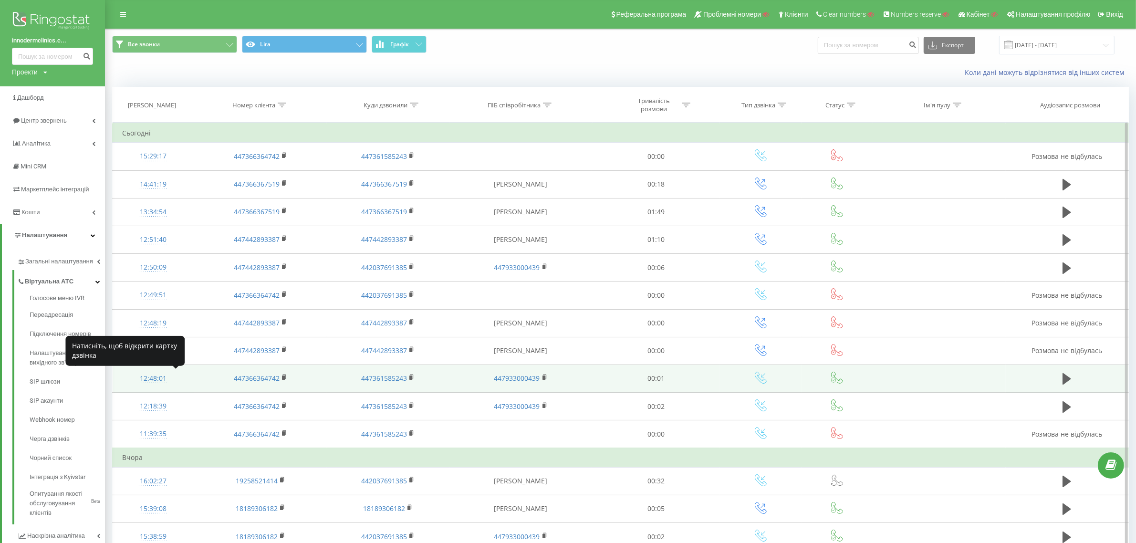
click at [158, 377] on div "12:48:01" at bounding box center [153, 378] width 63 height 19
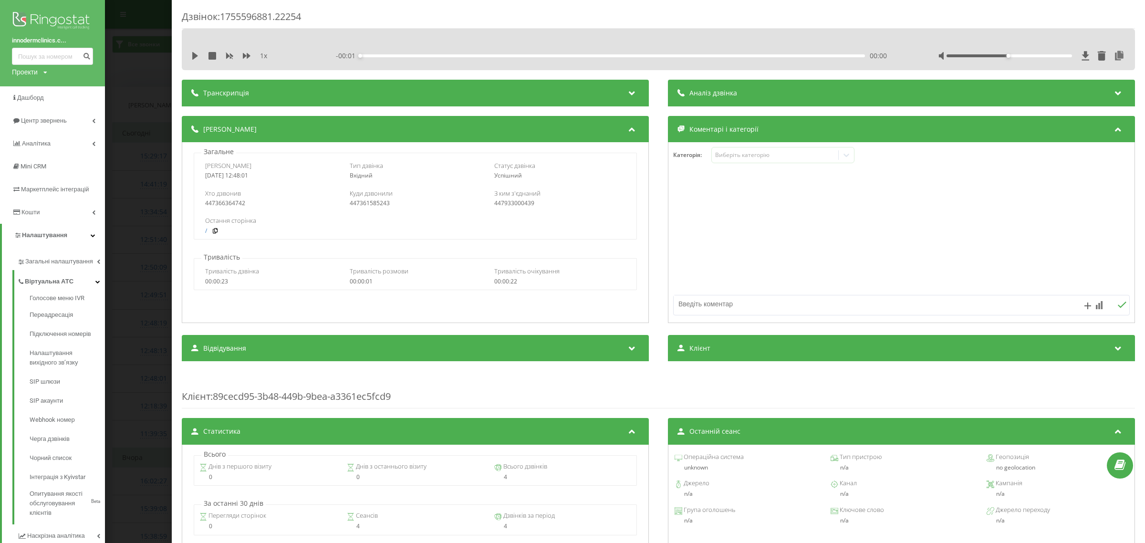
click at [141, 351] on div "Дзвінок : 1755596881.22254 1 x - 00:01 00:00 00:00 Транскрипція Для AI-аналізу …" at bounding box center [572, 271] width 1145 height 543
